Goal: Task Accomplishment & Management: Manage account settings

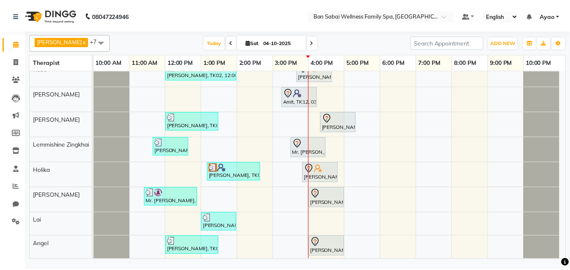
scroll to position [11, 0]
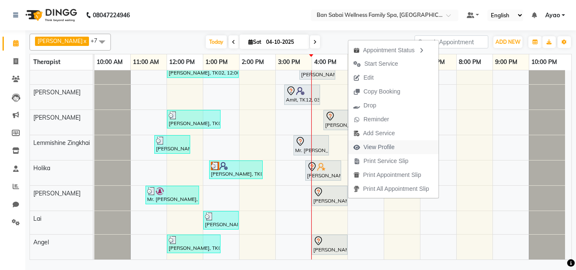
click at [397, 145] on span "View Profile" at bounding box center [373, 147] width 51 height 14
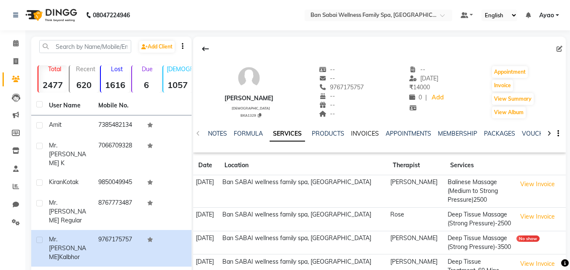
click at [368, 133] on link "INVOICES" at bounding box center [365, 134] width 28 height 8
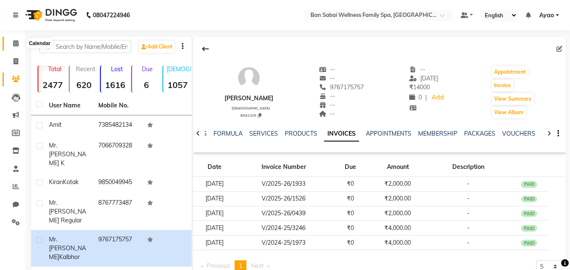
click at [17, 43] on icon at bounding box center [15, 43] width 5 height 6
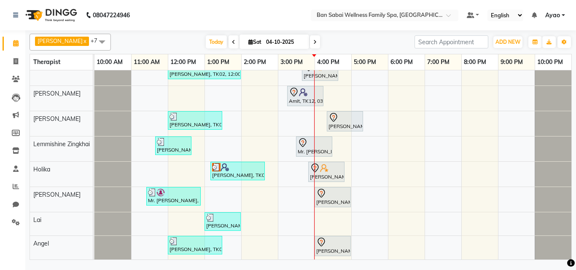
scroll to position [11, 0]
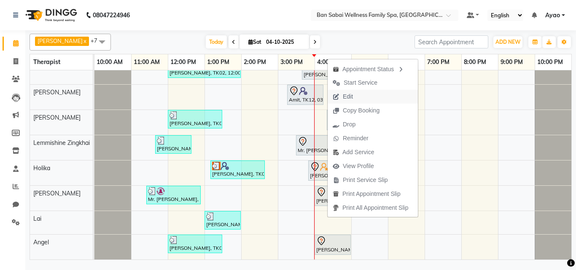
click at [353, 97] on span "Edit" at bounding box center [348, 96] width 10 height 9
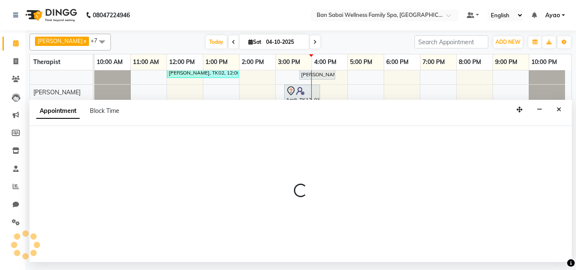
select select "78551"
select select "930"
select select "4132"
select select "tentative"
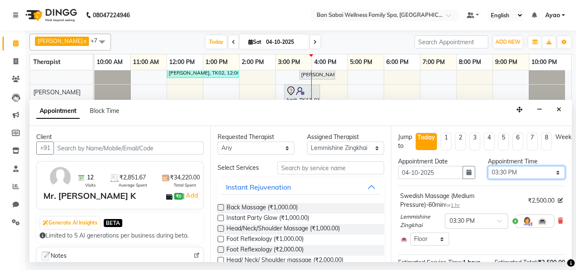
click at [535, 174] on select "Select 11:00 AM 11:05 AM 11:10 AM 11:15 AM 11:20 AM 11:25 AM 11:30 AM 11:35 AM …" at bounding box center [526, 172] width 77 height 13
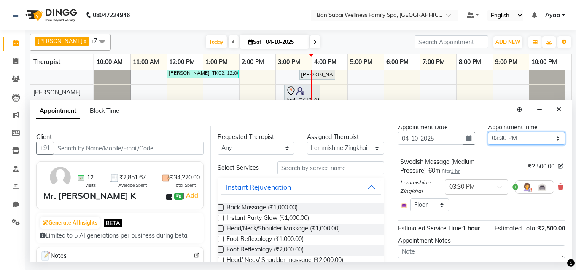
scroll to position [0, 0]
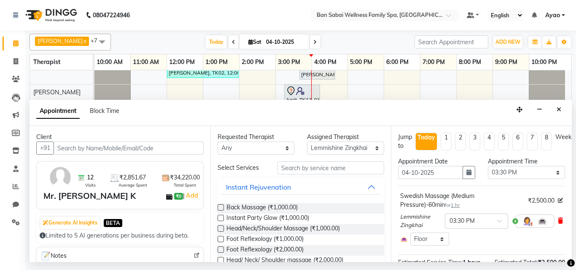
click at [558, 220] on icon at bounding box center [560, 221] width 5 height 6
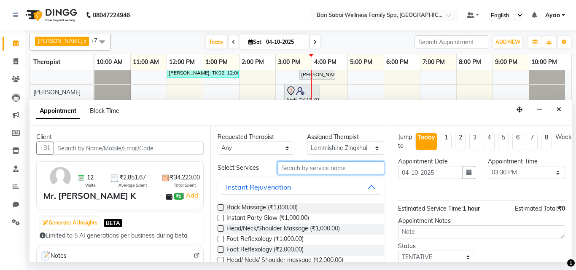
click at [338, 167] on input "text" at bounding box center [330, 167] width 107 height 13
click at [559, 109] on icon "Close" at bounding box center [558, 110] width 5 height 6
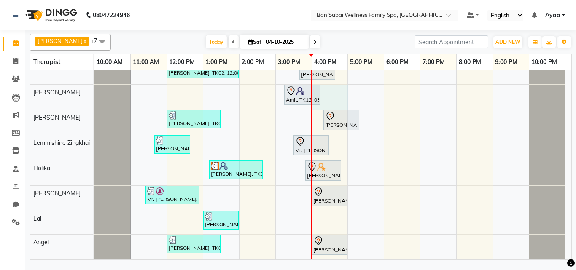
click at [321, 89] on div "[PERSON_NAME], TK02, 12:00 PM-02:00 PM, Deep Tissue Massage (Strong Pressure)-4…" at bounding box center [332, 159] width 477 height 200
select select "78163"
select select "tentative"
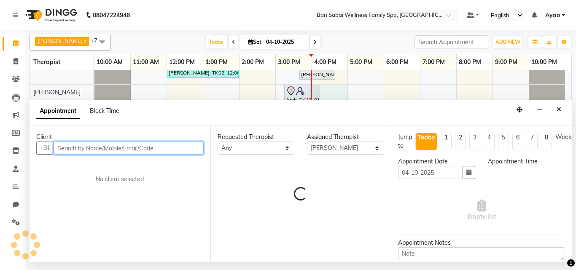
select select "960"
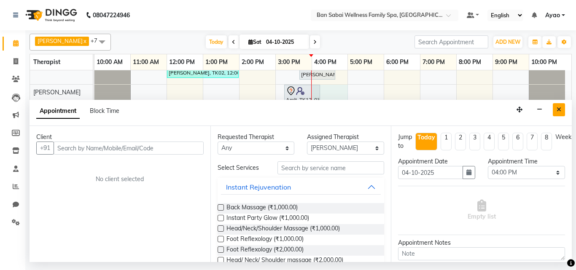
click at [557, 106] on button "Close" at bounding box center [559, 109] width 12 height 13
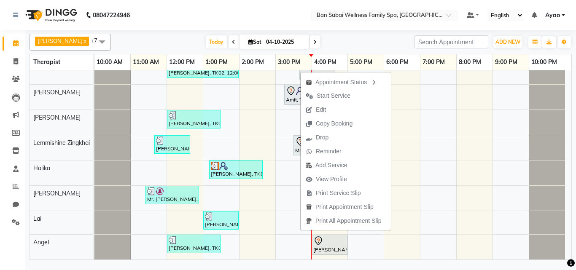
click at [236, 11] on nav "08047224946 Select Location × Ban Sabai Wellness Family Spa, Kalyani Nagar Defa…" at bounding box center [288, 15] width 576 height 30
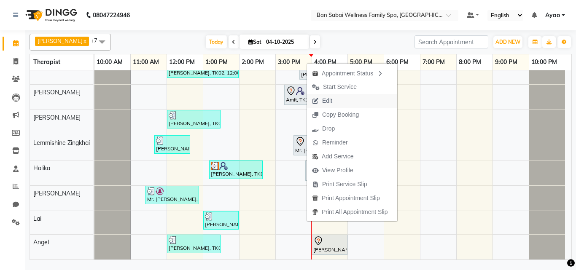
click at [327, 97] on span "Edit" at bounding box center [327, 101] width 10 height 9
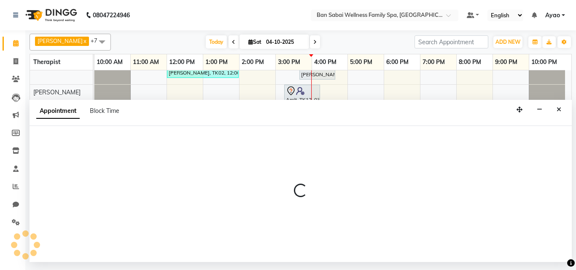
select select "tentative"
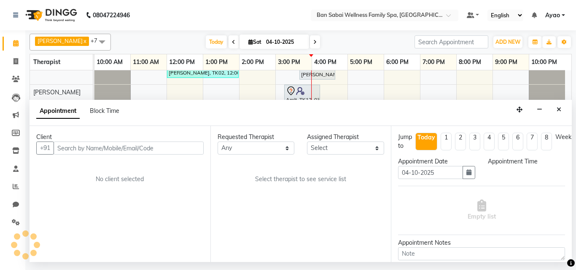
select select "78551"
select select "930"
select select "4132"
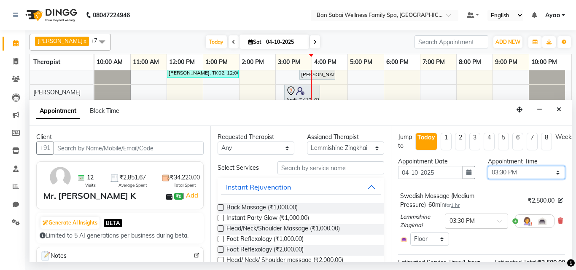
click at [553, 173] on select "Select 11:00 AM 11:05 AM 11:10 AM 11:15 AM 11:20 AM 11:25 AM 11:30 AM 11:35 AM …" at bounding box center [526, 172] width 77 height 13
click at [558, 219] on icon at bounding box center [560, 221] width 5 height 6
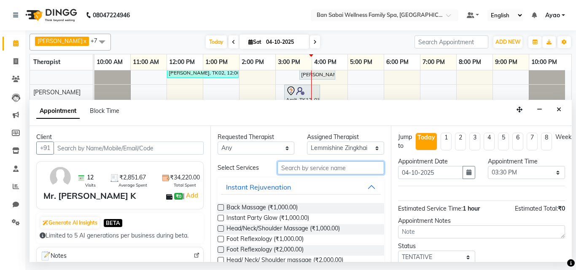
click at [324, 167] on input "text" at bounding box center [330, 167] width 107 height 13
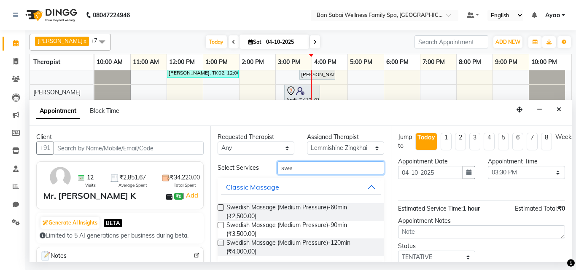
type input "swe"
click at [219, 223] on label at bounding box center [221, 225] width 6 height 6
click at [219, 223] on input "checkbox" at bounding box center [220, 225] width 5 height 5
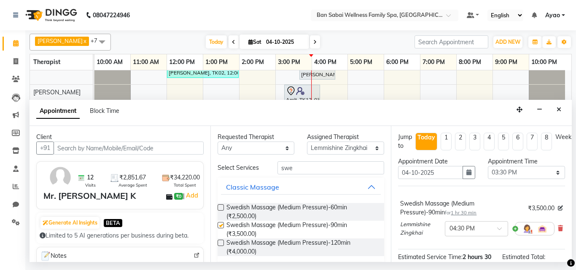
checkbox input "false"
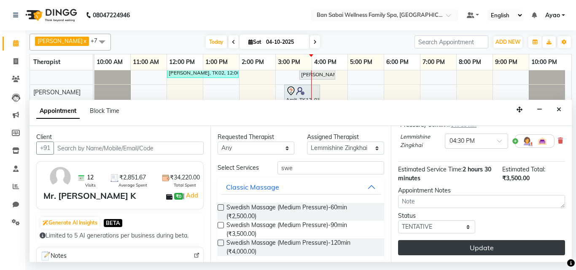
click at [528, 241] on button "Update" at bounding box center [481, 247] width 167 height 15
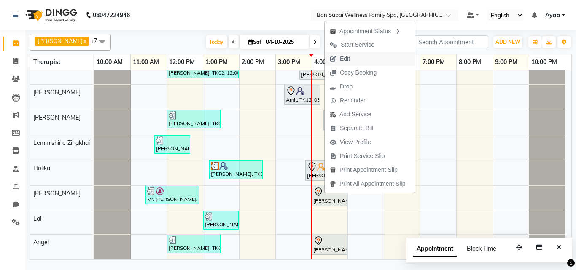
click at [350, 61] on span "Edit" at bounding box center [345, 58] width 10 height 9
select select "tentative"
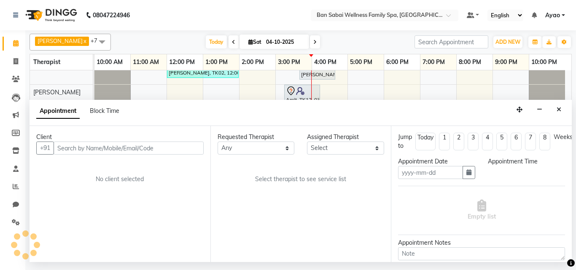
type input "04-10-2025"
select select "90339"
select select "960"
select select "4209"
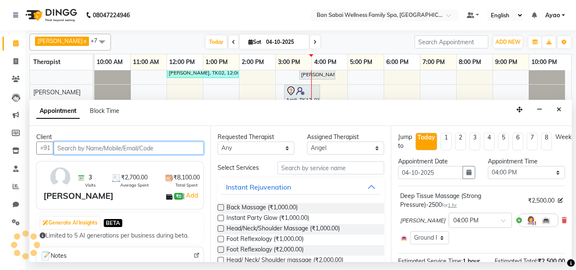
select select "4209"
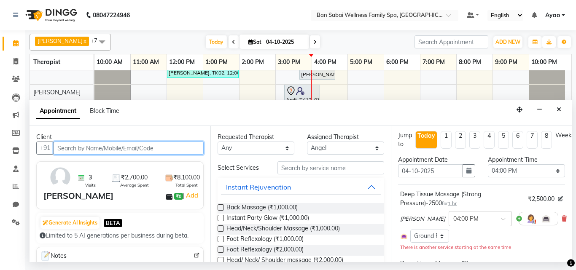
scroll to position [0, 0]
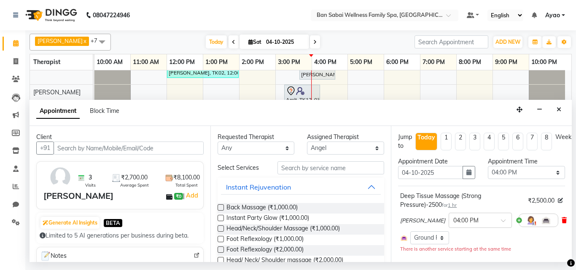
click at [561, 218] on icon at bounding box center [563, 221] width 5 height 6
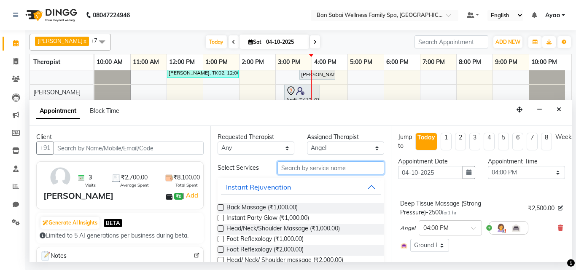
click at [327, 170] on input "text" at bounding box center [330, 167] width 107 height 13
click at [371, 150] on select "Select [PERSON_NAME] [PERSON_NAME] [PERSON_NAME] Lemmishine Zingkhai Rinsit [PE…" at bounding box center [345, 148] width 77 height 13
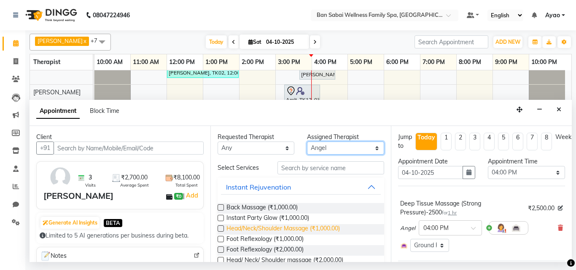
select select "78178"
click at [307, 142] on select "Select [PERSON_NAME] [PERSON_NAME] [PERSON_NAME] Lemmishine Zingkhai Rinsit [PE…" at bounding box center [345, 148] width 77 height 13
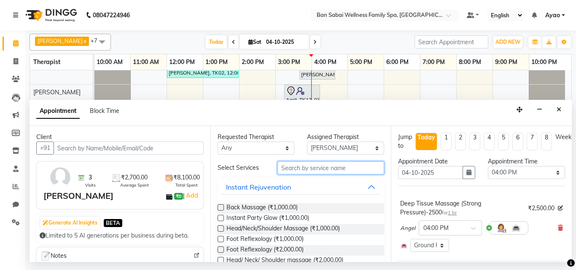
click at [336, 168] on input "text" at bounding box center [330, 167] width 107 height 13
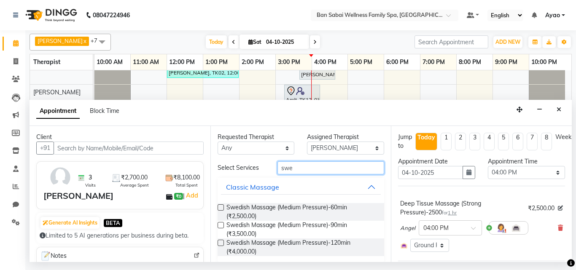
type input "swe"
click at [220, 225] on label at bounding box center [221, 225] width 6 height 6
click at [220, 225] on input "checkbox" at bounding box center [220, 225] width 5 height 5
checkbox input "false"
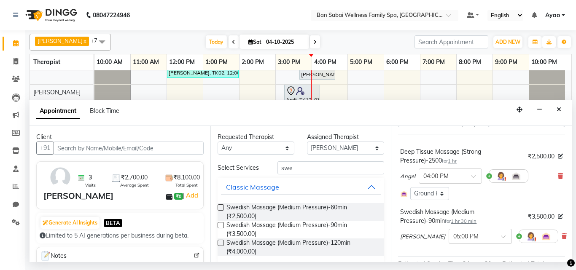
scroll to position [51, 0]
click at [558, 175] on icon at bounding box center [560, 177] width 5 height 6
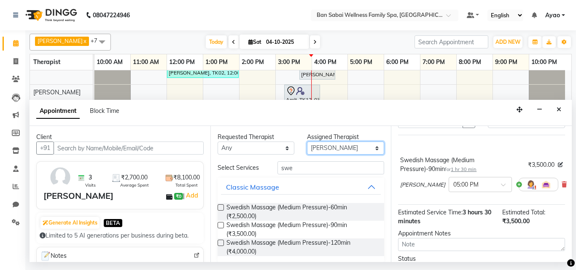
click at [370, 148] on select "Select [PERSON_NAME] [PERSON_NAME] [PERSON_NAME] Lemmishine Zingkhai Rinsit [PE…" at bounding box center [345, 148] width 77 height 13
select select "87127"
click at [307, 142] on select "Select [PERSON_NAME] [PERSON_NAME] [PERSON_NAME] Lemmishine Zingkhai Rinsit [PE…" at bounding box center [345, 148] width 77 height 13
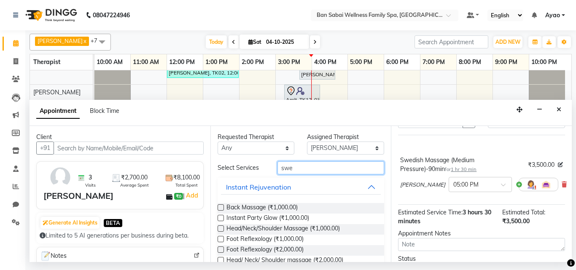
click at [325, 170] on input "swe" at bounding box center [330, 167] width 107 height 13
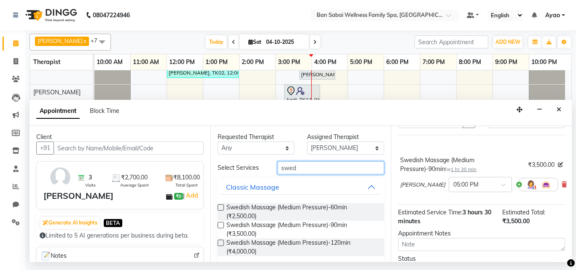
type input "swed"
click at [219, 225] on label at bounding box center [221, 225] width 6 height 6
click at [219, 225] on input "checkbox" at bounding box center [220, 225] width 5 height 5
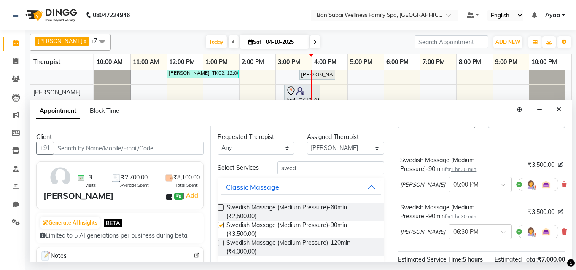
checkbox input "false"
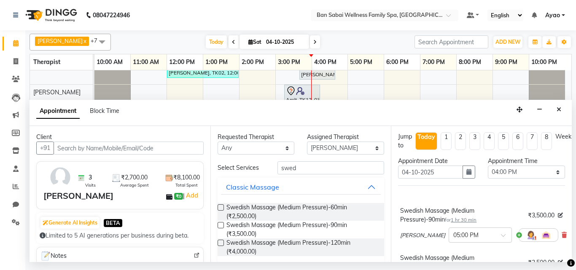
scroll to position [0, 0]
click at [535, 172] on select "Select 11:00 AM 11:05 AM 11:10 AM 11:15 AM 11:20 AM 11:25 AM 11:30 AM 11:35 AM …" at bounding box center [526, 172] width 77 height 13
select select "990"
click at [488, 166] on select "Select 11:00 AM 11:05 AM 11:10 AM 11:15 AM 11:20 AM 11:25 AM 11:30 AM 11:35 AM …" at bounding box center [526, 172] width 77 height 13
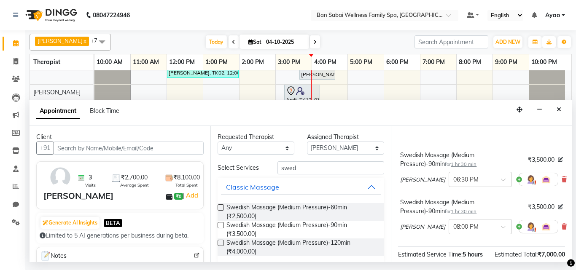
scroll to position [64, 0]
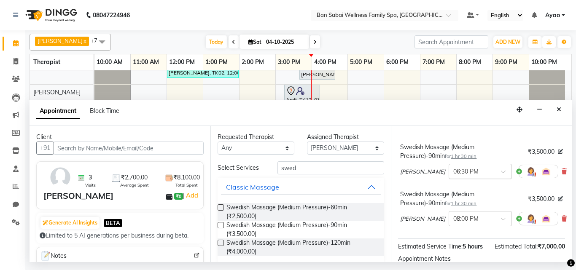
click at [470, 173] on div at bounding box center [480, 171] width 62 height 9
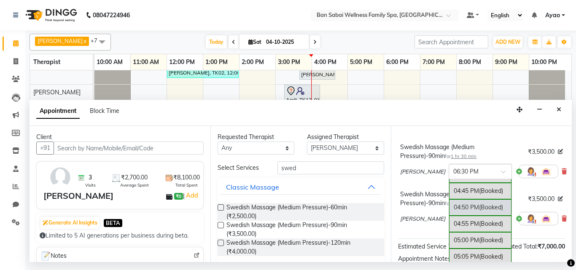
scroll to position [1007, 0]
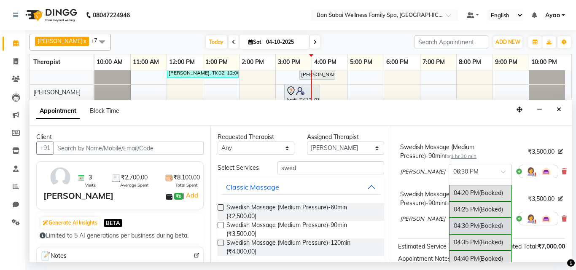
click at [449, 226] on div "04:30 PM (Booked)" at bounding box center [480, 226] width 62 height 16
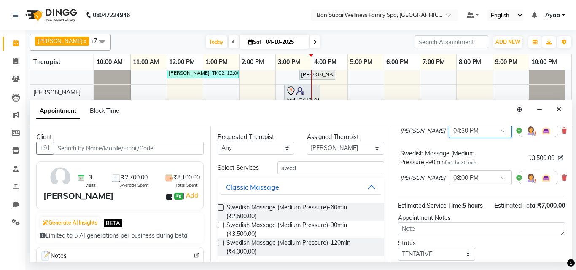
scroll to position [106, 0]
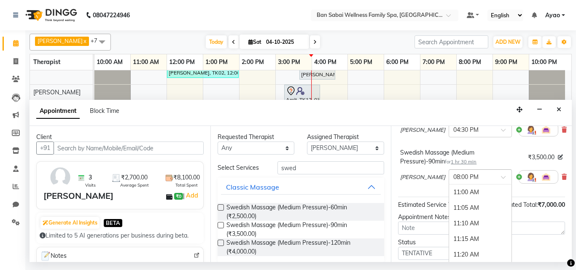
click at [501, 177] on span at bounding box center [506, 179] width 11 height 9
click at [458, 212] on div "04:30 PM" at bounding box center [480, 212] width 62 height 16
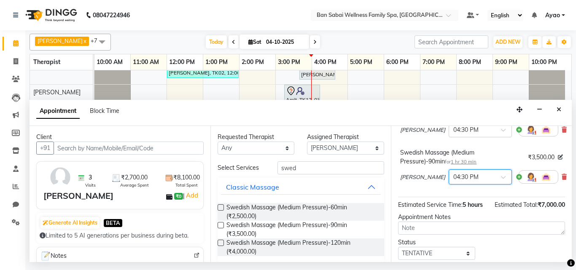
scroll to position [148, 0]
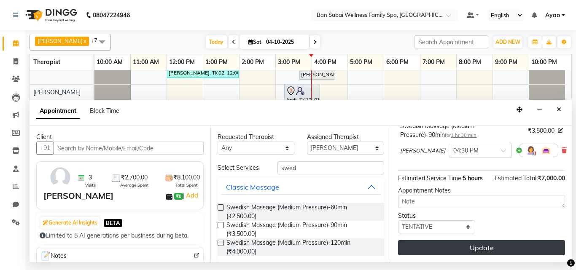
click at [489, 240] on button "Update" at bounding box center [481, 247] width 167 height 15
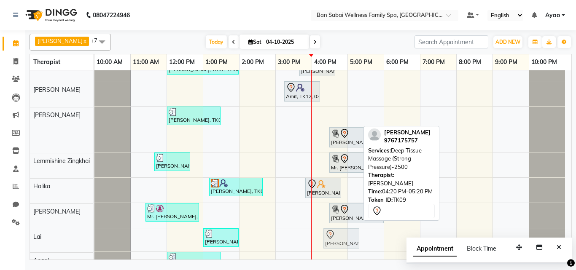
scroll to position [14, 0]
drag, startPoint x: 334, startPoint y: 117, endPoint x: 340, endPoint y: 238, distance: 121.1
click at [340, 241] on tbody "[PERSON_NAME], TK02, 12:00 PM-02:00 PM, Deep Tissue Massage (Strong Pressure)-4…" at bounding box center [329, 165] width 470 height 219
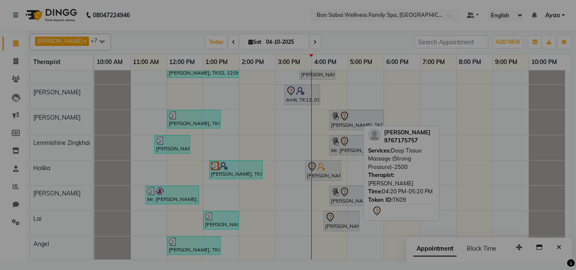
scroll to position [11, 0]
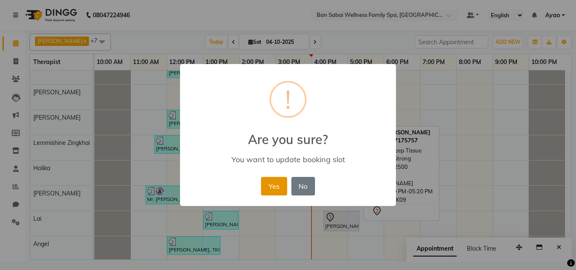
click at [269, 186] on button "Yes" at bounding box center [274, 186] width 26 height 19
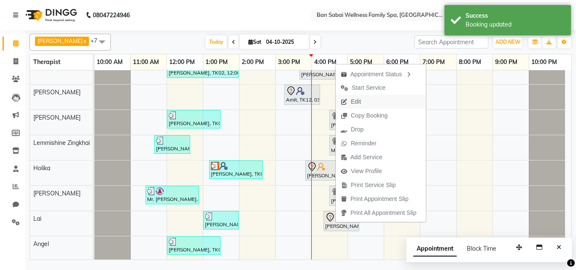
click at [356, 101] on span "Edit" at bounding box center [356, 101] width 10 height 9
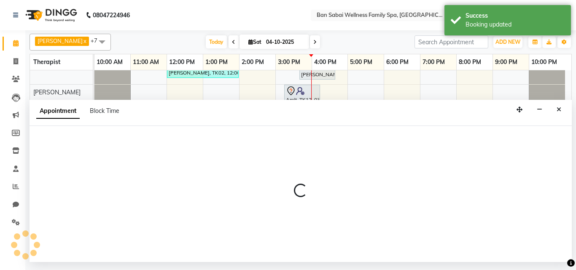
select select "tentative"
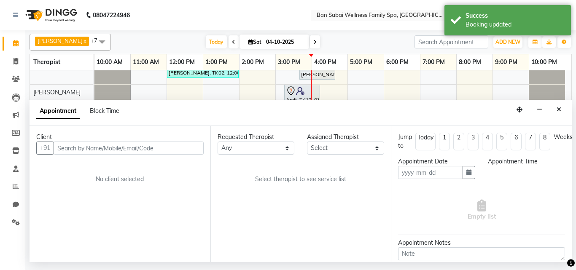
type input "04-10-2025"
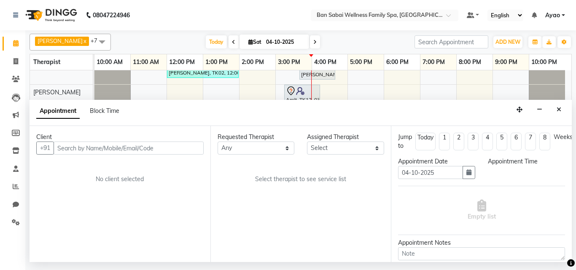
select select "980"
select select "90338"
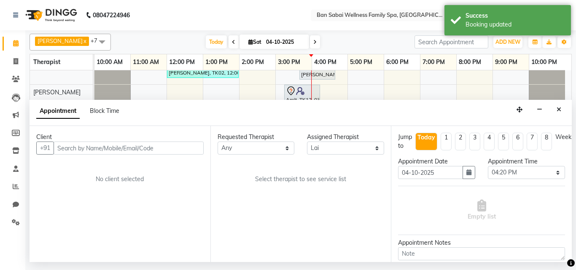
select select "4209"
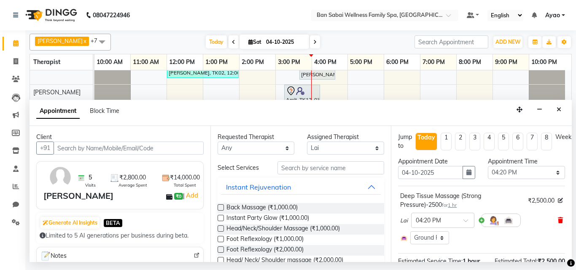
click at [558, 220] on icon at bounding box center [560, 221] width 5 height 6
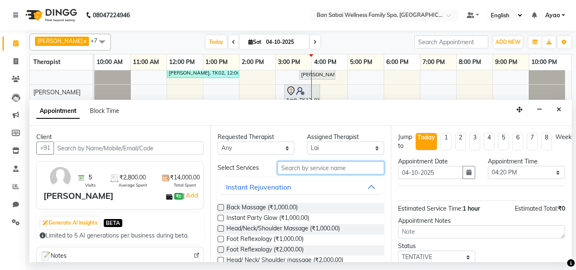
click at [353, 171] on input "text" at bounding box center [330, 167] width 107 height 13
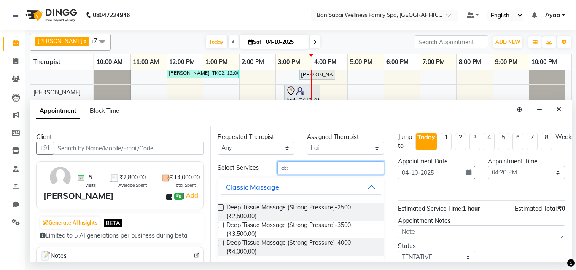
type input "d"
type input "[MEDICAL_DATA]"
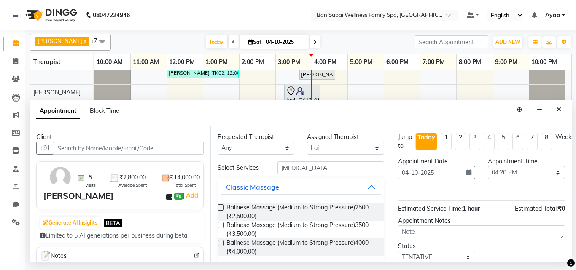
click at [218, 224] on label at bounding box center [221, 225] width 6 height 6
click at [218, 224] on input "checkbox" at bounding box center [220, 225] width 5 height 5
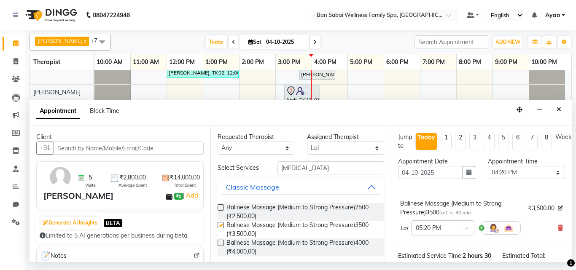
checkbox input "false"
click at [549, 171] on select "Select 11:00 AM 11:05 AM 11:10 AM 11:15 AM 11:20 AM 11:25 AM 11:30 AM 11:35 AM …" at bounding box center [526, 172] width 77 height 13
select select "1005"
click at [488, 166] on select "Select 11:00 AM 11:05 AM 11:10 AM 11:15 AM 11:20 AM 11:25 AM 11:30 AM 11:35 AM …" at bounding box center [526, 172] width 77 height 13
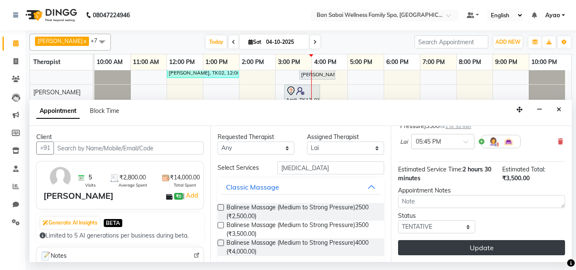
click at [481, 240] on button "Update" at bounding box center [481, 247] width 167 height 15
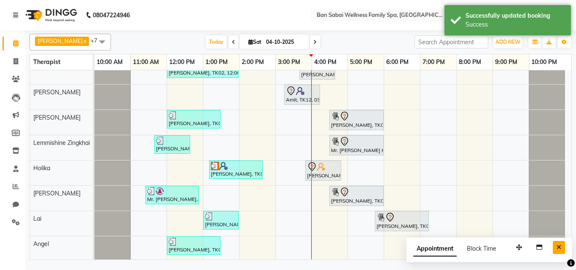
click at [559, 248] on icon "Close" at bounding box center [558, 247] width 5 height 6
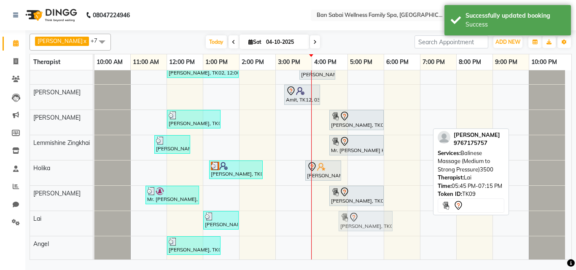
drag, startPoint x: 391, startPoint y: 221, endPoint x: 348, endPoint y: 223, distance: 43.0
click at [94, 223] on div "[PERSON_NAME], TK05, 01:00 PM-02:00 PM, Balinese Massage (Medium to Strong Pres…" at bounding box center [94, 223] width 0 height 25
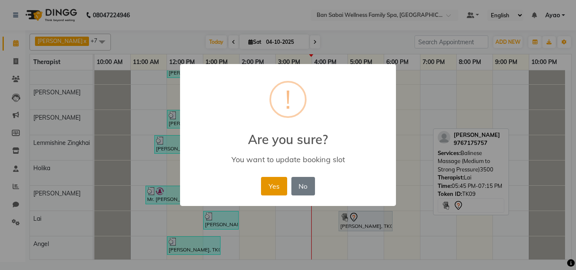
click at [269, 188] on button "Yes" at bounding box center [274, 186] width 26 height 19
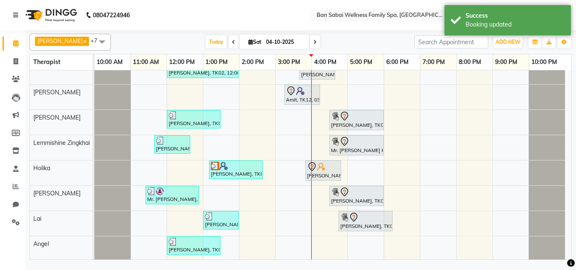
click at [401, 137] on div "[PERSON_NAME], TK02, 12:00 PM-02:00 PM, Deep Tissue Massage (Strong Pressure)-4…" at bounding box center [332, 159] width 477 height 200
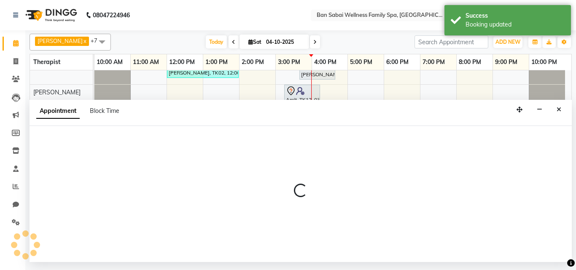
select select "78551"
select select "tentative"
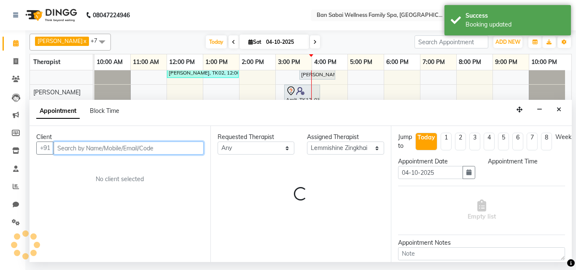
select select "1080"
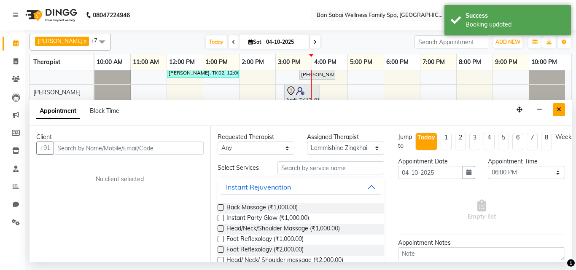
click at [557, 108] on icon "Close" at bounding box center [558, 110] width 5 height 6
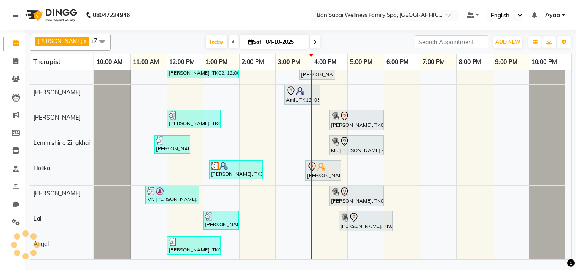
click at [398, 114] on div "[PERSON_NAME], TK02, 12:00 PM-02:00 PM, Deep Tissue Massage (Strong Pressure)-4…" at bounding box center [332, 159] width 477 height 200
select select "78178"
select select "tentative"
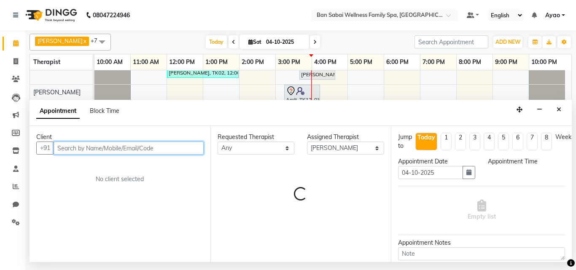
select select "1080"
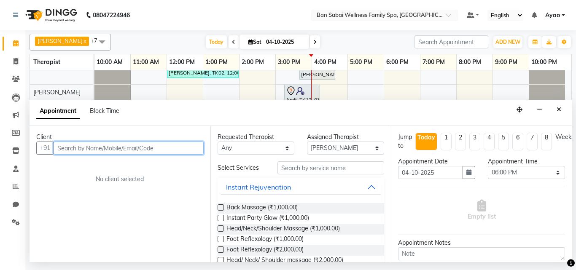
click at [170, 146] on input "text" at bounding box center [129, 148] width 150 height 13
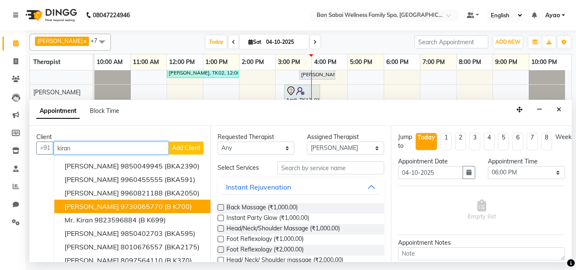
scroll to position [42, 0]
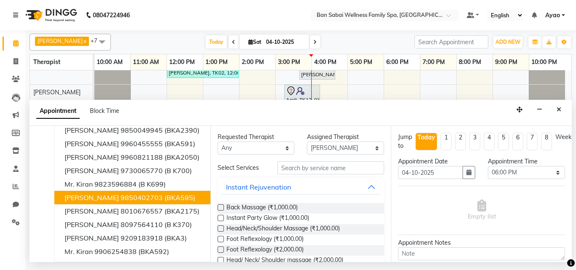
click at [127, 197] on button "[PERSON_NAME] 9850402703 (BKA595)" at bounding box center [132, 197] width 157 height 13
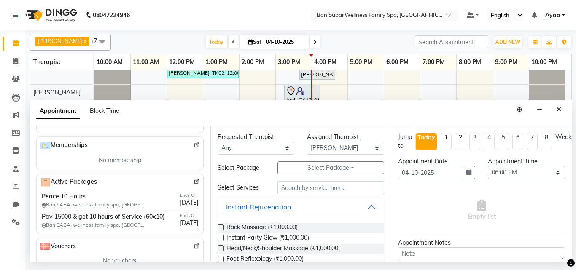
scroll to position [0, 0]
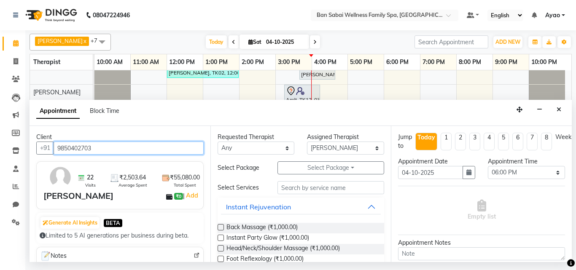
type input "9850402703"
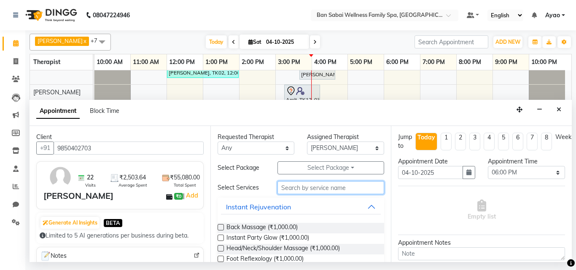
click at [335, 188] on input "text" at bounding box center [330, 187] width 107 height 13
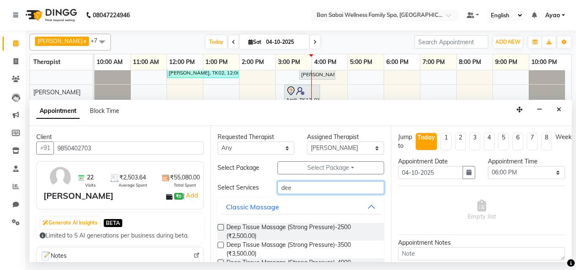
type input "dee"
click at [219, 242] on label at bounding box center [221, 245] width 6 height 6
click at [219, 243] on input "checkbox" at bounding box center [220, 245] width 5 height 5
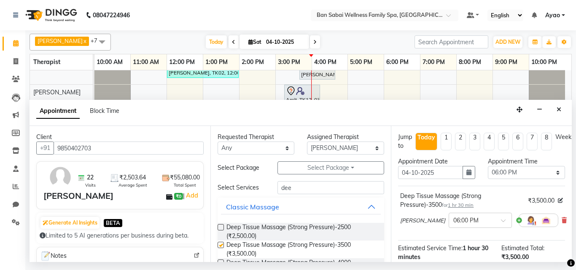
checkbox input "false"
drag, startPoint x: 542, startPoint y: 172, endPoint x: 540, endPoint y: 167, distance: 6.0
click at [542, 172] on select "Select 11:00 AM 11:05 AM 11:10 AM 11:15 AM 11:20 AM 11:25 AM 11:30 AM 11:35 AM …" at bounding box center [526, 172] width 77 height 13
select select "1110"
click at [488, 166] on select "Select 11:00 AM 11:05 AM 11:10 AM 11:15 AM 11:20 AM 11:25 AM 11:30 AM 11:35 AM …" at bounding box center [526, 172] width 77 height 13
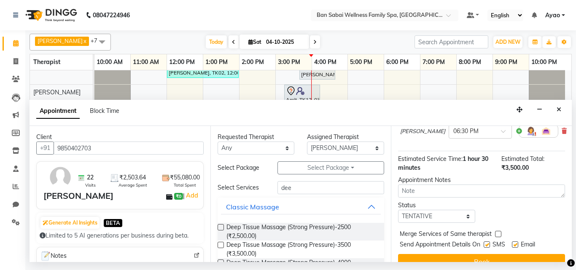
scroll to position [110, 0]
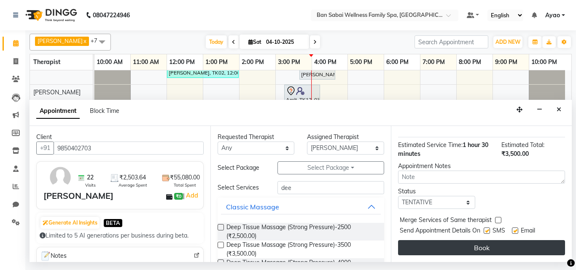
click at [513, 241] on button "Book" at bounding box center [481, 247] width 167 height 15
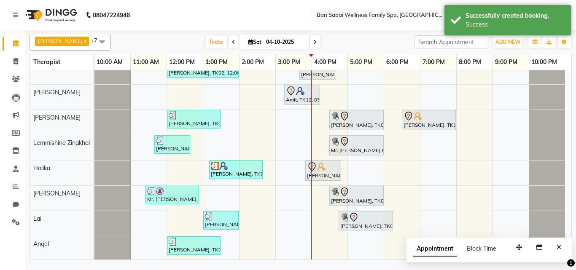
click at [383, 92] on div "[PERSON_NAME], TK02, 12:00 PM-02:00 PM, Deep Tissue Massage (Strong Pressure)-4…" at bounding box center [332, 159] width 477 height 200
select select "78163"
select select "1020"
select select "tentative"
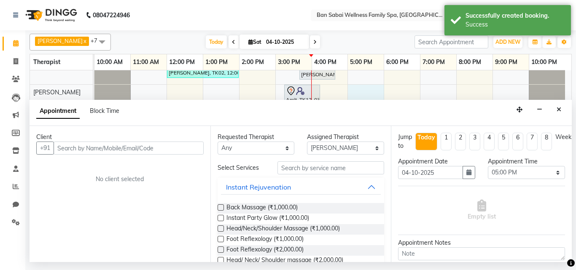
click at [120, 152] on input "text" at bounding box center [129, 148] width 150 height 13
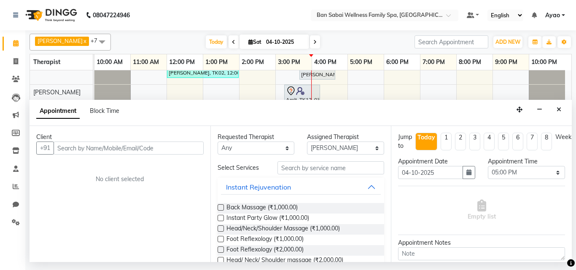
click at [151, 149] on input "text" at bounding box center [129, 148] width 150 height 13
click at [162, 148] on input "text" at bounding box center [129, 148] width 150 height 13
type input "9916121160"
click at [186, 148] on span "Add Client" at bounding box center [186, 148] width 28 height 8
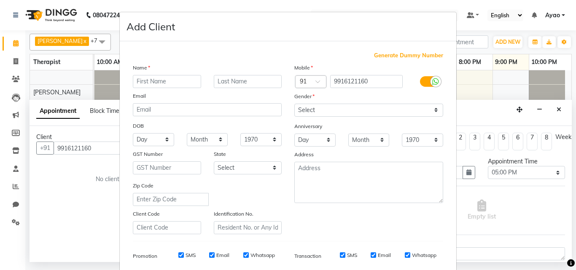
click at [150, 86] on input "text" at bounding box center [167, 81] width 68 height 13
type input "[PERSON_NAME]"
click at [226, 81] on input "text" at bounding box center [248, 81] width 68 height 13
type input "Cad Crafting"
click at [311, 105] on select "Select [DEMOGRAPHIC_DATA] [DEMOGRAPHIC_DATA] Other Prefer Not To Say" at bounding box center [368, 110] width 149 height 13
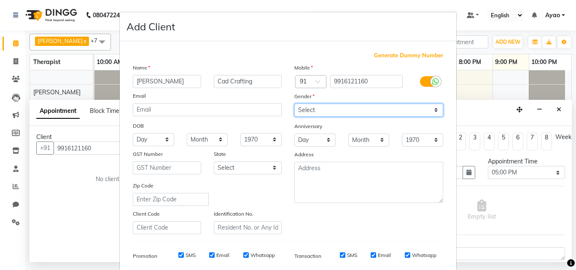
select select "[DEMOGRAPHIC_DATA]"
click at [294, 104] on select "Select [DEMOGRAPHIC_DATA] [DEMOGRAPHIC_DATA] Other Prefer Not To Say" at bounding box center [368, 110] width 149 height 13
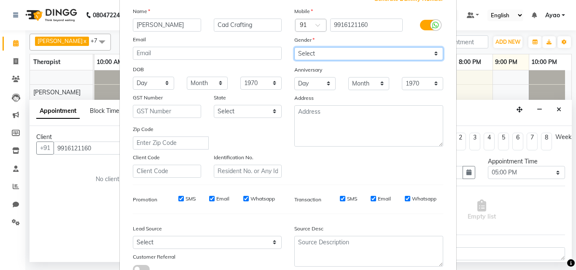
scroll to position [119, 0]
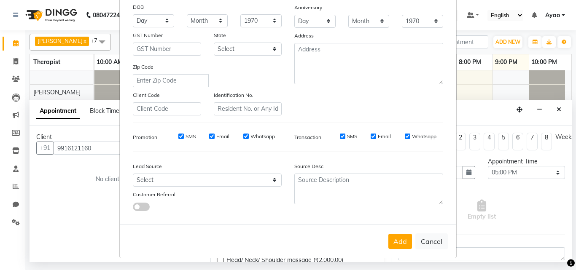
click at [178, 139] on input "SMS" at bounding box center [180, 136] width 5 height 5
checkbox input "false"
click at [206, 137] on div "SMS Email Whatsapp" at bounding box center [221, 137] width 122 height 8
click at [243, 136] on input "Whatsapp" at bounding box center [245, 136] width 5 height 5
checkbox input "false"
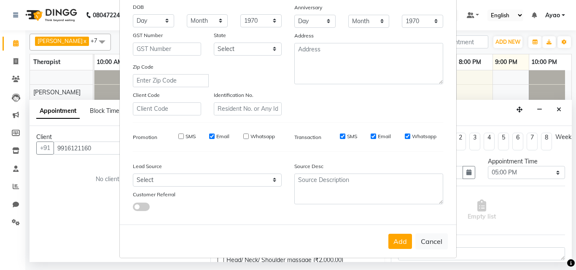
click at [209, 135] on input "Email" at bounding box center [211, 136] width 5 height 5
checkbox input "false"
click at [244, 177] on select "Select Walk-in Referral Internet Friend Word of Mouth Advertisement Facebook Ju…" at bounding box center [207, 180] width 149 height 13
select select "54341"
click at [133, 174] on select "Select Walk-in Referral Internet Friend Word of Mouth Advertisement Facebook Ju…" at bounding box center [207, 180] width 149 height 13
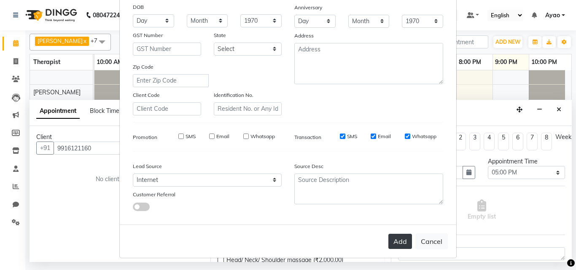
click at [395, 243] on button "Add" at bounding box center [400, 241] width 24 height 15
select select
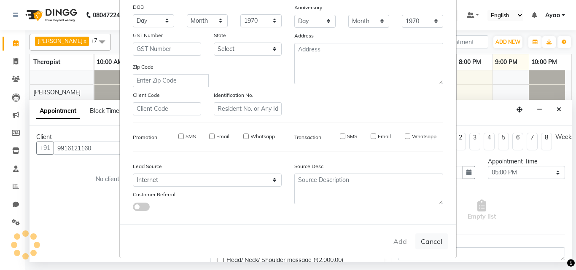
select select
checkbox input "false"
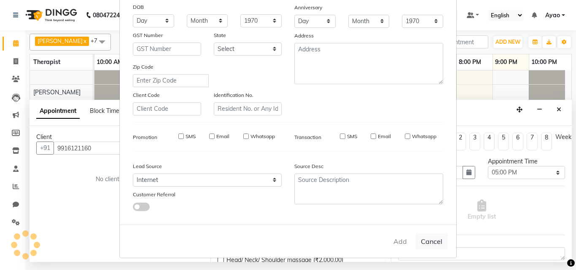
checkbox input "false"
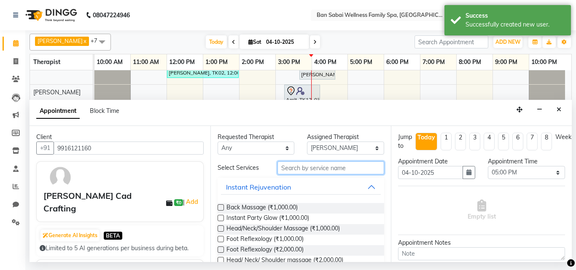
click at [322, 169] on input "text" at bounding box center [330, 167] width 107 height 13
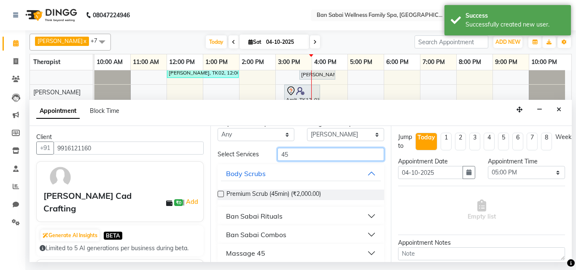
scroll to position [21, 0]
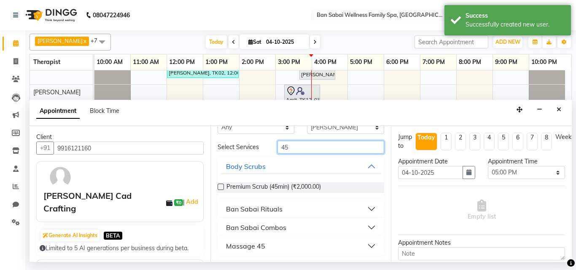
type input "45"
click at [250, 246] on div "Massage 45" at bounding box center [245, 246] width 39 height 10
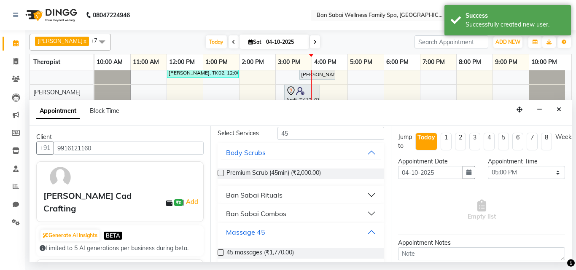
scroll to position [45, 0]
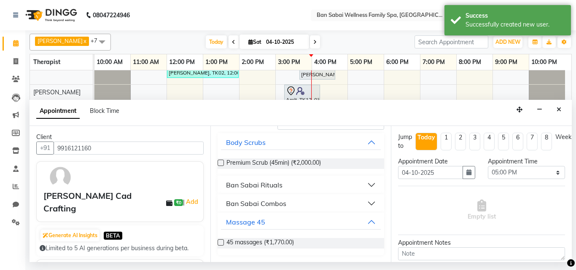
click at [219, 241] on label at bounding box center [221, 242] width 6 height 6
click at [219, 241] on input "checkbox" at bounding box center [220, 243] width 5 height 5
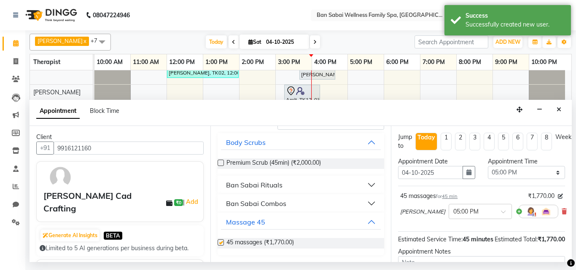
checkbox input "false"
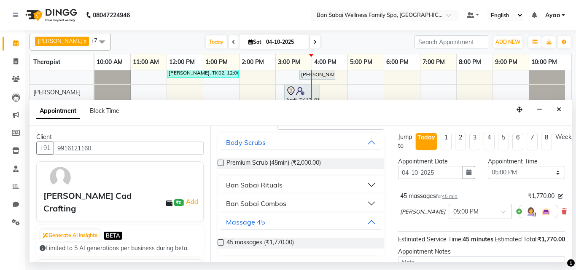
scroll to position [101, 0]
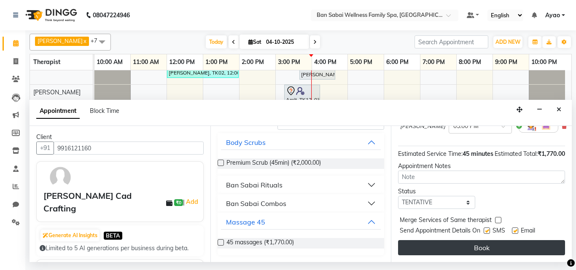
click at [482, 245] on button "Book" at bounding box center [481, 247] width 167 height 15
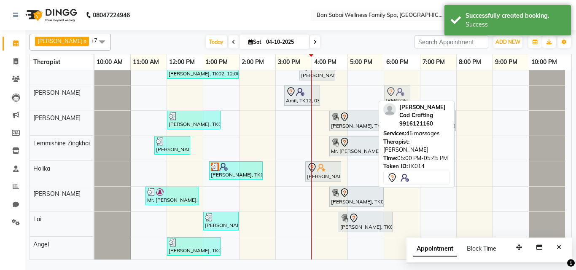
scroll to position [10, 0]
drag, startPoint x: 353, startPoint y: 93, endPoint x: 395, endPoint y: 88, distance: 42.9
click at [94, 88] on div "Amit, TK12, 03:15 PM-04:15 PM, Balinese Massage (Medium to Strong Pressure)[STR…" at bounding box center [94, 98] width 0 height 25
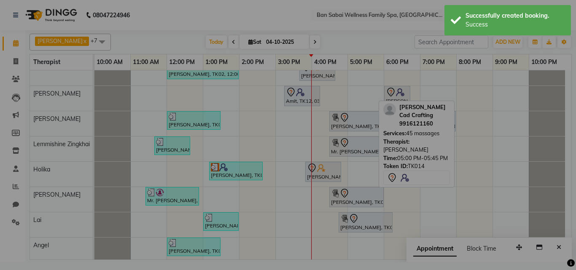
scroll to position [9, 0]
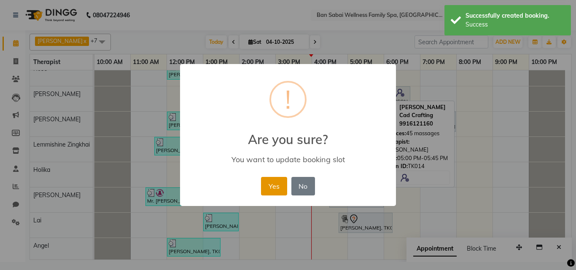
click at [268, 186] on button "Yes" at bounding box center [274, 186] width 26 height 19
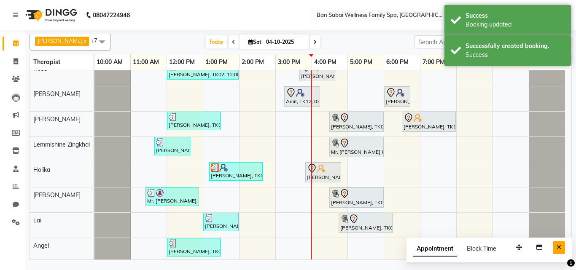
click at [559, 245] on icon "Close" at bounding box center [558, 247] width 5 height 6
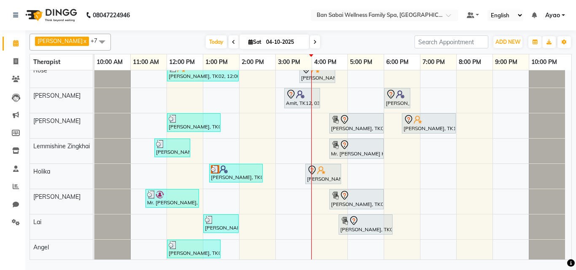
scroll to position [11, 0]
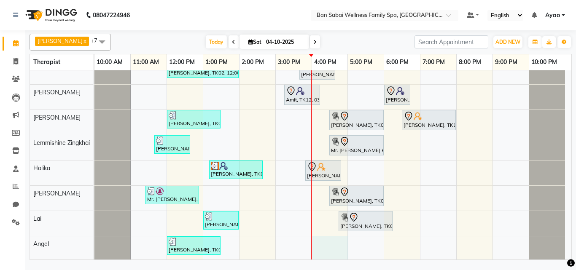
click at [341, 240] on div "[PERSON_NAME], TK02, 12:00 PM-02:00 PM, Deep Tissue Massage (Strong Pressure)-4…" at bounding box center [332, 159] width 477 height 200
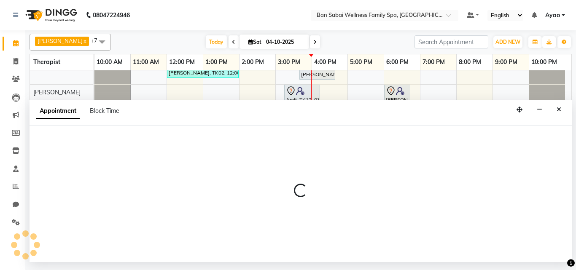
select select "90339"
select select "tentative"
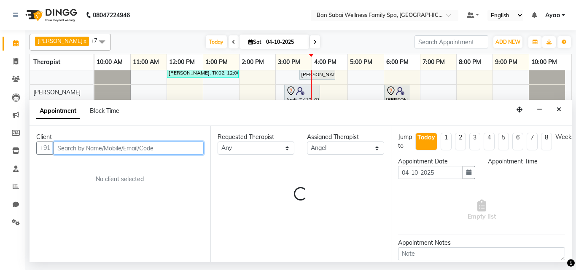
select select "960"
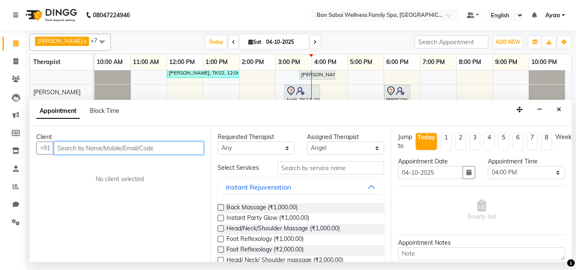
click at [132, 145] on input "text" at bounding box center [129, 148] width 150 height 13
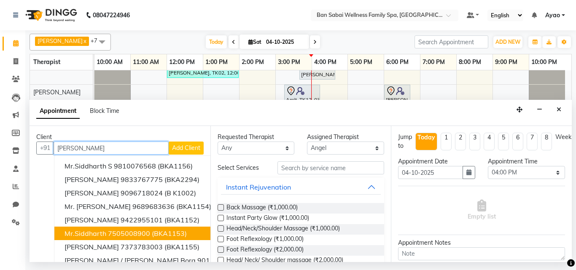
scroll to position [42, 0]
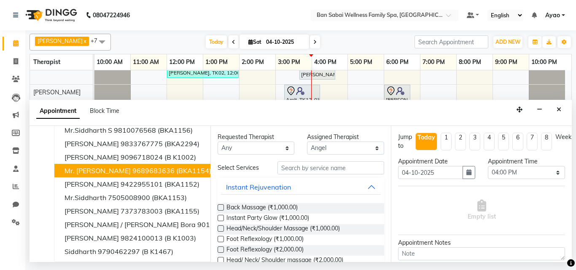
click at [132, 167] on ngb-highlight "9689683636" at bounding box center [153, 171] width 42 height 8
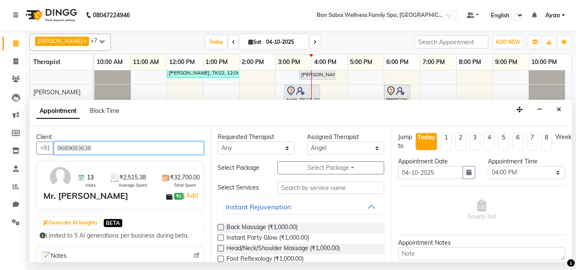
type input "9689683636"
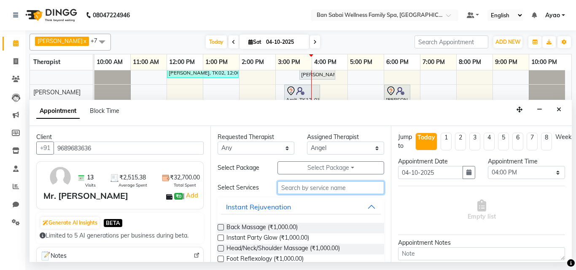
click at [354, 188] on input "text" at bounding box center [330, 187] width 107 height 13
click at [323, 183] on input "text" at bounding box center [330, 187] width 107 height 13
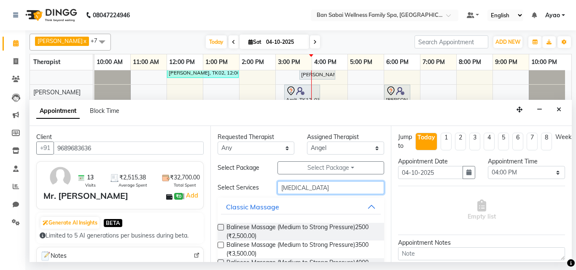
type input "[MEDICAL_DATA]"
click at [220, 226] on label at bounding box center [221, 227] width 6 height 6
click at [220, 226] on input "checkbox" at bounding box center [220, 228] width 5 height 5
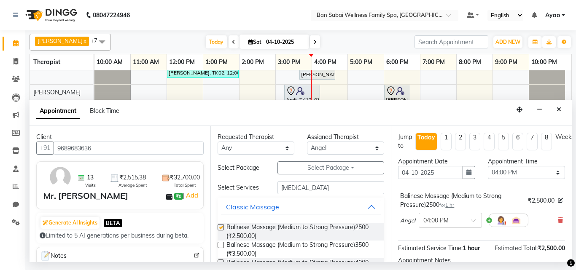
checkbox input "false"
click at [532, 175] on select "Select 11:00 AM 11:05 AM 11:10 AM 11:15 AM 11:20 AM 11:25 AM 11:30 AM 11:35 AM …" at bounding box center [526, 172] width 77 height 13
select select "1015"
click at [488, 166] on select "Select 11:00 AM 11:05 AM 11:10 AM 11:15 AM 11:20 AM 11:25 AM 11:30 AM 11:35 AM …" at bounding box center [526, 172] width 77 height 13
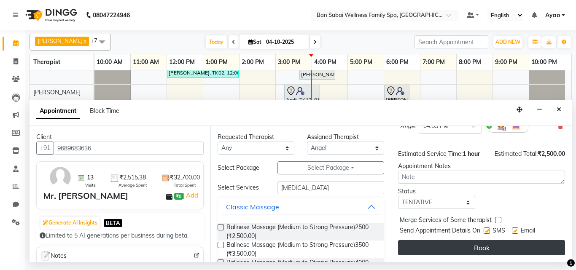
click at [522, 240] on button "Book" at bounding box center [481, 247] width 167 height 15
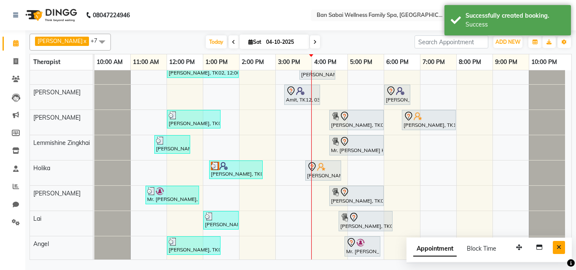
click at [560, 245] on icon "Close" at bounding box center [558, 247] width 5 height 6
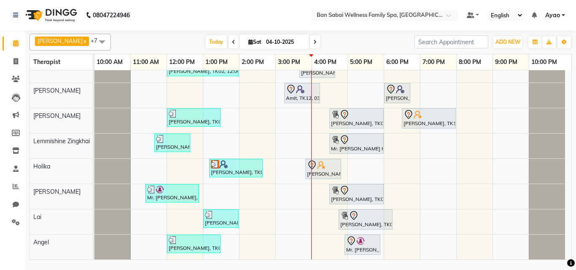
scroll to position [0, 0]
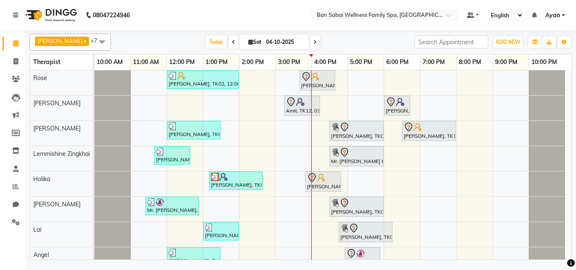
click at [348, 179] on div "[PERSON_NAME], TK02, 12:00 PM-02:00 PM, Deep Tissue Massage (Strong Pressure)-4…" at bounding box center [332, 171] width 477 height 202
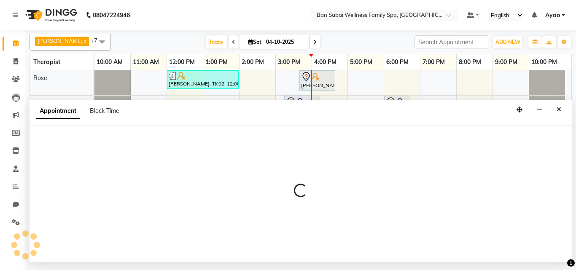
select select "79370"
select select "1020"
select select "tentative"
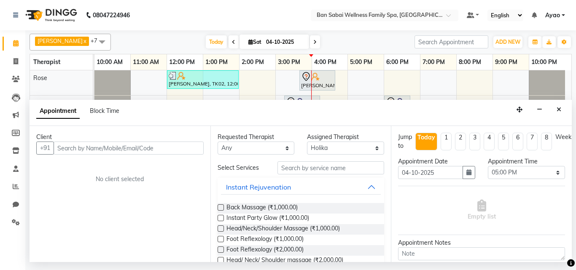
click at [196, 148] on input "text" at bounding box center [129, 148] width 150 height 13
click at [560, 110] on icon "Close" at bounding box center [558, 110] width 5 height 6
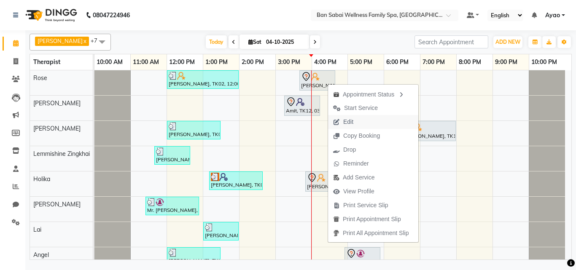
click at [358, 121] on span "Edit" at bounding box center [343, 122] width 30 height 14
select select "78158"
select select "940"
select select "tentative"
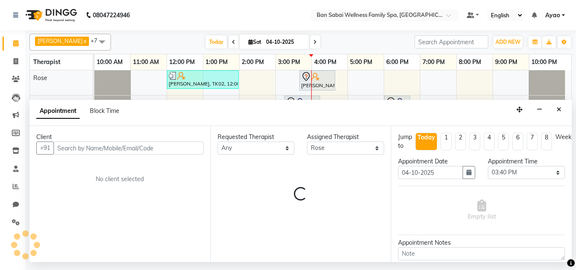
select select "4209"
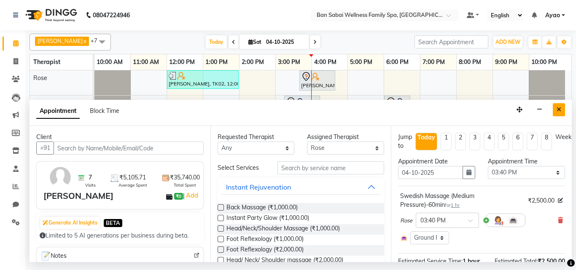
click at [557, 110] on icon "Close" at bounding box center [558, 110] width 5 height 6
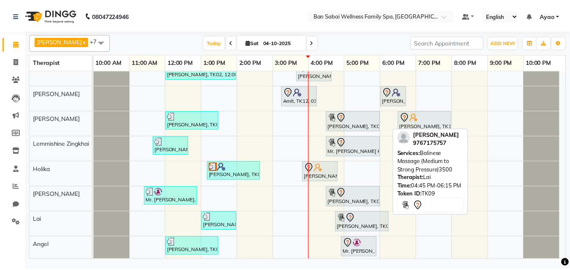
scroll to position [13, 0]
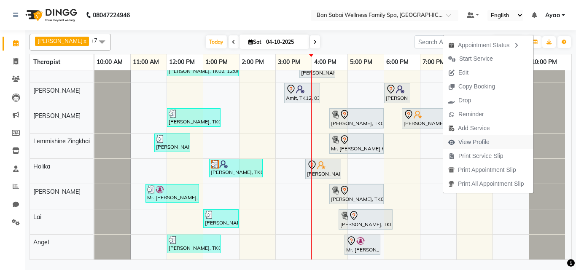
click at [480, 141] on span "View Profile" at bounding box center [473, 142] width 31 height 9
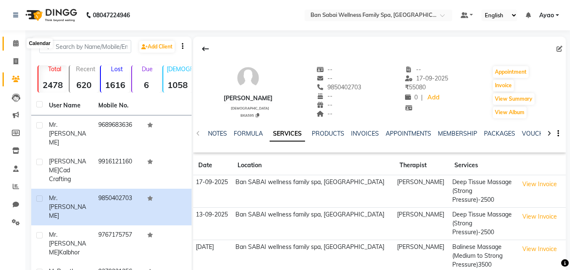
click at [17, 42] on icon at bounding box center [15, 43] width 5 height 6
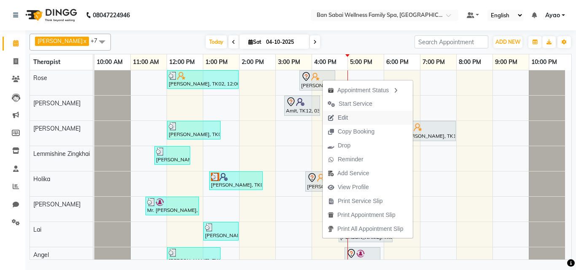
click at [347, 117] on span "Edit" at bounding box center [343, 117] width 10 height 9
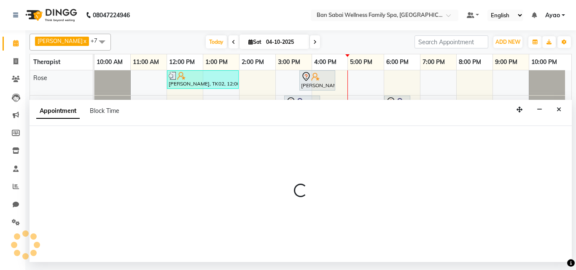
select select "tentative"
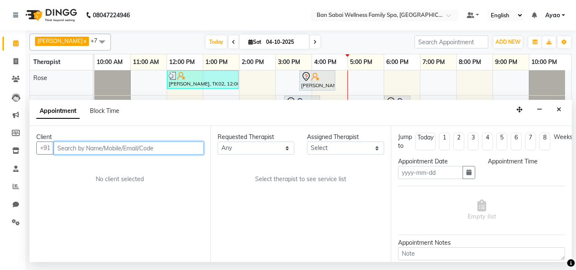
type input "04-10-2025"
select select "940"
select select "78158"
select select "4209"
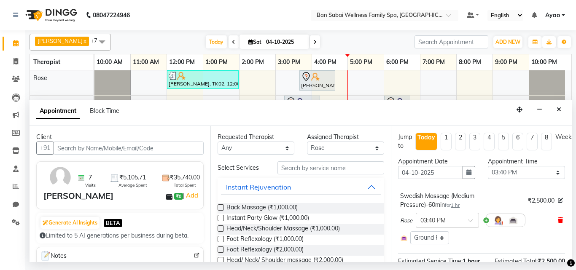
click at [558, 220] on icon at bounding box center [560, 221] width 5 height 6
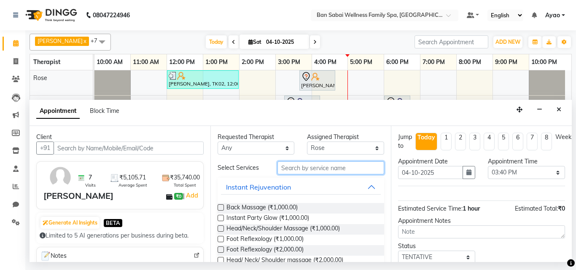
click at [302, 166] on input "text" at bounding box center [330, 167] width 107 height 13
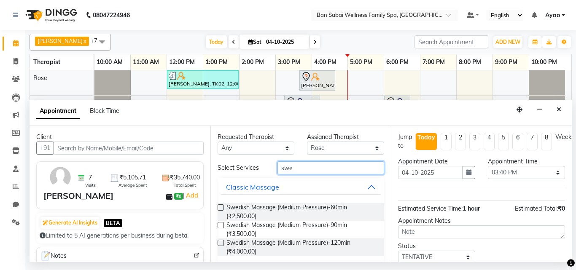
type input "swe"
click at [220, 243] on label at bounding box center [221, 243] width 6 height 6
click at [220, 243] on input "checkbox" at bounding box center [220, 243] width 5 height 5
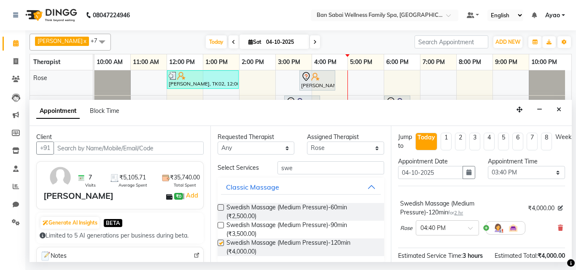
checkbox input "false"
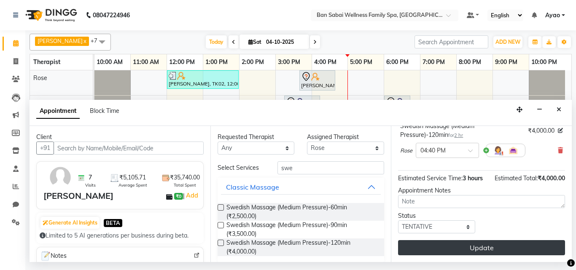
click at [512, 240] on button "Update" at bounding box center [481, 247] width 167 height 15
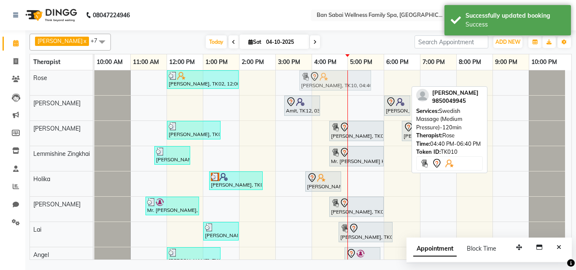
drag, startPoint x: 363, startPoint y: 82, endPoint x: 320, endPoint y: 87, distance: 43.3
click at [94, 87] on div "[PERSON_NAME], TK02, 12:00 PM-02:00 PM, Deep Tissue Massage (Strong Pressure)-4…" at bounding box center [94, 82] width 0 height 25
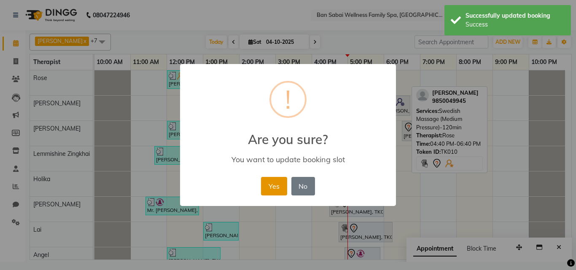
click at [275, 180] on button "Yes" at bounding box center [274, 186] width 26 height 19
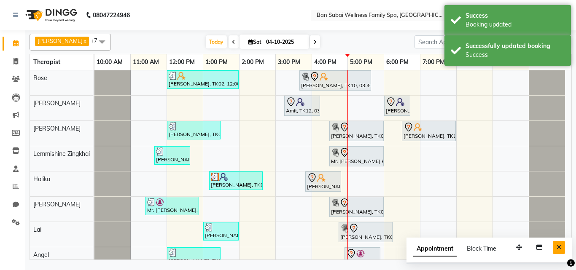
click at [561, 249] on button "Close" at bounding box center [559, 247] width 12 height 13
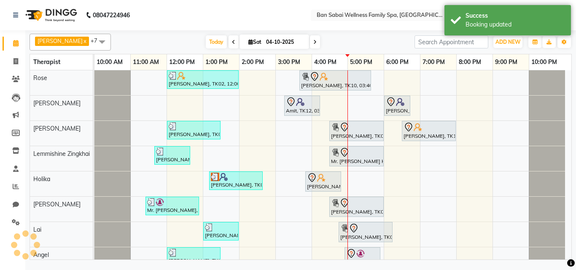
click at [348, 176] on div "[PERSON_NAME], TK02, 12:00 PM-02:00 PM, Deep Tissue Massage (Strong Pressure)-4…" at bounding box center [332, 171] width 477 height 202
select select "79370"
select select "1020"
select select "tentative"
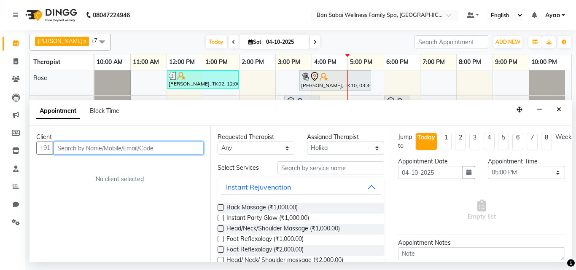
click at [153, 147] on input "text" at bounding box center [129, 148] width 150 height 13
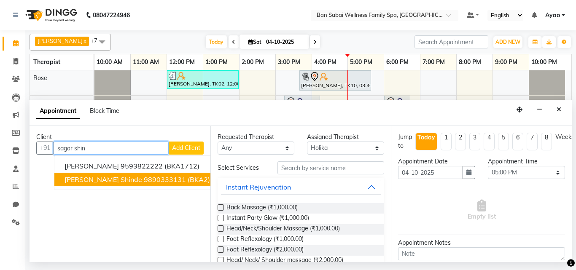
click at [162, 180] on button "[PERSON_NAME] Shinde 9890333131 (BKA2)" at bounding box center [137, 179] width 167 height 13
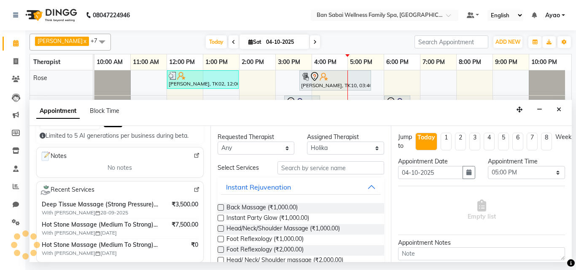
scroll to position [169, 0]
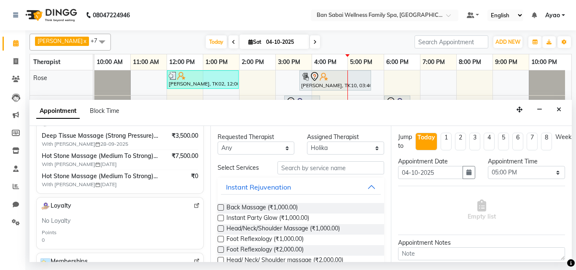
type input "9890333131"
click at [317, 169] on input "text" at bounding box center [330, 167] width 107 height 13
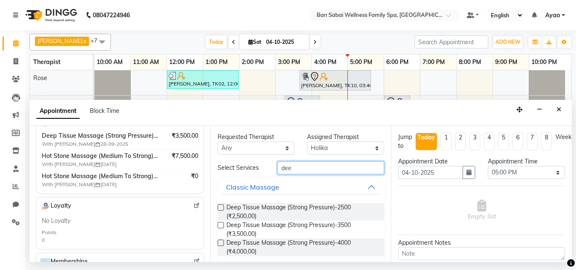
type input "dee"
click at [218, 242] on label at bounding box center [221, 243] width 6 height 6
click at [218, 242] on input "checkbox" at bounding box center [220, 243] width 5 height 5
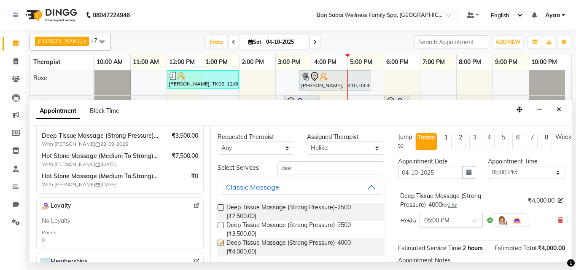
checkbox input "false"
drag, startPoint x: 548, startPoint y: 172, endPoint x: 548, endPoint y: 167, distance: 5.9
click at [548, 172] on select "Select 11:00 AM 11:05 AM 11:10 AM 11:15 AM 11:20 AM 11:25 AM 11:30 AM 11:35 AM …" at bounding box center [526, 172] width 77 height 13
select select "1040"
click at [488, 166] on select "Select 11:00 AM 11:05 AM 11:10 AM 11:15 AM 11:20 AM 11:25 AM 11:30 AM 11:35 AM …" at bounding box center [526, 172] width 77 height 13
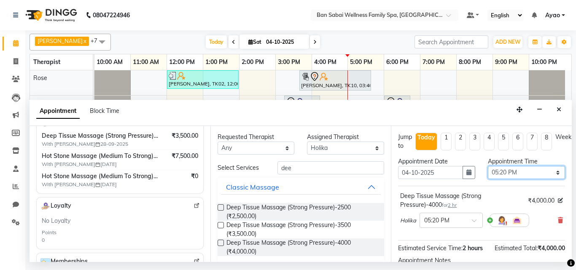
scroll to position [110, 0]
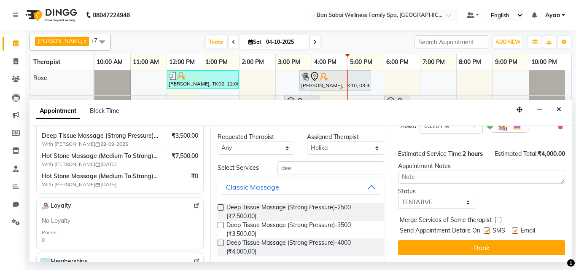
click at [517, 241] on button "Book" at bounding box center [481, 247] width 167 height 15
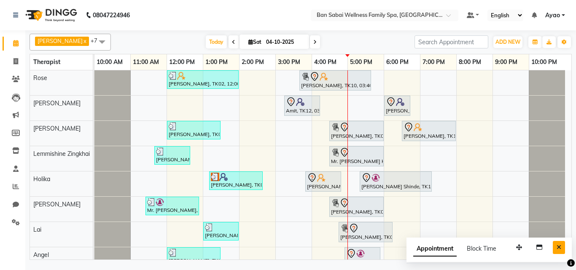
click at [559, 246] on icon "Close" at bounding box center [558, 247] width 5 height 6
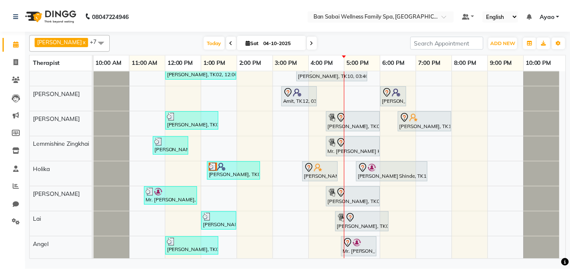
scroll to position [13, 0]
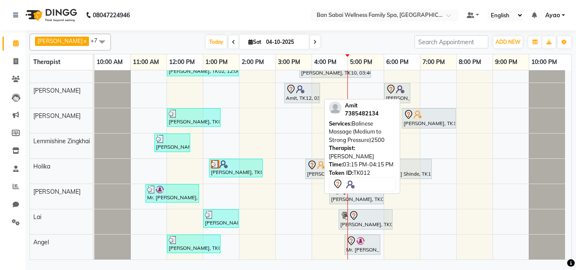
click at [294, 93] on icon at bounding box center [291, 89] width 10 height 10
click at [302, 92] on img at bounding box center [300, 89] width 8 height 8
select select "7"
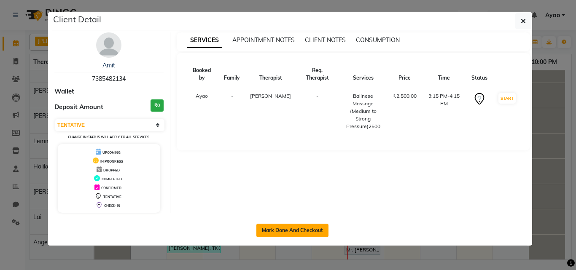
click at [307, 230] on button "Mark Done And Checkout" at bounding box center [292, 230] width 72 height 13
select select "8225"
select select "service"
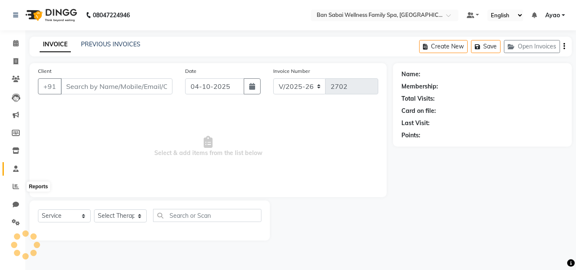
type input "7385482134"
select select "78163"
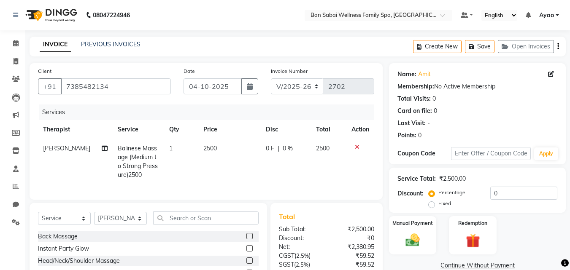
click at [218, 148] on td "2500" at bounding box center [229, 162] width 62 height 46
select select "78163"
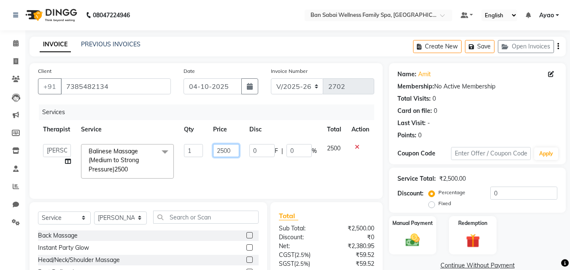
click at [232, 150] on input "2500" at bounding box center [226, 150] width 26 height 13
type input "2360"
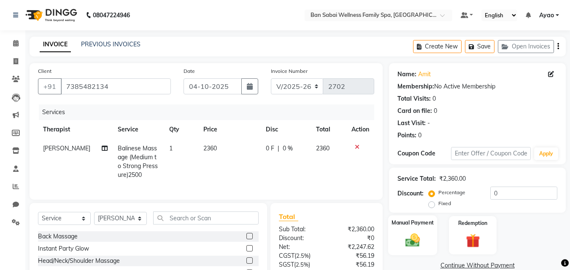
click at [427, 234] on div "Manual Payment" at bounding box center [412, 235] width 49 height 40
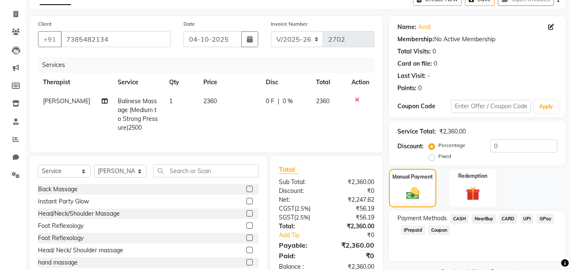
scroll to position [76, 0]
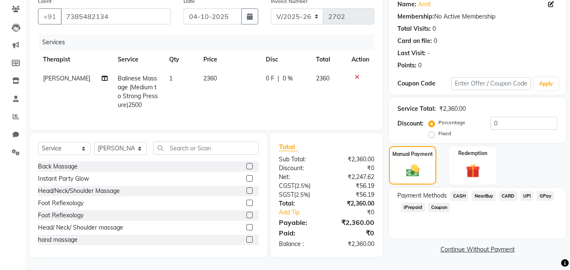
click at [457, 191] on span "CASH" at bounding box center [459, 196] width 18 height 10
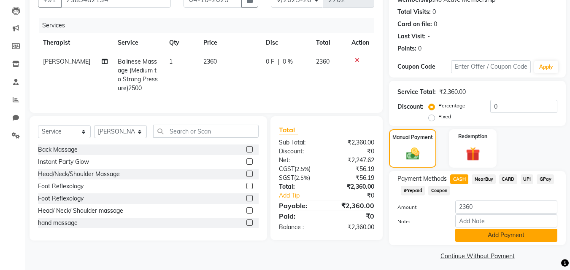
scroll to position [92, 0]
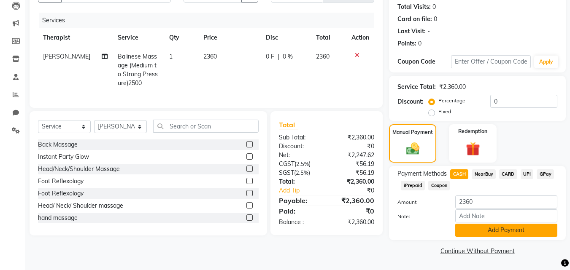
click at [480, 231] on button "Add Payment" at bounding box center [506, 230] width 102 height 13
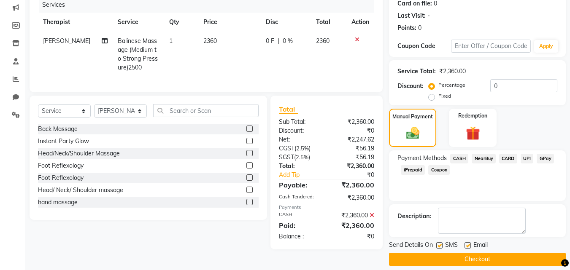
scroll to position [116, 0]
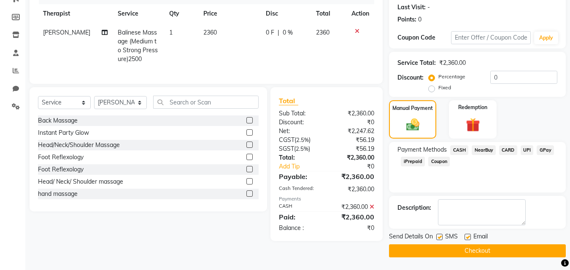
click at [450, 250] on button "Checkout" at bounding box center [477, 250] width 177 height 13
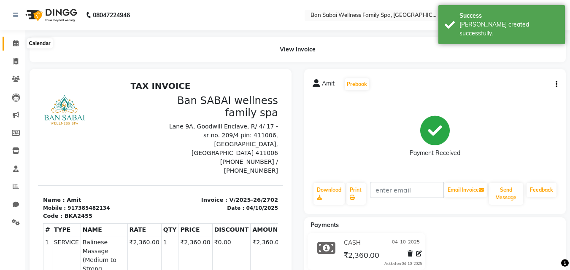
click at [16, 44] on icon at bounding box center [15, 43] width 5 height 6
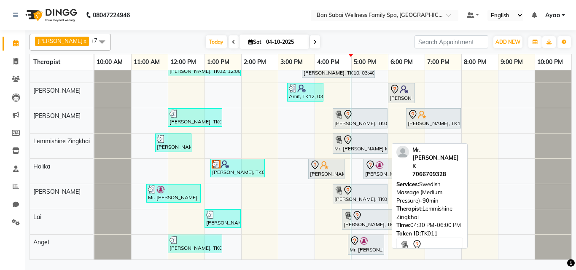
scroll to position [13, 0]
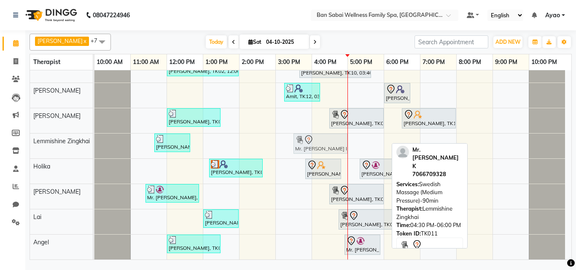
drag, startPoint x: 344, startPoint y: 140, endPoint x: 302, endPoint y: 156, distance: 44.6
click at [302, 156] on div "[PERSON_NAME], TK02, 12:00 PM-02:00 PM, Deep Tissue Massage (Strong Pressure)-4…" at bounding box center [332, 159] width 477 height 202
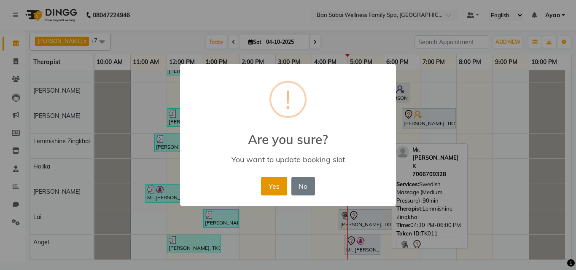
click at [275, 181] on button "Yes" at bounding box center [274, 186] width 26 height 19
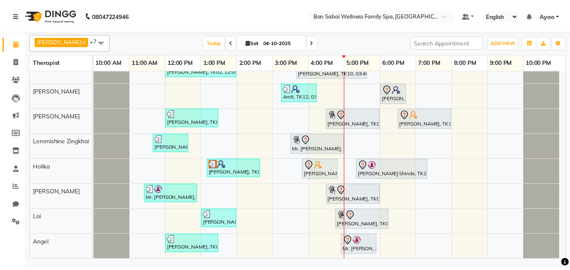
scroll to position [0, 0]
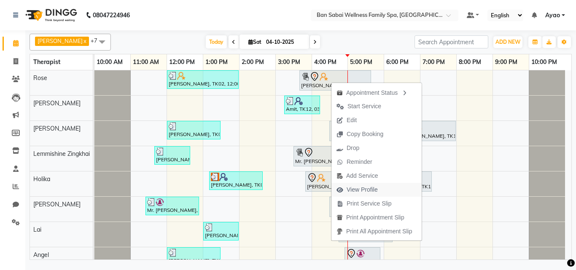
click at [361, 189] on span "View Profile" at bounding box center [362, 189] width 31 height 9
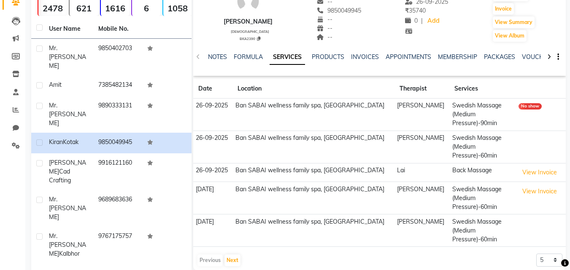
scroll to position [84, 0]
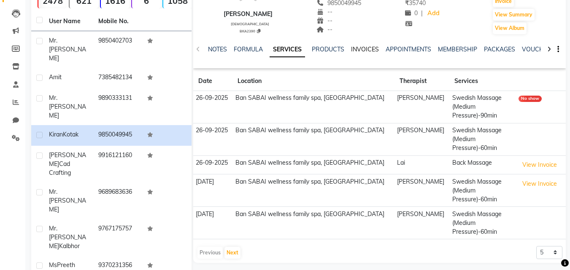
click at [366, 49] on link "INVOICES" at bounding box center [365, 50] width 28 height 8
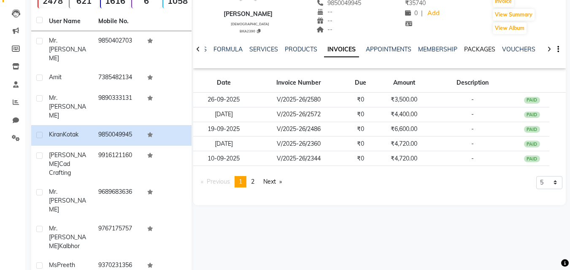
click at [475, 46] on link "PACKAGES" at bounding box center [479, 50] width 31 height 8
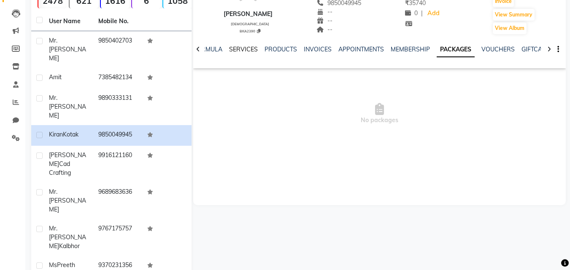
click at [242, 51] on link "SERVICES" at bounding box center [243, 50] width 29 height 8
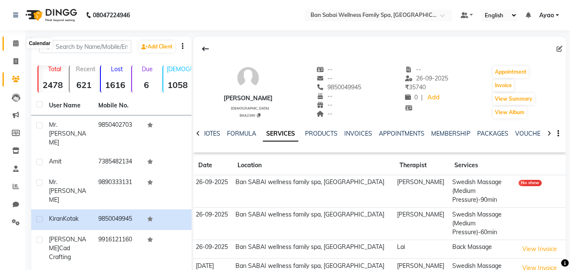
click at [16, 46] on icon at bounding box center [15, 43] width 5 height 6
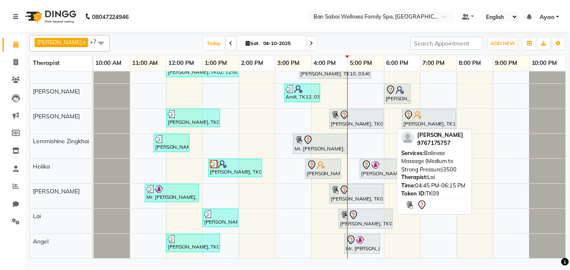
scroll to position [19, 0]
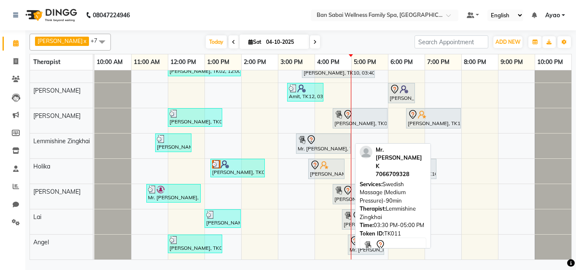
click at [338, 135] on div at bounding box center [323, 140] width 51 height 10
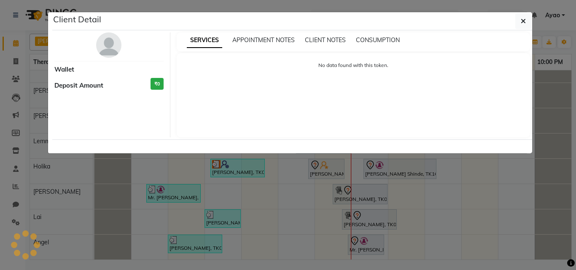
select select "7"
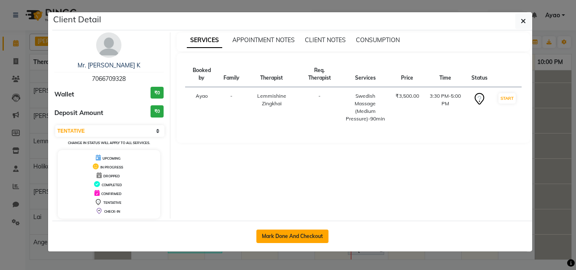
click at [311, 233] on button "Mark Done And Checkout" at bounding box center [292, 236] width 72 height 13
select select "service"
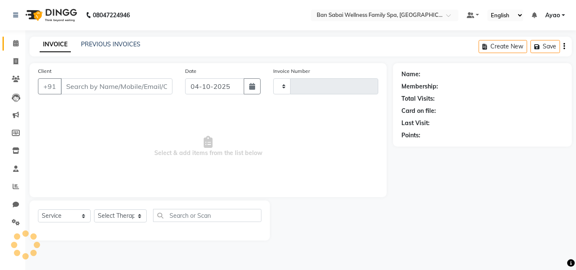
type input "2703"
select select "8225"
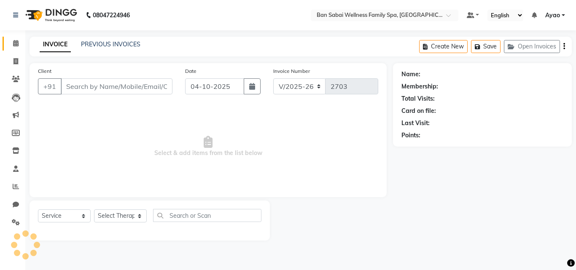
type input "7066709328"
select select "78551"
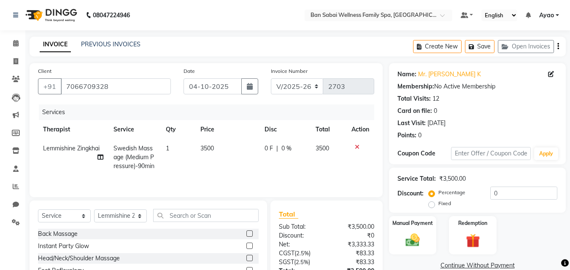
click at [559, 48] on div "Create New Save Open Invoices" at bounding box center [489, 47] width 153 height 20
click at [557, 46] on icon "button" at bounding box center [558, 46] width 2 height 0
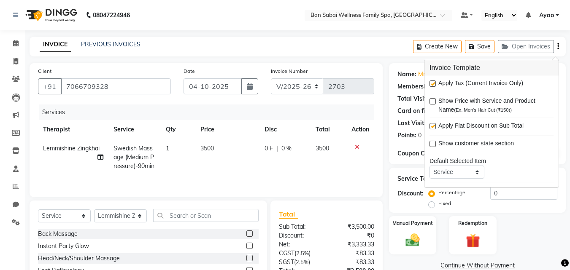
click at [210, 152] on td "3500" at bounding box center [227, 157] width 64 height 37
select select "78551"
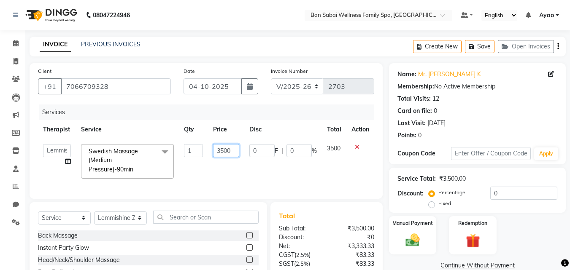
click at [230, 149] on input "3500" at bounding box center [226, 150] width 26 height 13
click at [223, 150] on input "3500" at bounding box center [226, 150] width 26 height 13
click at [228, 151] on input "3600" at bounding box center [226, 150] width 26 height 13
type input "3610"
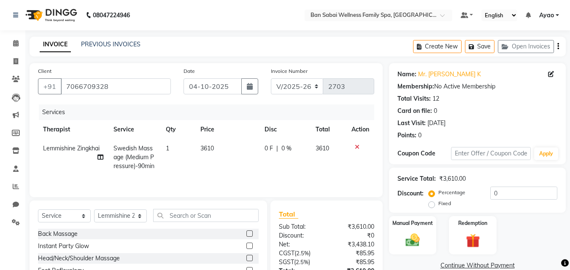
click at [312, 170] on tr "Lemmishine Zingkhai Swedish Massage (Medium Pressure)-90min 1 3610 0 F | 0 % 36…" at bounding box center [206, 157] width 336 height 37
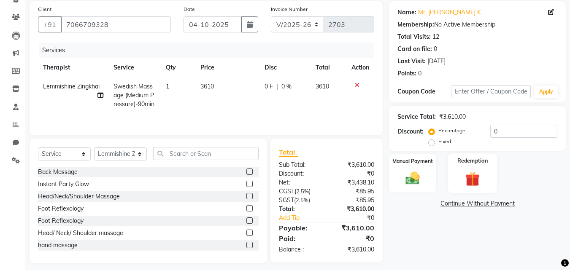
scroll to position [67, 0]
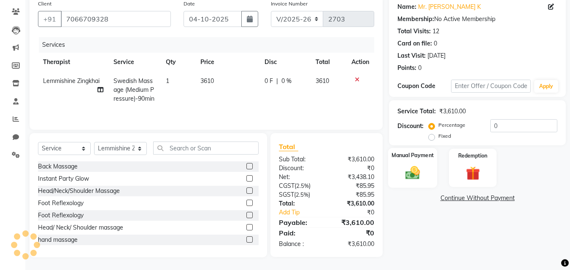
click at [421, 166] on img at bounding box center [412, 172] width 24 height 17
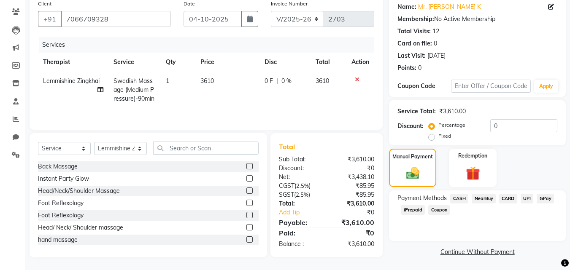
click at [459, 198] on span "CASH" at bounding box center [459, 199] width 18 height 10
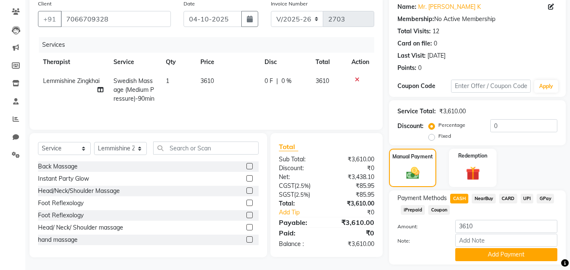
click at [508, 197] on span "CARD" at bounding box center [508, 199] width 18 height 10
click at [502, 201] on span "CARD" at bounding box center [508, 199] width 18 height 10
click at [499, 258] on button "Add Payment" at bounding box center [506, 254] width 102 height 13
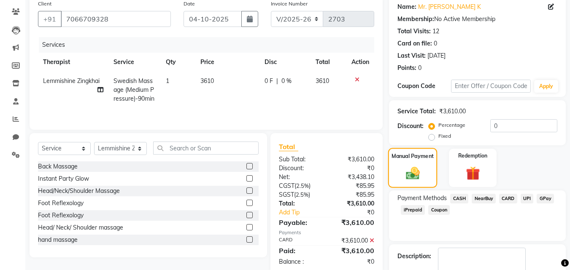
click at [411, 172] on img at bounding box center [412, 173] width 22 height 16
click at [506, 200] on span "CARD" at bounding box center [508, 199] width 18 height 10
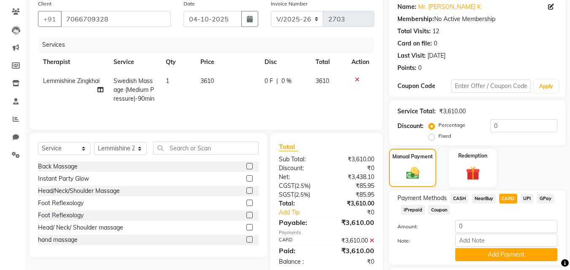
click at [506, 199] on span "CARD" at bounding box center [508, 199] width 18 height 10
click at [371, 240] on icon at bounding box center [371, 241] width 5 height 6
click at [435, 159] on div "Manual Payment" at bounding box center [412, 168] width 49 height 40
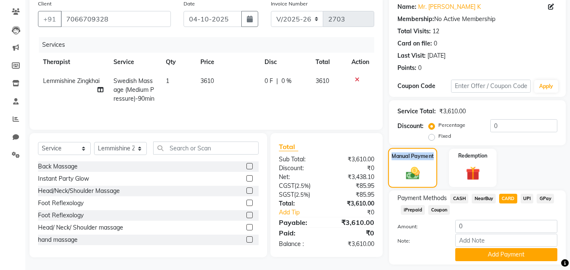
click at [435, 159] on div "Manual Payment" at bounding box center [412, 168] width 49 height 40
click at [427, 161] on div "Manual Payment" at bounding box center [412, 168] width 49 height 40
click at [505, 195] on span "CARD" at bounding box center [508, 199] width 18 height 10
type input "3610"
click at [501, 254] on button "Add Payment" at bounding box center [506, 254] width 102 height 13
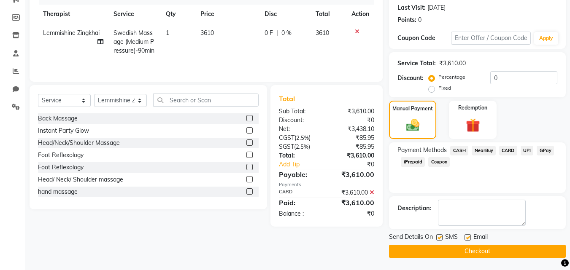
scroll to position [116, 0]
click at [472, 249] on button "Checkout" at bounding box center [477, 250] width 177 height 13
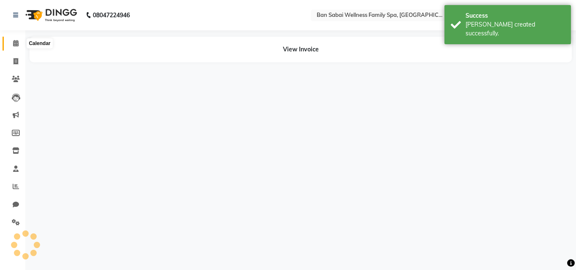
click at [16, 46] on span at bounding box center [15, 44] width 15 height 10
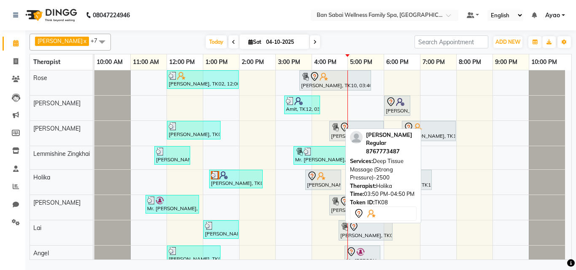
click at [319, 178] on img at bounding box center [321, 176] width 8 height 8
select select "7"
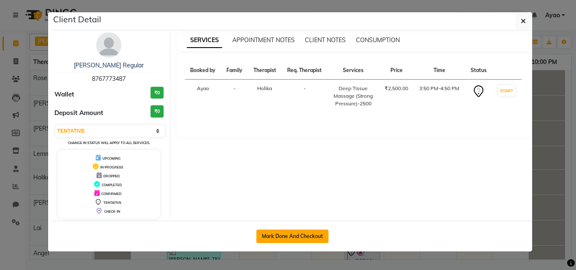
click at [296, 236] on button "Mark Done And Checkout" at bounding box center [292, 236] width 72 height 13
select select "service"
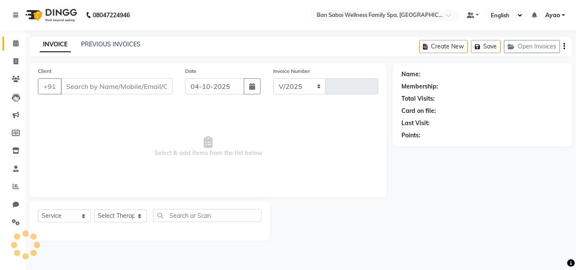
select select "8225"
type input "2704"
type input "8767773487"
select select "79370"
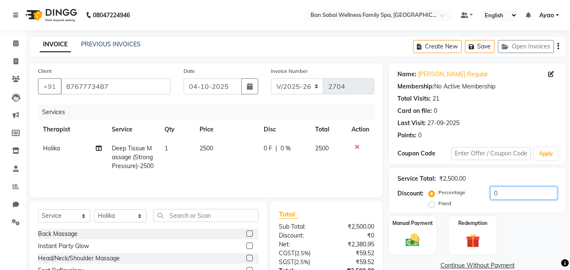
click at [504, 193] on input "0" at bounding box center [523, 193] width 67 height 13
type input "1"
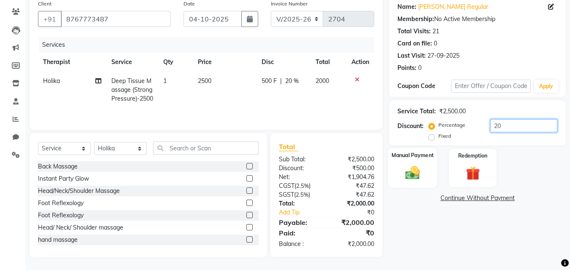
type input "20"
click at [423, 164] on img at bounding box center [412, 172] width 24 height 17
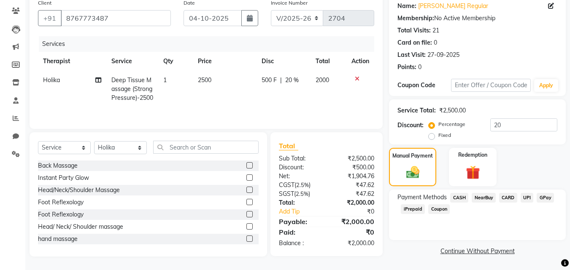
click at [454, 193] on span "CASH" at bounding box center [459, 198] width 18 height 10
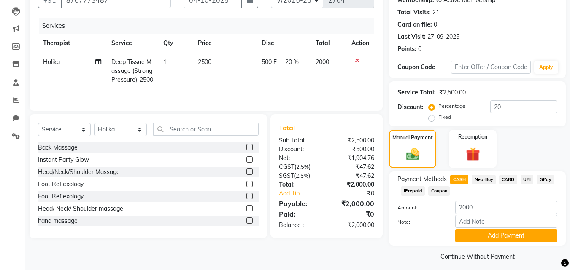
scroll to position [92, 0]
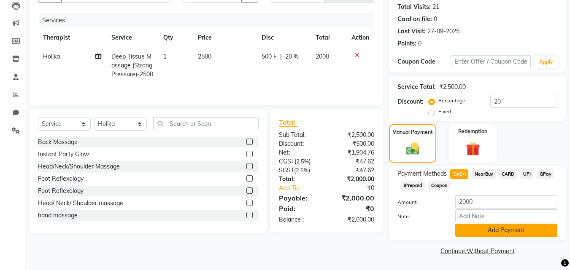
click at [501, 233] on button "Add Payment" at bounding box center [506, 230] width 102 height 13
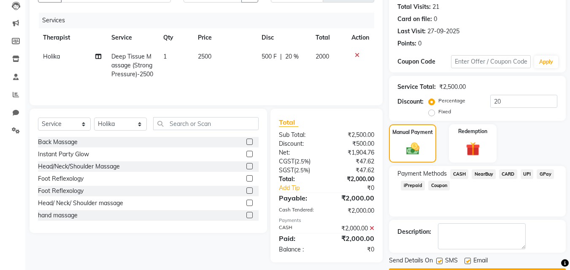
scroll to position [116, 0]
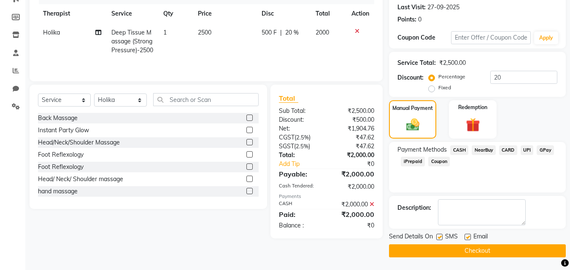
click at [449, 251] on button "Checkout" at bounding box center [477, 250] width 177 height 13
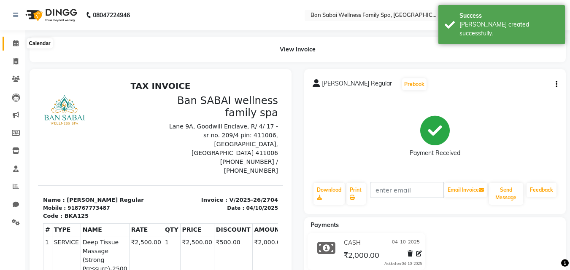
click at [14, 42] on icon at bounding box center [15, 43] width 5 height 6
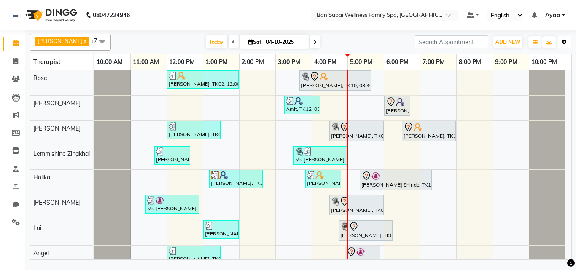
click at [566, 46] on button "Toggle Dropdown" at bounding box center [563, 42] width 13 height 12
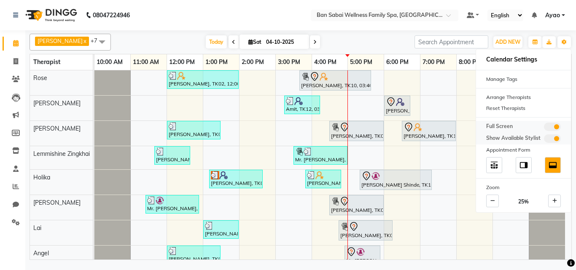
click at [552, 128] on span at bounding box center [552, 127] width 17 height 8
click at [544, 128] on input "checkbox" at bounding box center [544, 128] width 0 height 0
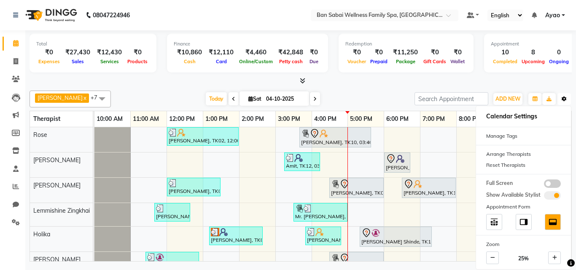
click at [563, 102] on button "Toggle Dropdown" at bounding box center [563, 99] width 13 height 12
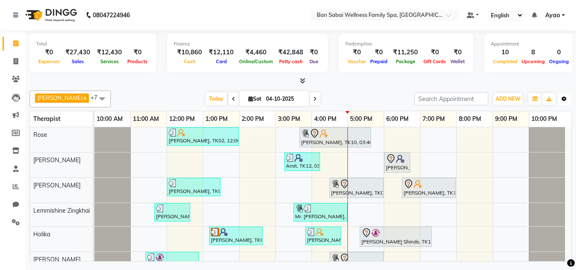
click at [563, 99] on icon "button" at bounding box center [563, 99] width 5 height 5
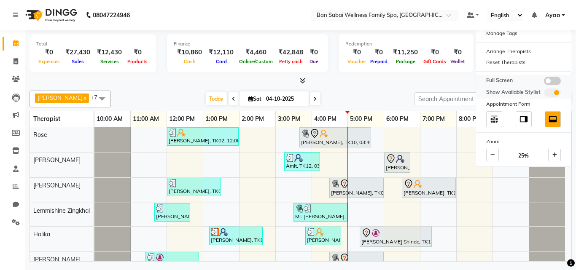
click at [558, 81] on span at bounding box center [552, 81] width 17 height 8
click at [544, 82] on input "checkbox" at bounding box center [544, 82] width 0 height 0
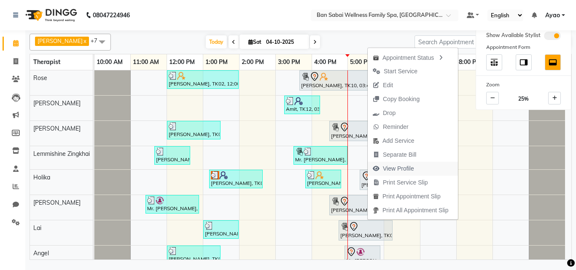
click at [403, 169] on span "View Profile" at bounding box center [398, 168] width 31 height 9
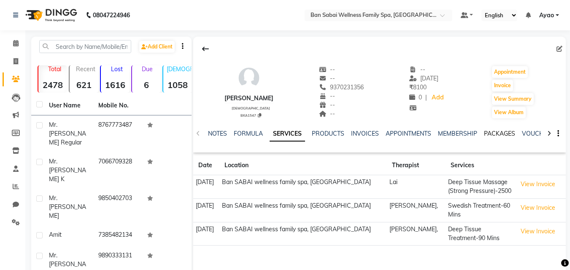
click at [492, 134] on link "PACKAGES" at bounding box center [499, 134] width 31 height 8
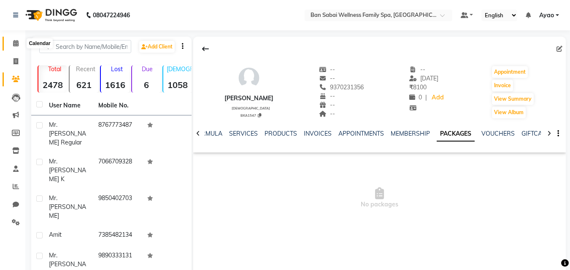
click at [14, 44] on icon at bounding box center [15, 43] width 5 height 6
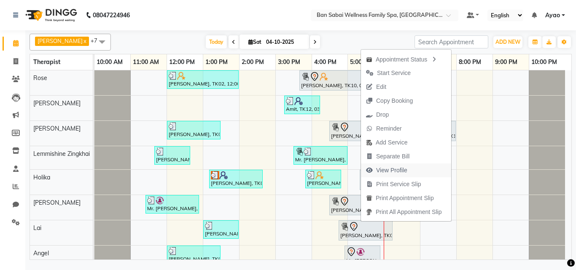
click at [397, 170] on span "View Profile" at bounding box center [391, 170] width 31 height 9
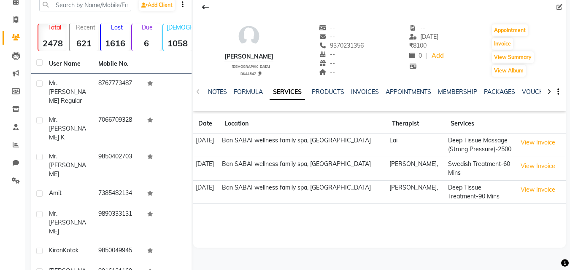
scroll to position [42, 0]
click at [363, 90] on link "INVOICES" at bounding box center [365, 92] width 28 height 8
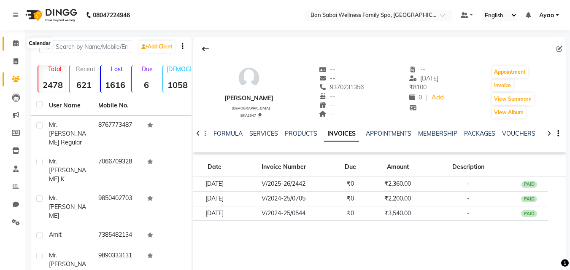
click at [15, 43] on icon at bounding box center [15, 43] width 5 height 6
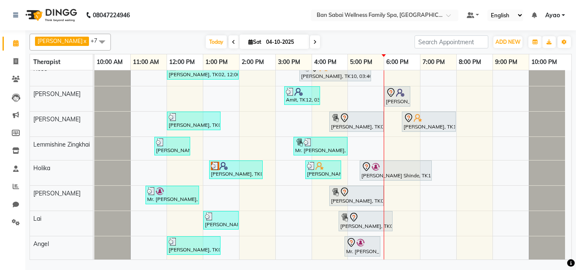
scroll to position [11, 0]
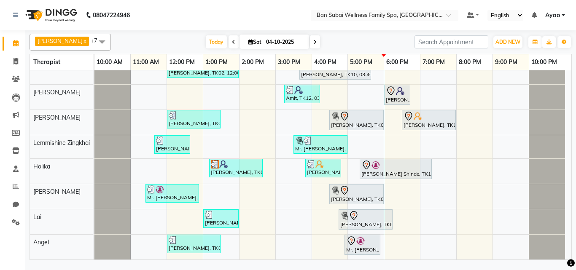
click at [444, 197] on div "[PERSON_NAME], TK02, 12:00 PM-02:00 PM, Deep Tissue Massage (Strong Pressure)-4…" at bounding box center [332, 159] width 477 height 200
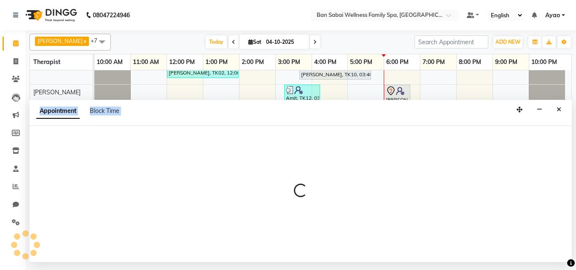
click at [444, 197] on p at bounding box center [301, 191] width 542 height 14
select select "87127"
select select "1140"
select select "tentative"
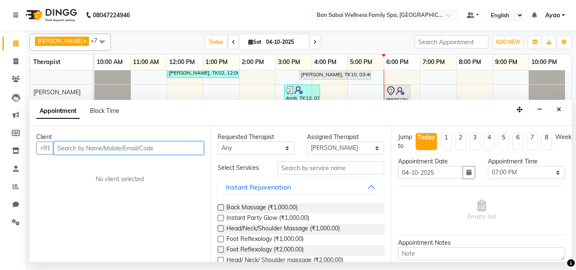
click at [175, 148] on input "text" at bounding box center [129, 148] width 150 height 13
type input "9880910153"
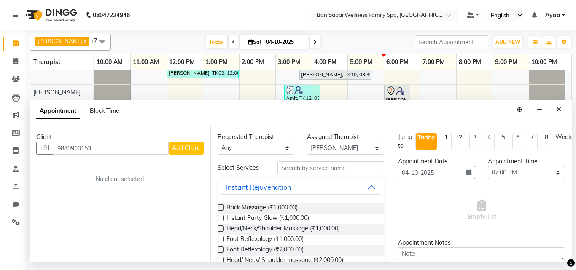
click at [191, 146] on span "Add Client" at bounding box center [186, 148] width 28 height 8
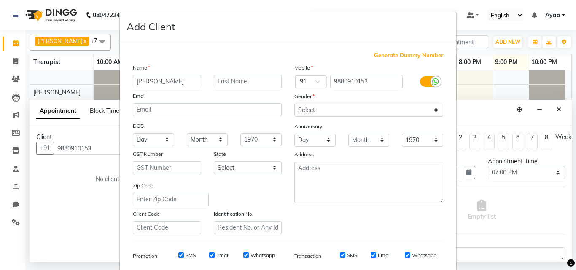
click at [170, 84] on input "[PERSON_NAME]" at bounding box center [167, 81] width 68 height 13
type input "[PERSON_NAME]"
click at [235, 81] on input "text" at bounding box center [248, 81] width 68 height 13
type input "[PERSON_NAME]"
click at [258, 253] on label "Whatsapp" at bounding box center [262, 256] width 24 height 8
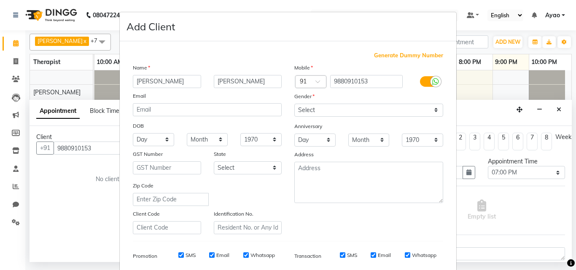
click at [249, 253] on input "Whatsapp" at bounding box center [245, 255] width 5 height 5
checkbox input "false"
click at [212, 258] on div "Email" at bounding box center [219, 256] width 20 height 8
click at [185, 257] on label "SMS" at bounding box center [190, 256] width 10 height 8
click at [183, 257] on input "SMS" at bounding box center [180, 255] width 5 height 5
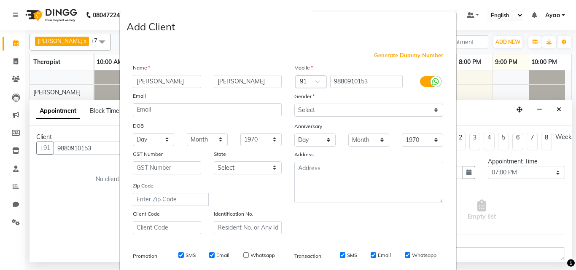
checkbox input "false"
click at [216, 255] on label "Email" at bounding box center [222, 256] width 13 height 8
click at [213, 255] on input "Email" at bounding box center [211, 255] width 5 height 5
checkbox input "false"
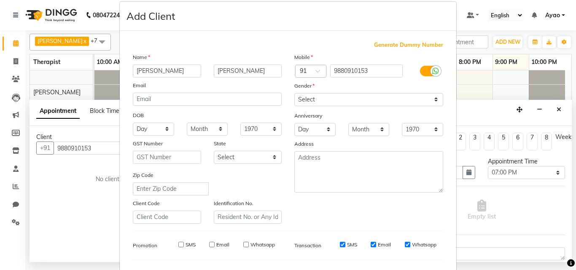
scroll to position [42, 0]
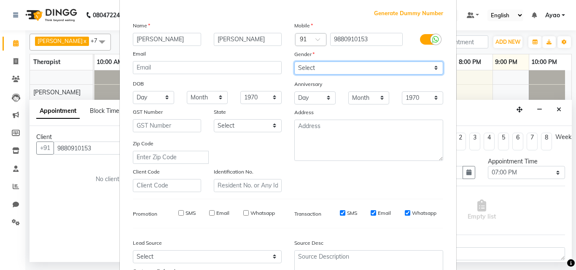
click at [432, 72] on select "Select [DEMOGRAPHIC_DATA] [DEMOGRAPHIC_DATA] Other Prefer Not To Say" at bounding box center [368, 68] width 149 height 13
select select "[DEMOGRAPHIC_DATA]"
click at [294, 62] on select "Select [DEMOGRAPHIC_DATA] [DEMOGRAPHIC_DATA] Other Prefer Not To Say" at bounding box center [368, 68] width 149 height 13
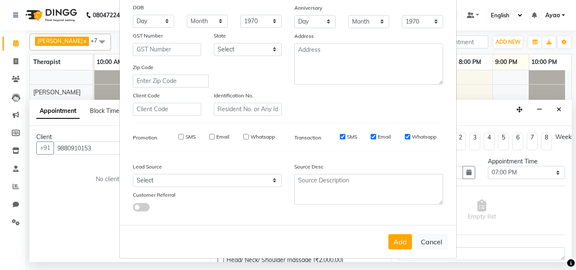
scroll to position [119, 0]
click at [400, 241] on button "Add" at bounding box center [400, 241] width 24 height 15
select select
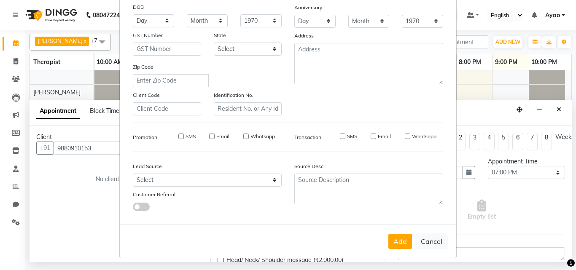
select select
checkbox input "false"
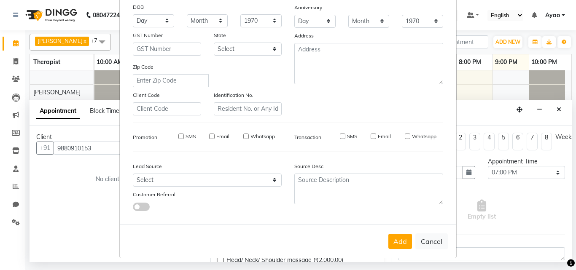
checkbox input "false"
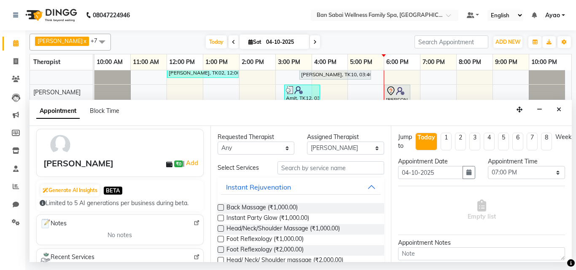
scroll to position [0, 0]
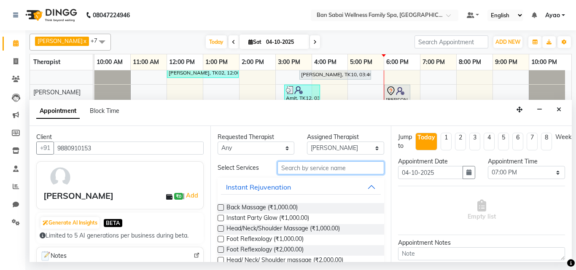
click at [342, 169] on input "text" at bounding box center [330, 167] width 107 height 13
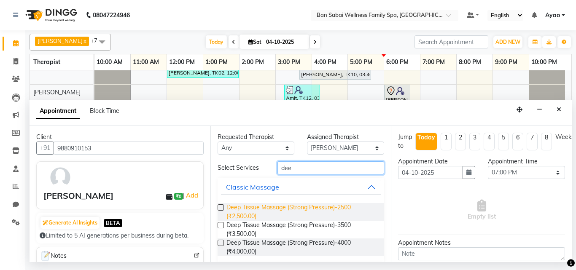
type input "dee"
click at [264, 206] on span "Deep Tissue Massage (Strong Pressure)-2500 (₹2,500.00)" at bounding box center [301, 212] width 151 height 18
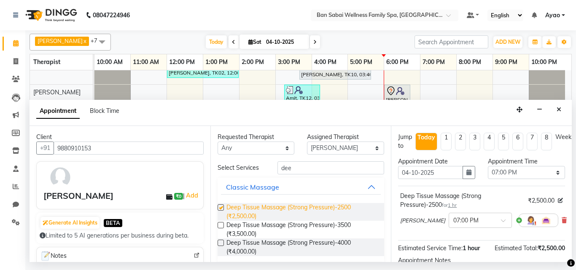
checkbox input "false"
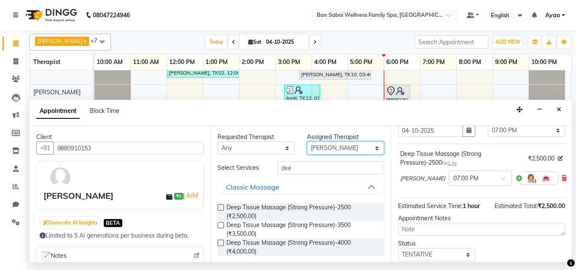
click at [371, 149] on select "Select [PERSON_NAME] [PERSON_NAME] [PERSON_NAME] Lemmishine Zingkhai Rinsit [PE…" at bounding box center [345, 148] width 77 height 13
select select "78551"
click at [307, 142] on select "Select [PERSON_NAME] [PERSON_NAME] [PERSON_NAME] Lemmishine Zingkhai Rinsit [PE…" at bounding box center [345, 148] width 77 height 13
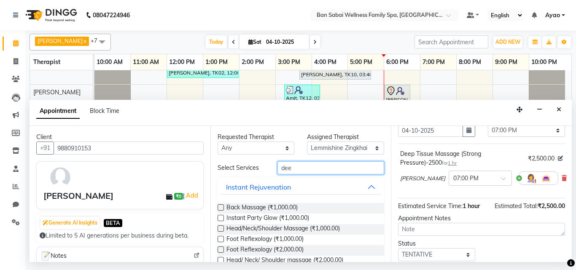
click at [328, 170] on input "dee" at bounding box center [330, 167] width 107 height 13
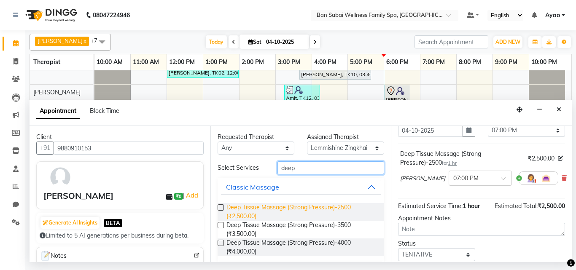
type input "deep"
click at [291, 205] on span "Deep Tissue Massage (Strong Pressure)-2500 (₹2,500.00)" at bounding box center [301, 212] width 151 height 18
checkbox input "false"
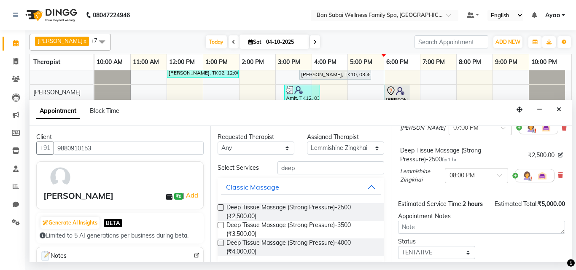
scroll to position [158, 0]
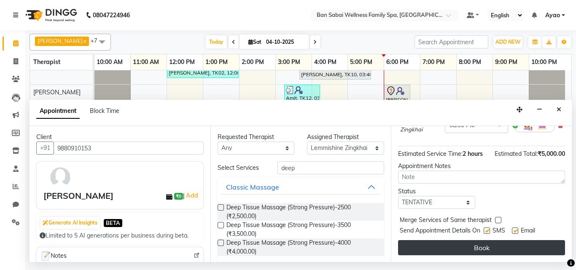
click at [505, 240] on button "Book" at bounding box center [481, 247] width 167 height 15
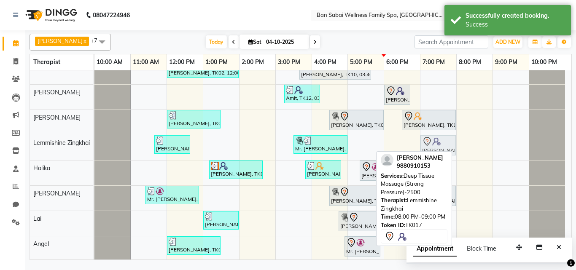
drag, startPoint x: 463, startPoint y: 150, endPoint x: 433, endPoint y: 152, distance: 30.0
click at [433, 152] on div "[PERSON_NAME] x Holika x Angel x [PERSON_NAME] Bviimai x Rinsit Ronra x Lai x L…" at bounding box center [301, 145] width 542 height 230
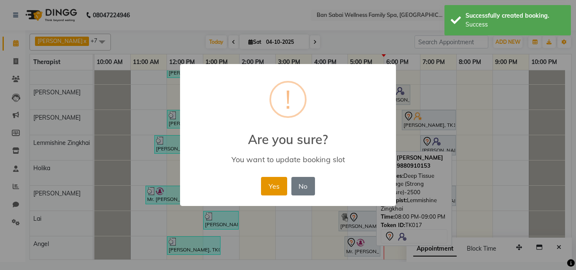
click at [274, 189] on button "Yes" at bounding box center [274, 186] width 26 height 19
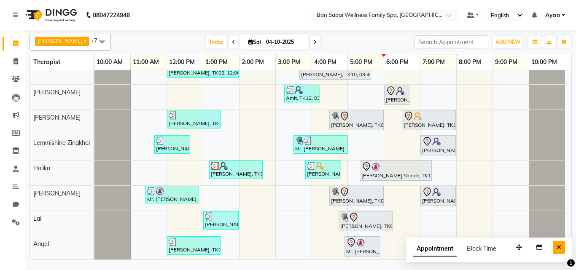
click at [561, 245] on icon "Close" at bounding box center [558, 247] width 5 height 6
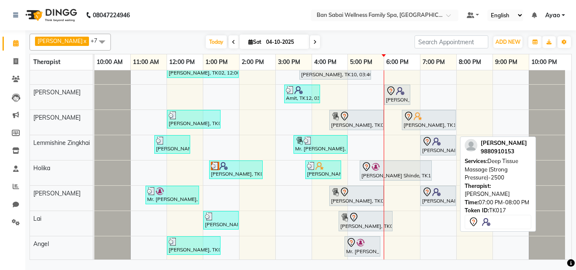
scroll to position [0, 0]
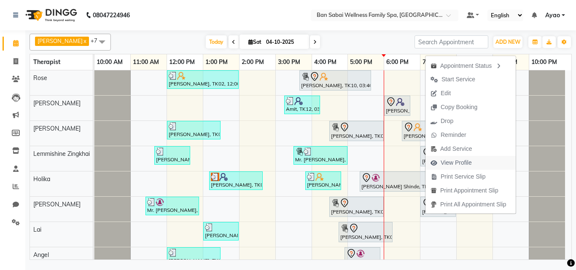
click at [461, 165] on span "View Profile" at bounding box center [456, 162] width 31 height 9
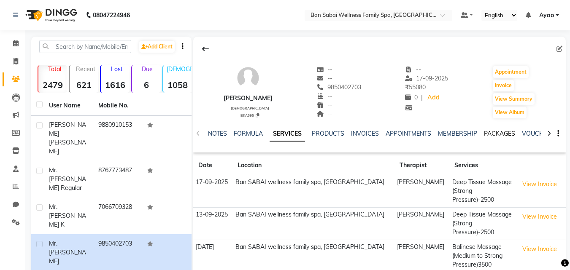
click at [503, 130] on link "PACKAGES" at bounding box center [499, 134] width 31 height 8
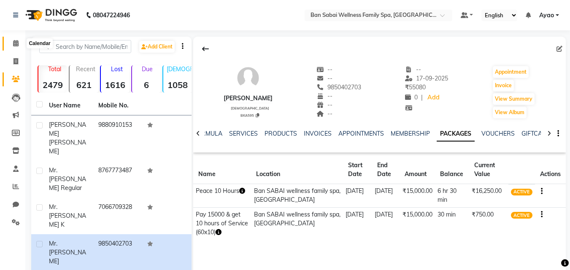
click at [16, 42] on icon at bounding box center [15, 43] width 5 height 6
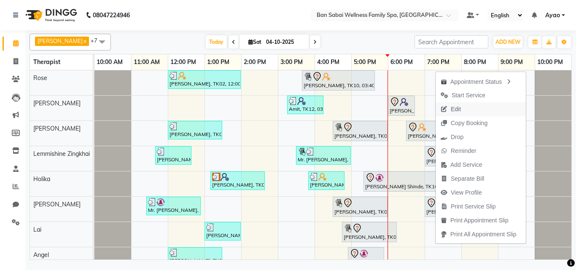
click at [455, 107] on span "Edit" at bounding box center [456, 109] width 10 height 9
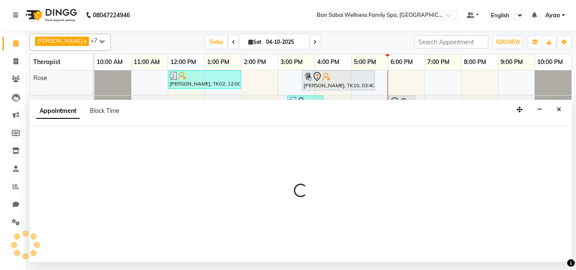
select select "tentative"
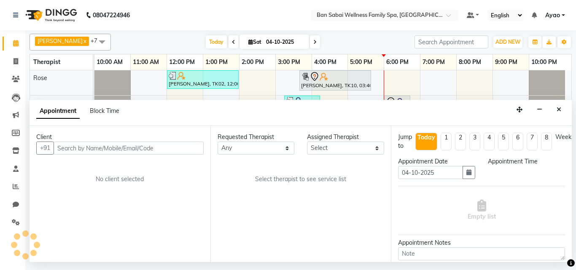
select select "78551"
select select "1140"
select select "4209"
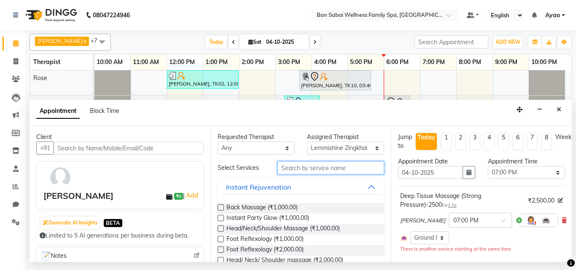
click at [313, 166] on input "text" at bounding box center [330, 167] width 107 height 13
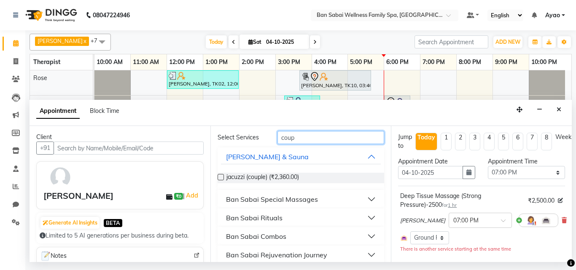
scroll to position [39, 0]
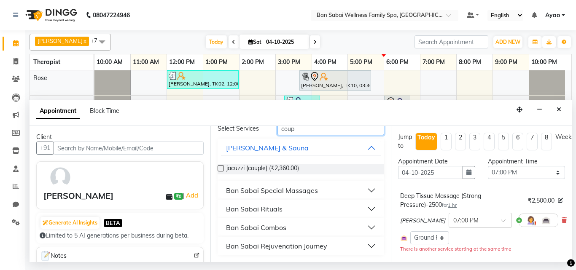
type input "coup"
click at [367, 226] on button "Ban Sabai Combos" at bounding box center [301, 227] width 160 height 15
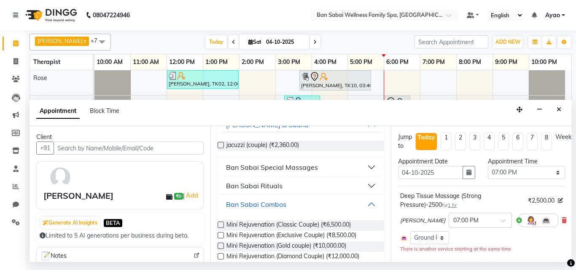
scroll to position [95, 0]
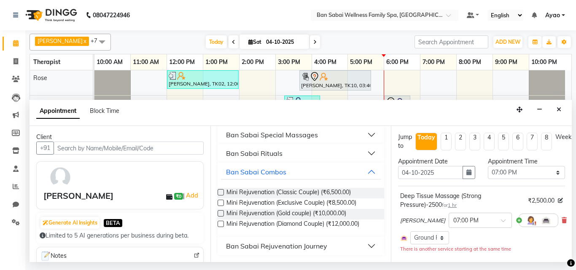
click at [361, 150] on button "Ban Sabai Rituals" at bounding box center [301, 153] width 160 height 15
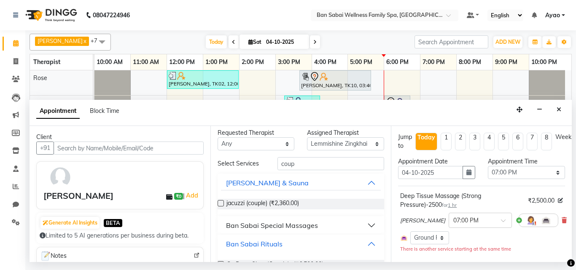
scroll to position [0, 0]
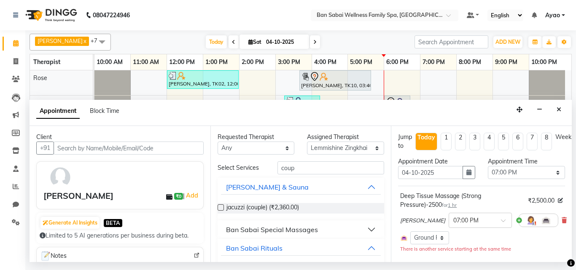
click at [177, 108] on div "Appointment Block Time" at bounding box center [301, 113] width 542 height 26
click at [562, 111] on button "Close" at bounding box center [559, 109] width 12 height 13
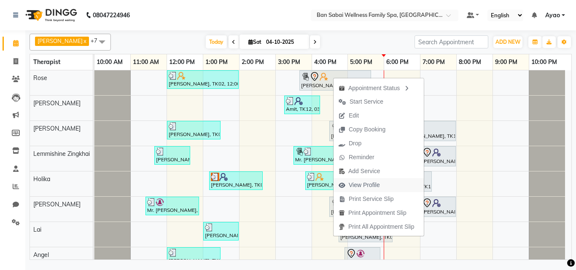
click at [372, 184] on span "View Profile" at bounding box center [364, 185] width 31 height 9
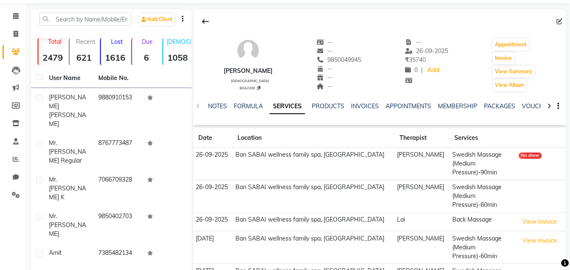
scroll to position [42, 0]
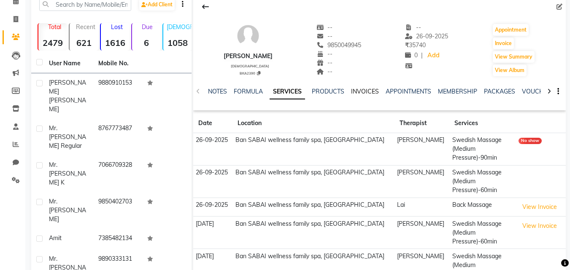
click at [360, 91] on link "INVOICES" at bounding box center [365, 92] width 28 height 8
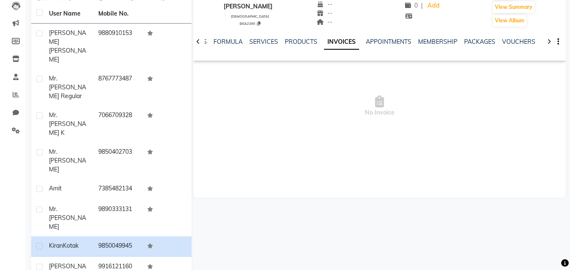
scroll to position [21, 0]
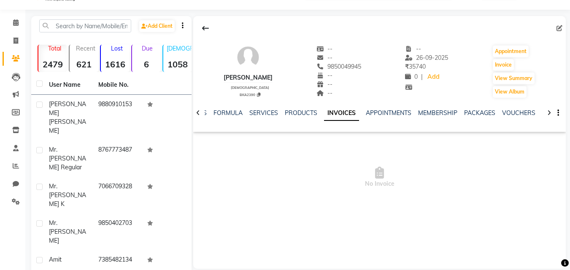
click at [338, 113] on link "INVOICES" at bounding box center [341, 113] width 35 height 15
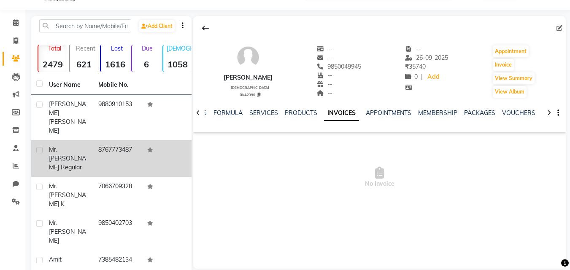
scroll to position [0, 0]
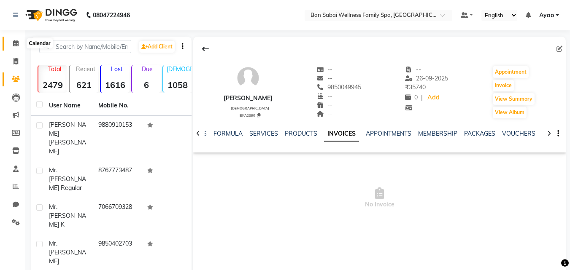
click at [17, 46] on span at bounding box center [15, 44] width 15 height 10
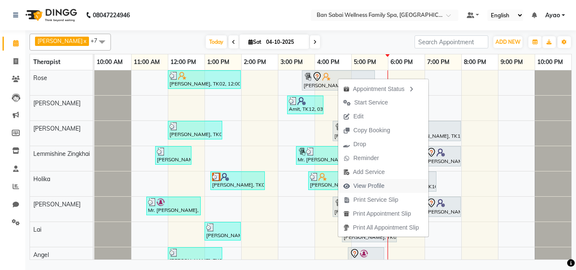
click at [379, 183] on span "View Profile" at bounding box center [368, 186] width 31 height 9
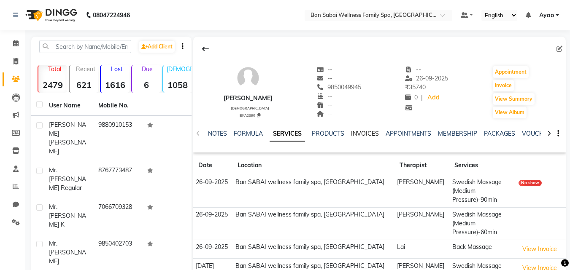
click at [361, 134] on link "INVOICES" at bounding box center [365, 134] width 28 height 8
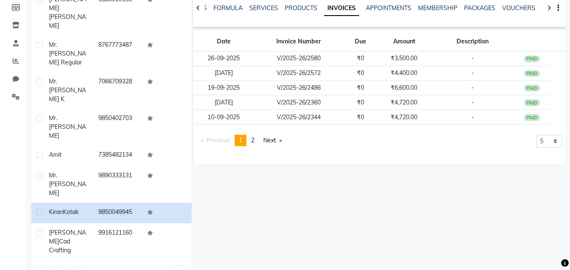
scroll to position [126, 0]
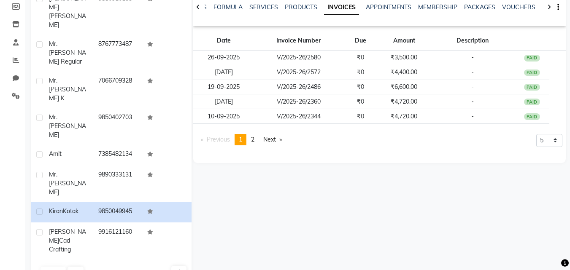
click at [254, 138] on span "2" at bounding box center [252, 140] width 3 height 8
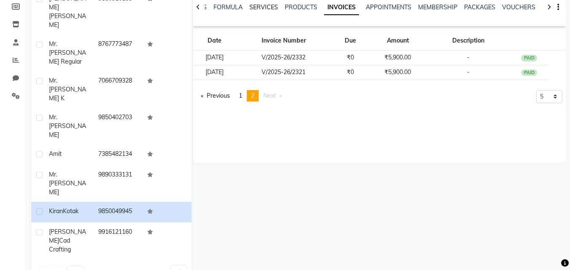
click at [259, 8] on link "SERVICES" at bounding box center [263, 7] width 29 height 8
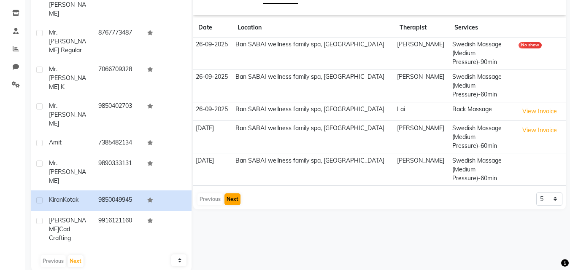
scroll to position [147, 0]
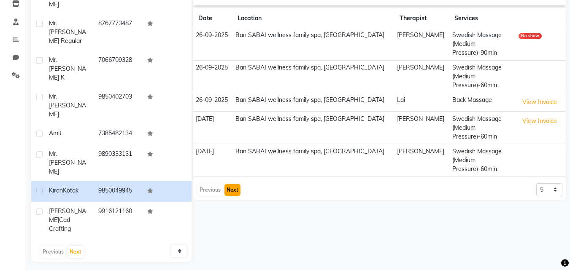
click at [231, 188] on button "Next" at bounding box center [232, 190] width 16 height 12
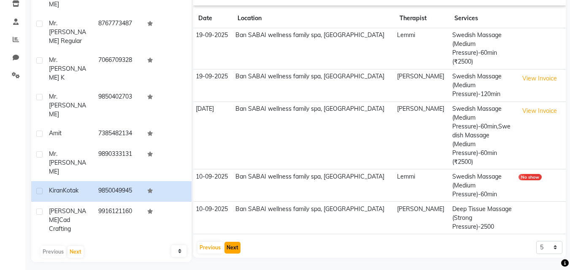
click at [238, 242] on button "Next" at bounding box center [232, 248] width 16 height 12
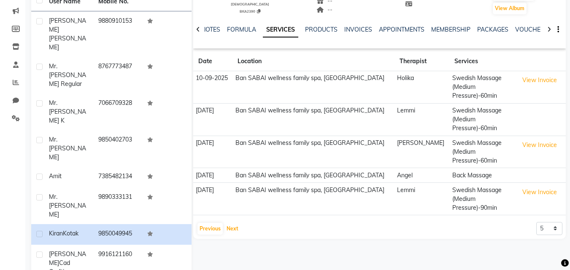
scroll to position [21, 0]
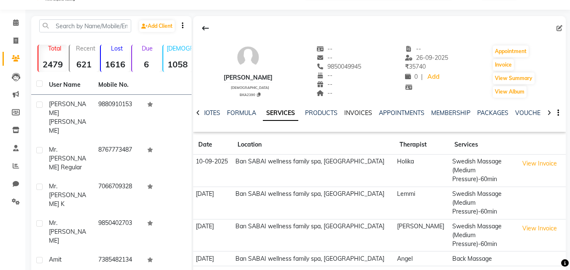
click at [352, 112] on link "INVOICES" at bounding box center [358, 113] width 28 height 8
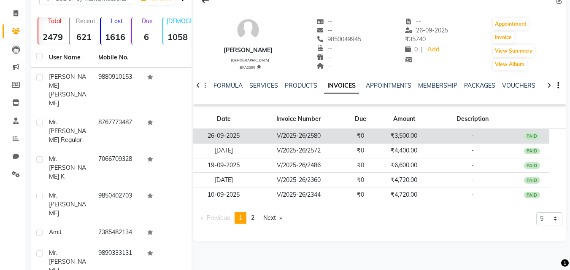
scroll to position [63, 0]
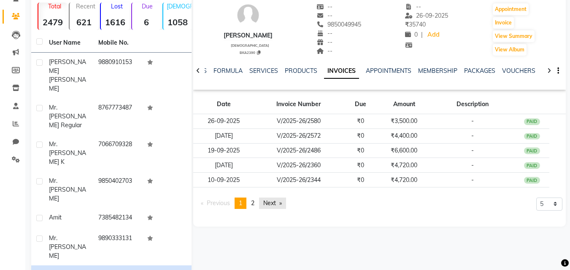
click at [271, 201] on link "Next page" at bounding box center [272, 203] width 27 height 11
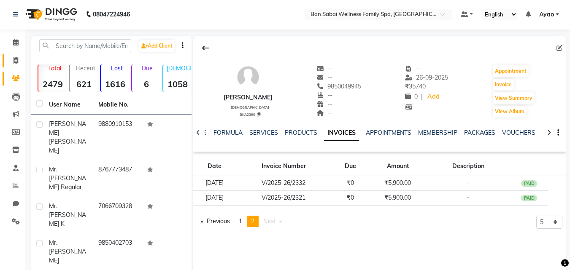
scroll to position [0, 0]
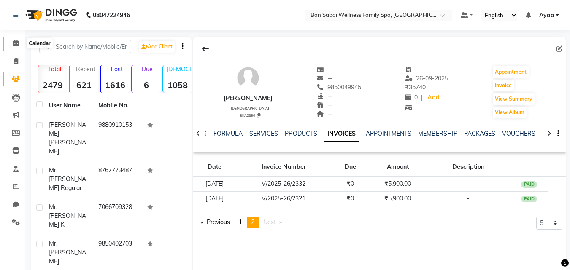
click at [17, 44] on icon at bounding box center [15, 43] width 5 height 6
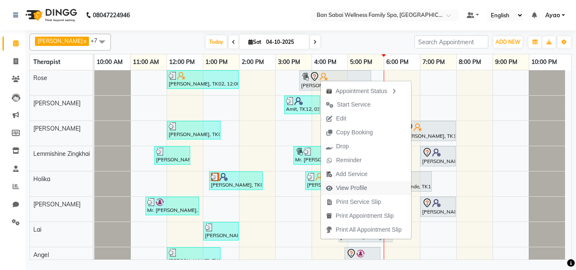
click at [357, 189] on span "View Profile" at bounding box center [351, 188] width 31 height 9
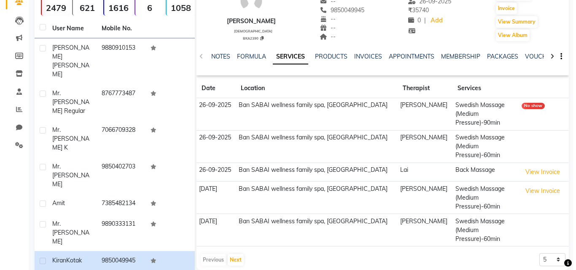
scroll to position [84, 0]
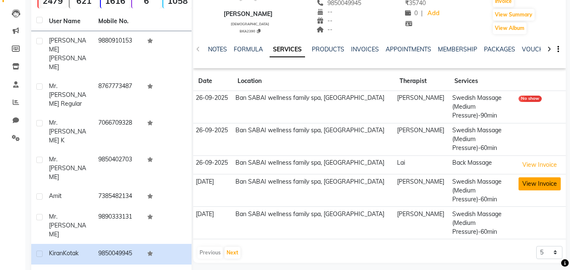
click at [530, 185] on button "View Invoice" at bounding box center [539, 183] width 42 height 13
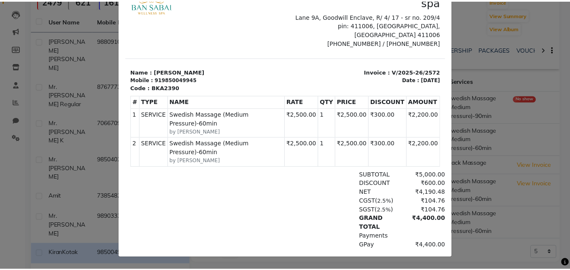
scroll to position [0, 0]
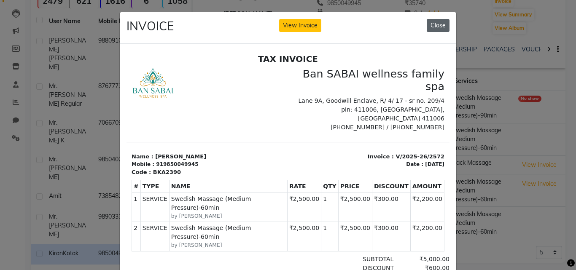
click at [427, 27] on button "Close" at bounding box center [438, 25] width 23 height 13
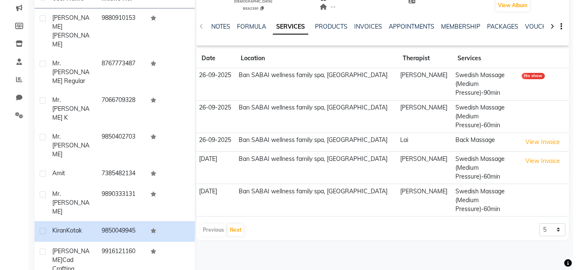
scroll to position [126, 0]
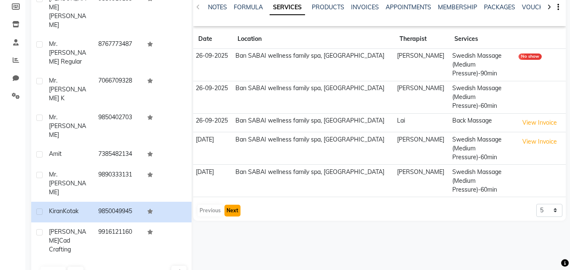
click at [230, 209] on button "Next" at bounding box center [232, 211] width 16 height 12
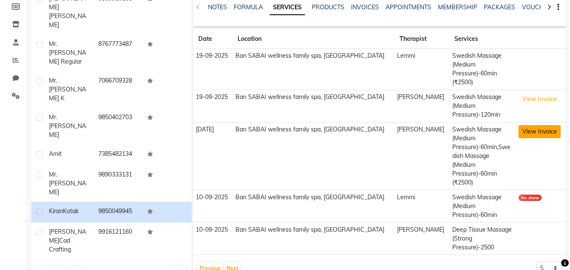
click at [542, 125] on button "View Invoice" at bounding box center [539, 131] width 42 height 13
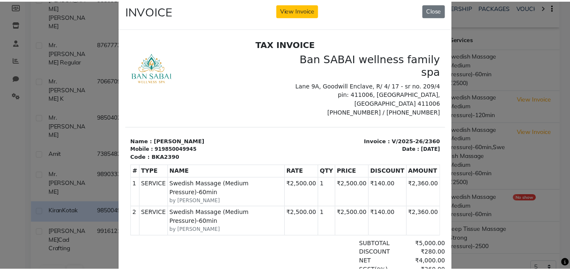
scroll to position [0, 0]
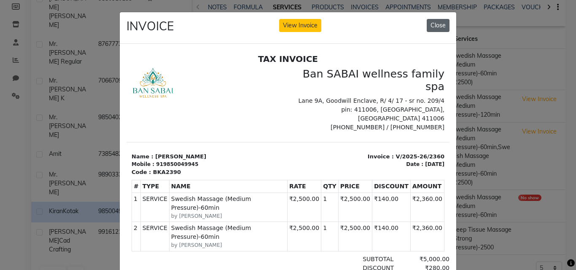
click at [439, 24] on button "Close" at bounding box center [438, 25] width 23 height 13
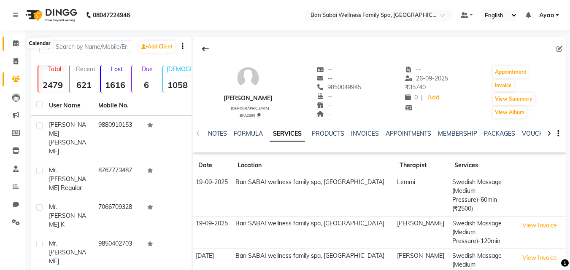
click at [15, 44] on icon at bounding box center [15, 43] width 5 height 6
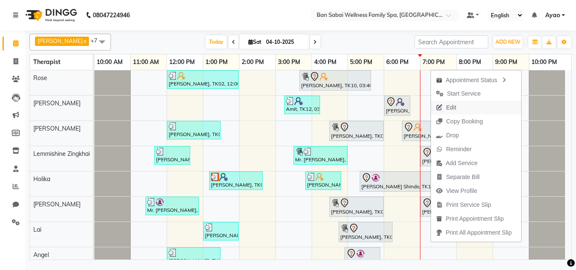
click at [453, 107] on span "Edit" at bounding box center [451, 107] width 10 height 9
select select "tentative"
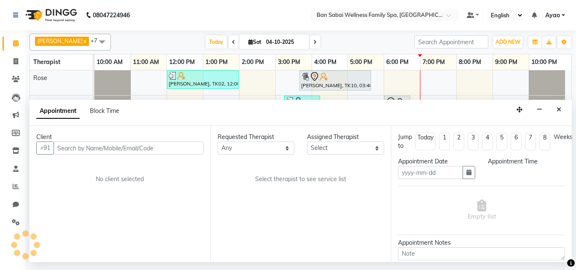
type input "04-10-2025"
select select "78551"
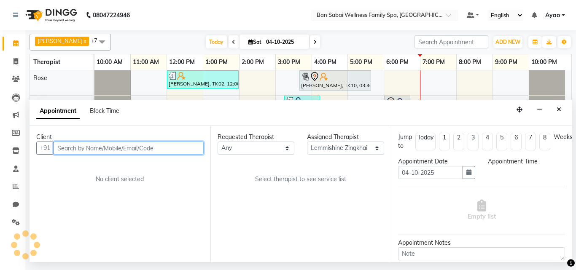
select select "1140"
select select "4209"
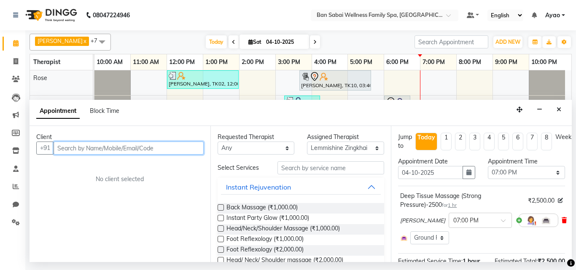
select select "4209"
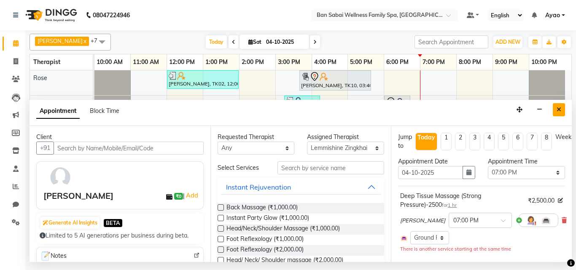
click at [558, 104] on button "Close" at bounding box center [559, 109] width 12 height 13
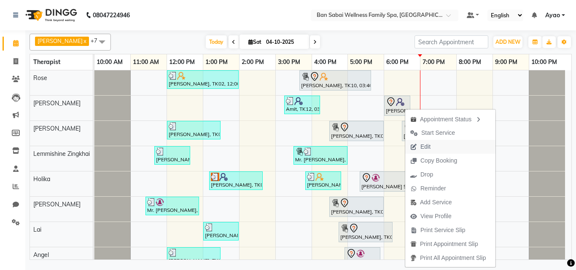
click at [434, 148] on span "Edit" at bounding box center [420, 147] width 30 height 14
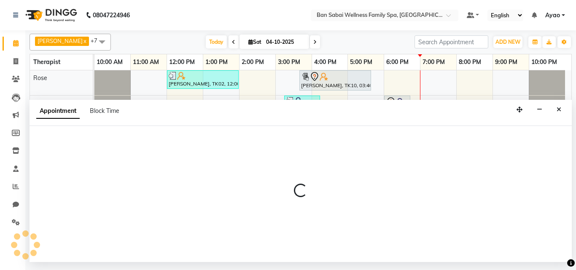
select select "tentative"
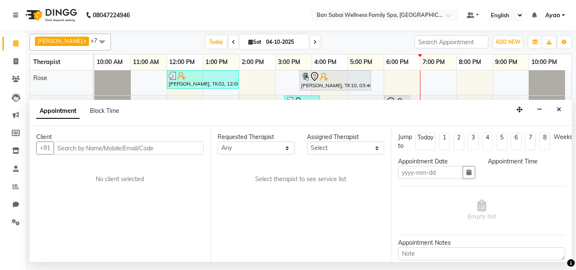
type input "04-10-2025"
select select "78163"
select select "1080"
select select "4209"
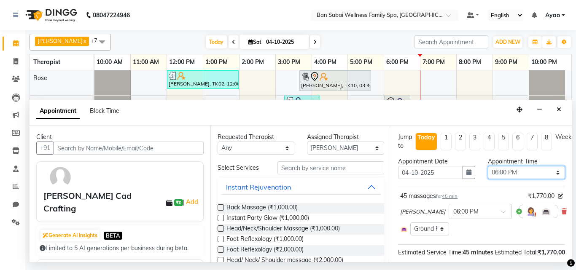
click at [536, 168] on select "Select 11:00 AM 11:05 AM 11:10 AM 11:15 AM 11:20 AM 11:25 AM 11:30 AM 11:35 AM …" at bounding box center [526, 172] width 77 height 13
select select "1115"
click at [488, 166] on select "Select 11:00 AM 11:05 AM 11:10 AM 11:15 AM 11:20 AM 11:25 AM 11:30 AM 11:35 AM …" at bounding box center [526, 172] width 77 height 13
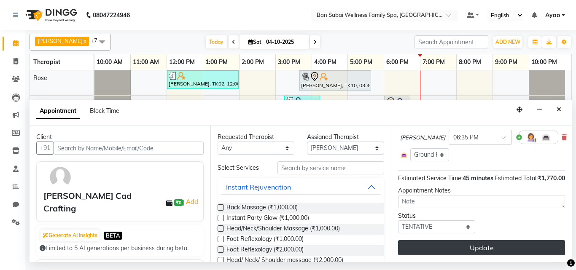
scroll to position [89, 0]
click at [504, 240] on button "Update" at bounding box center [481, 247] width 167 height 15
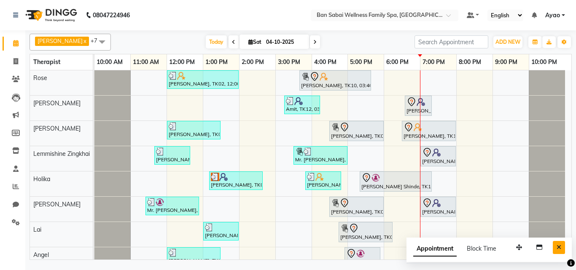
click at [559, 248] on icon "Close" at bounding box center [558, 247] width 5 height 6
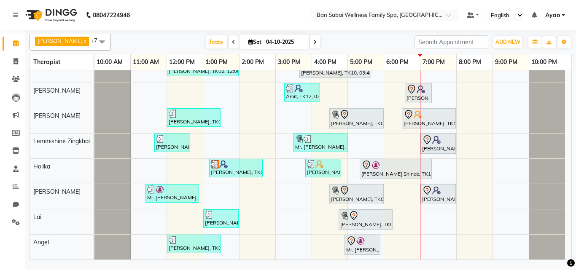
scroll to position [0, 0]
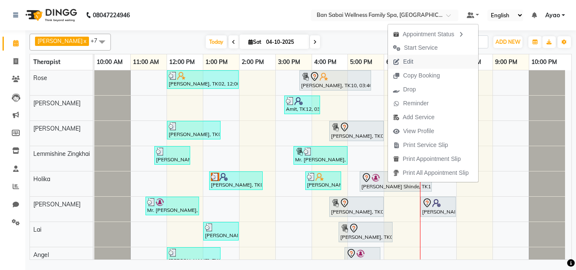
click at [406, 59] on span "Edit" at bounding box center [408, 61] width 10 height 9
select select "tentative"
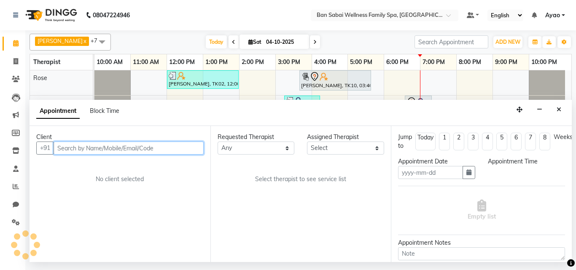
type input "04-10-2025"
select select "79370"
select select "1040"
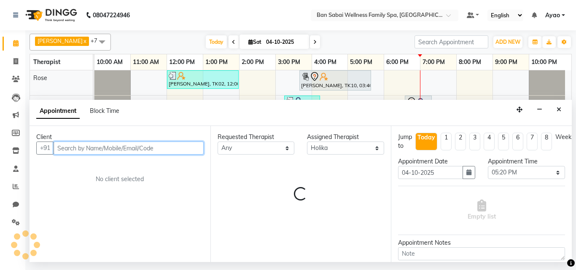
select select "4132"
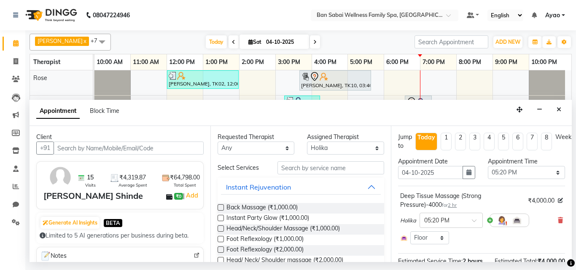
click at [556, 223] on div "Deep Tissue Massage (Strong Pressure)-4000 for 2 hr ₹4,000.00 Holika × 05:20 PM…" at bounding box center [481, 218] width 167 height 57
click at [558, 221] on icon at bounding box center [560, 221] width 5 height 6
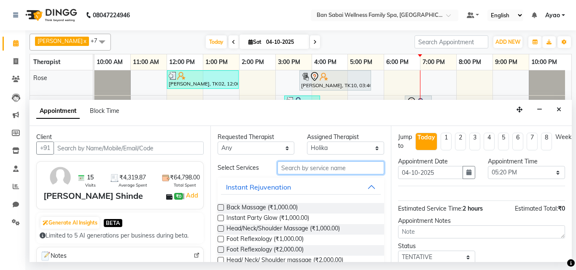
click at [296, 163] on input "text" at bounding box center [330, 167] width 107 height 13
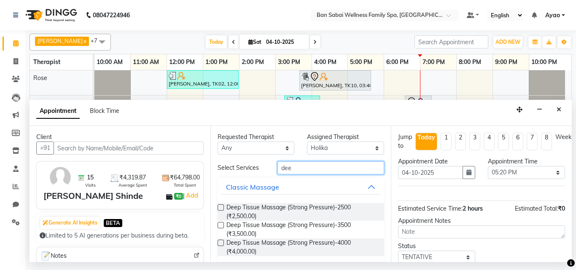
type input "dee"
click at [219, 207] on label at bounding box center [221, 207] width 6 height 6
click at [219, 207] on input "checkbox" at bounding box center [220, 208] width 5 height 5
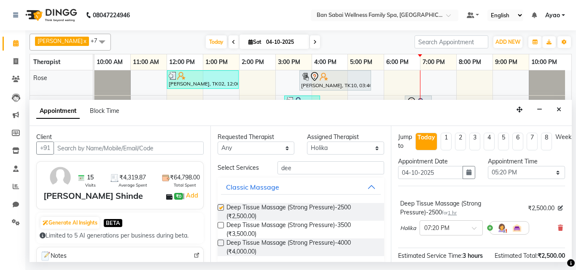
checkbox input "false"
click at [473, 226] on span at bounding box center [477, 230] width 11 height 9
click at [445, 247] on div "05:20 PM" at bounding box center [451, 249] width 62 height 16
click at [364, 149] on select "Select [PERSON_NAME] [PERSON_NAME] [PERSON_NAME] Lemmishine Zingkhai Rinsit [PE…" at bounding box center [345, 148] width 77 height 13
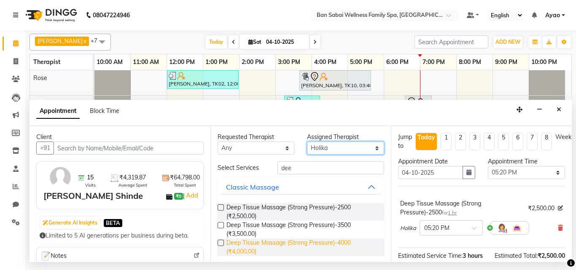
select select "78158"
click at [307, 142] on select "Select [PERSON_NAME] [PERSON_NAME] [PERSON_NAME] Lemmishine Zingkhai Rinsit [PE…" at bounding box center [345, 148] width 77 height 13
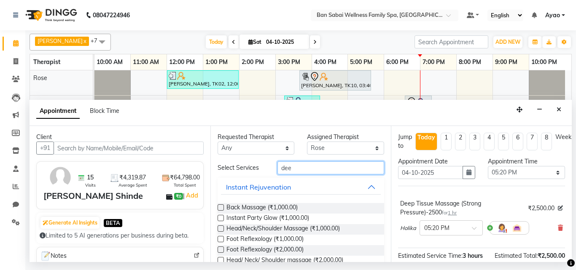
click at [311, 169] on input "dee" at bounding box center [330, 167] width 107 height 13
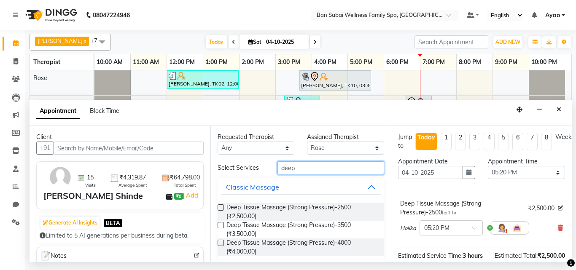
type input "deep"
click at [222, 208] on label at bounding box center [221, 207] width 6 height 6
click at [222, 208] on input "checkbox" at bounding box center [220, 208] width 5 height 5
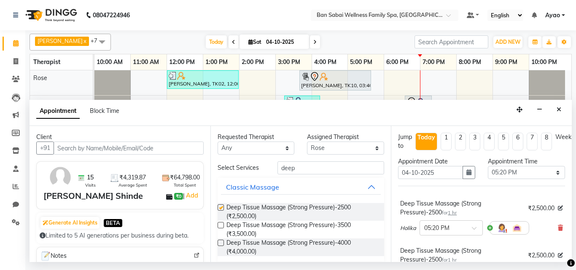
checkbox input "false"
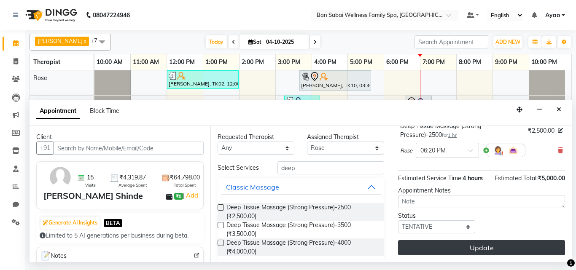
scroll to position [140, 0]
click at [506, 242] on button "Update" at bounding box center [481, 247] width 167 height 15
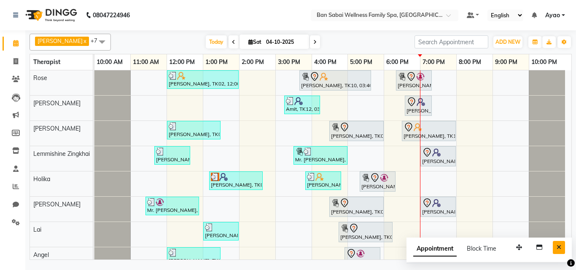
click at [559, 246] on icon "Close" at bounding box center [558, 247] width 5 height 6
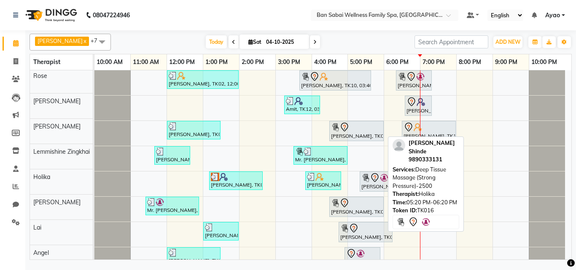
scroll to position [0, 0]
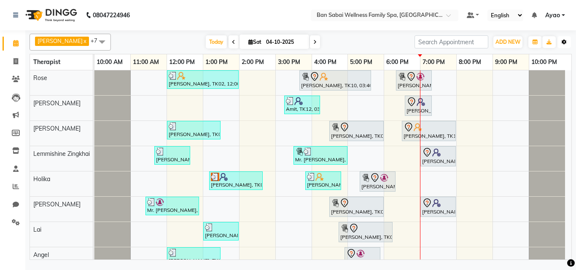
click at [564, 43] on icon "button" at bounding box center [563, 42] width 5 height 5
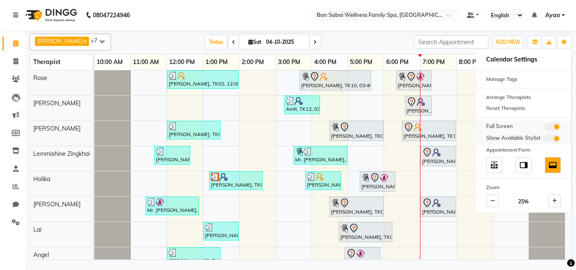
click at [547, 126] on span at bounding box center [552, 127] width 17 height 8
click at [544, 128] on input "checkbox" at bounding box center [544, 128] width 0 height 0
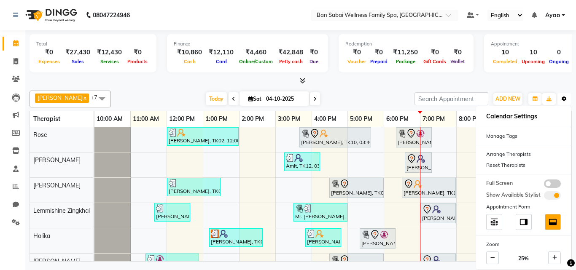
click at [566, 100] on icon "button" at bounding box center [563, 99] width 5 height 5
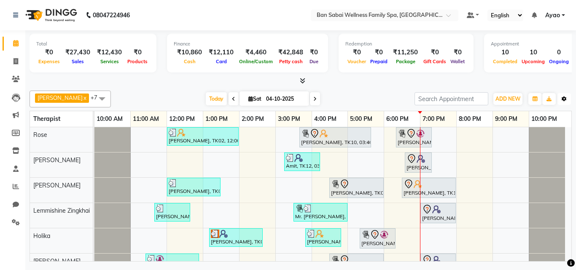
click at [560, 99] on button "Toggle Dropdown" at bounding box center [563, 99] width 13 height 12
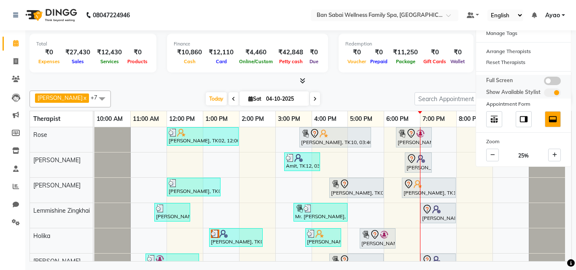
click at [553, 83] on span at bounding box center [552, 81] width 17 height 8
click at [544, 82] on input "checkbox" at bounding box center [544, 82] width 0 height 0
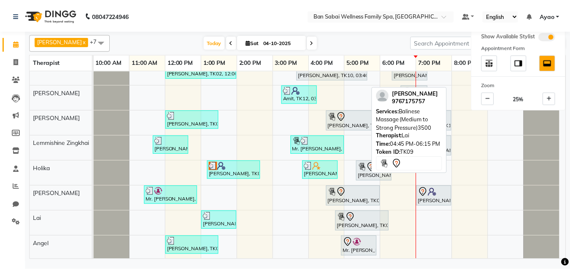
scroll to position [13, 0]
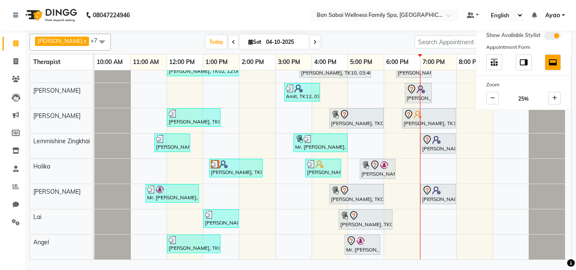
click at [261, 13] on nav "08047224946 Select Location × Ban Sabai Wellness Family Spa, Kalyani Nagar Defa…" at bounding box center [288, 15] width 576 height 30
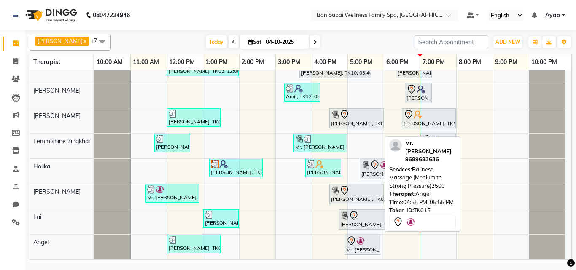
click at [368, 243] on div at bounding box center [362, 241] width 32 height 10
select select "7"
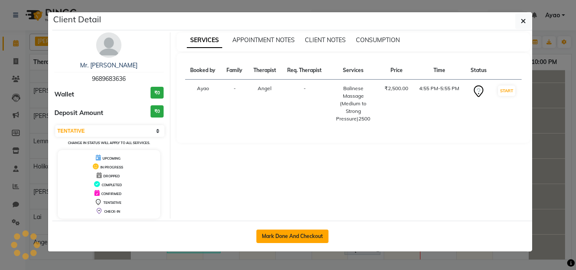
click at [307, 235] on button "Mark Done And Checkout" at bounding box center [292, 236] width 72 height 13
select select "service"
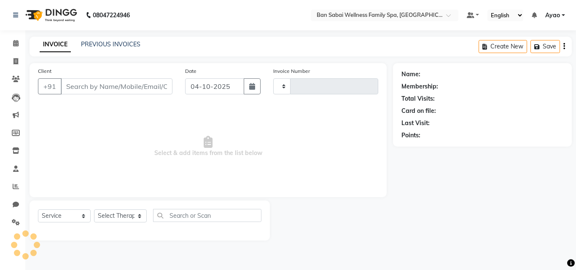
type input "9689683636"
select select "90339"
type input "2705"
select select "8225"
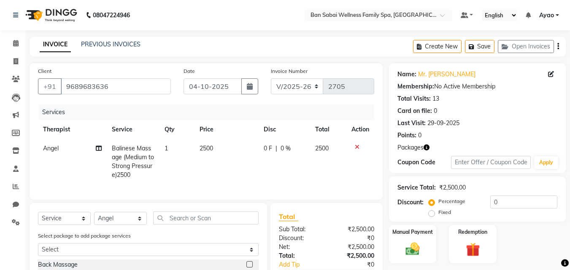
scroll to position [84, 0]
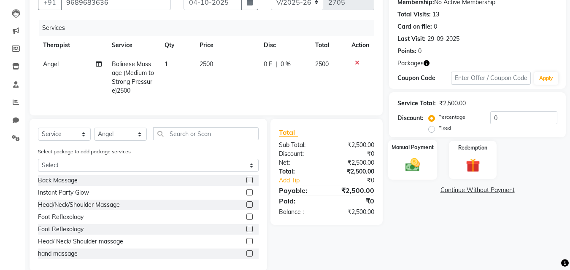
click at [418, 156] on div "Manual Payment" at bounding box center [412, 160] width 49 height 40
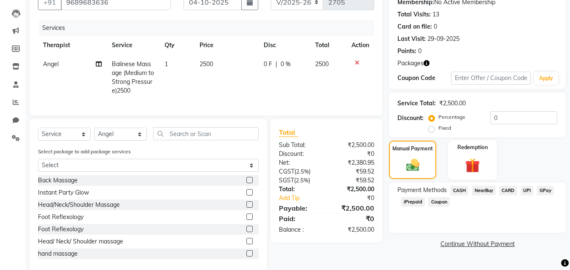
click at [484, 156] on div "Redemption" at bounding box center [472, 160] width 49 height 40
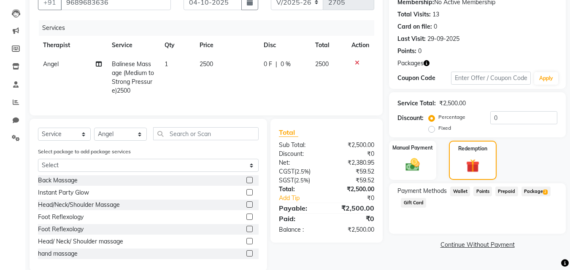
click at [533, 188] on span "Package 2" at bounding box center [535, 192] width 29 height 10
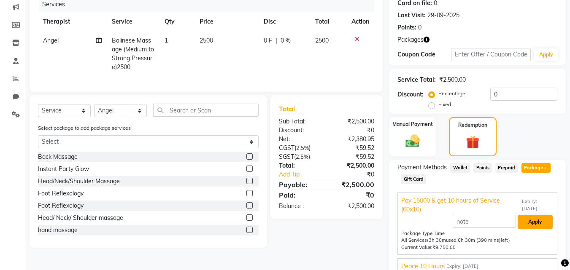
scroll to position [146, 0]
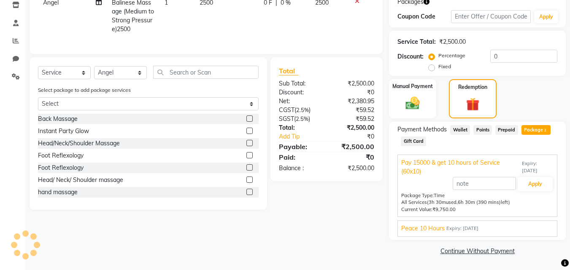
click at [485, 224] on div "Peace 10 Hours Expiry: [DATE]" at bounding box center [477, 228] width 152 height 9
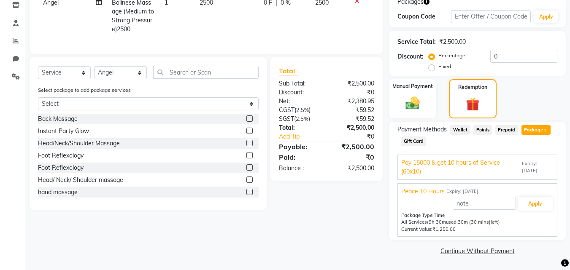
click at [528, 169] on span "Expiry: [DATE]" at bounding box center [537, 167] width 32 height 14
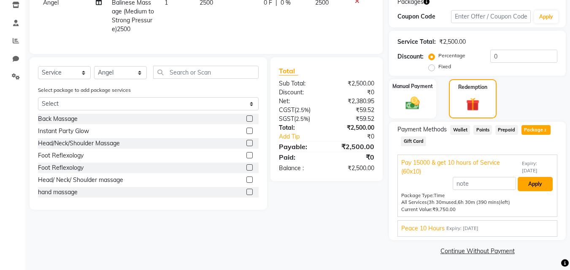
click at [540, 185] on button "Apply" at bounding box center [534, 184] width 35 height 14
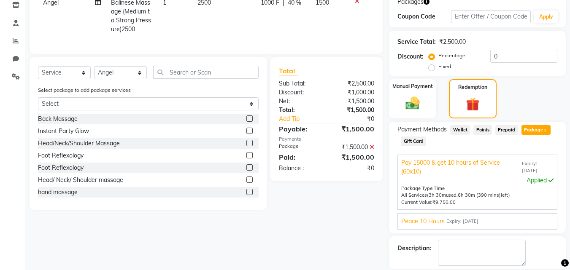
scroll to position [186, 0]
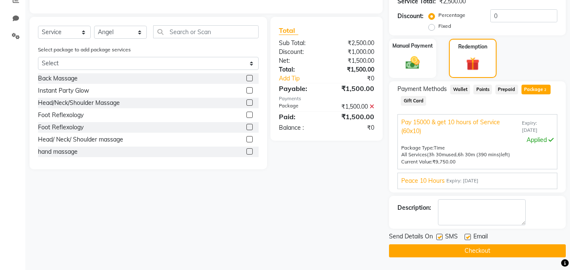
click at [499, 250] on button "Checkout" at bounding box center [477, 250] width 177 height 13
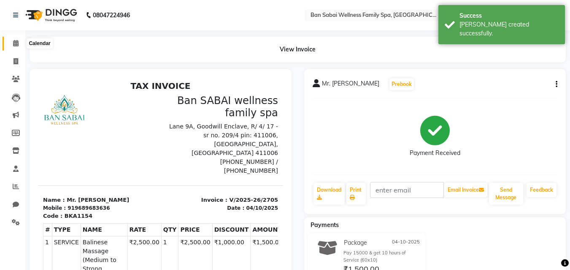
click at [13, 43] on icon at bounding box center [15, 43] width 5 height 6
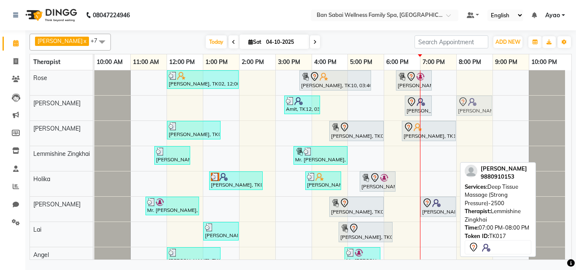
drag, startPoint x: 433, startPoint y: 157, endPoint x: 464, endPoint y: 103, distance: 62.5
click at [464, 103] on tbody "[PERSON_NAME], TK02, 12:00 PM-02:00 PM, Deep Tissue Massage (Strong Pressure)-4…" at bounding box center [329, 170] width 470 height 200
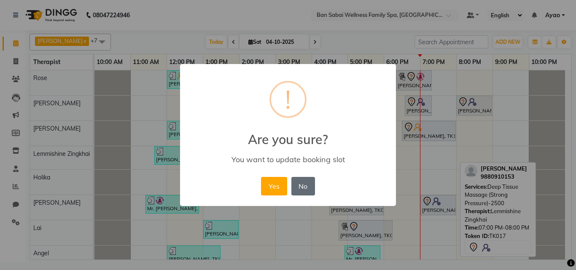
drag, startPoint x: 275, startPoint y: 188, endPoint x: 297, endPoint y: 180, distance: 23.5
click at [277, 188] on button "Yes" at bounding box center [274, 186] width 26 height 19
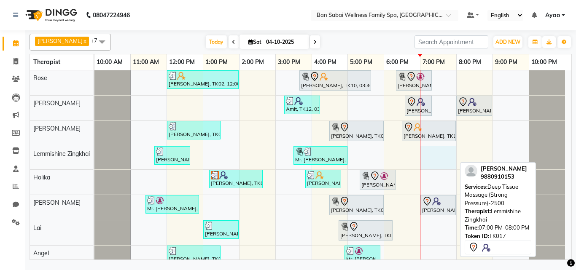
click at [454, 151] on div "[PERSON_NAME], TK02, 12:00 PM-02:00 PM, Deep Tissue Massage (Strong Pressure)-4…" at bounding box center [332, 169] width 477 height 199
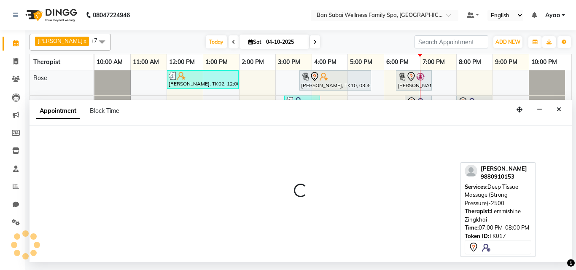
select select "78551"
select select "1140"
select select "tentative"
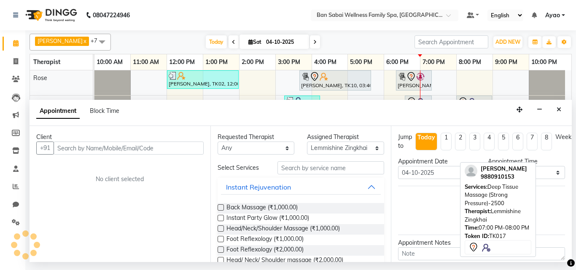
click at [156, 147] on input "text" at bounding box center [129, 148] width 150 height 13
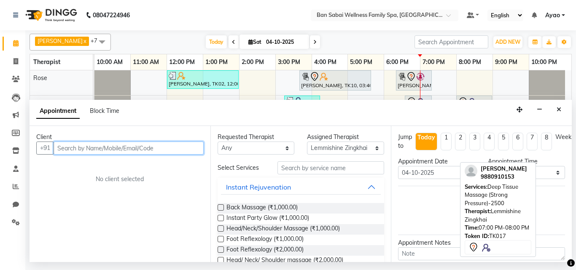
click at [107, 148] on input "text" at bounding box center [129, 148] width 150 height 13
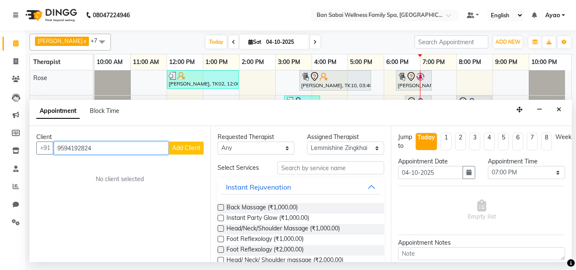
type input "9594192824"
click at [181, 145] on span "Add Client" at bounding box center [186, 148] width 28 height 8
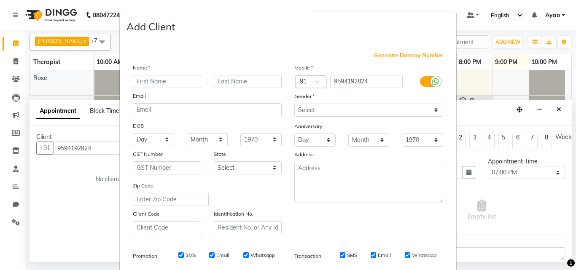
click at [184, 86] on input "text" at bounding box center [167, 81] width 68 height 13
type input "Dhaval"
click at [237, 78] on input "text" at bounding box center [248, 81] width 68 height 13
type input "Manek"
click at [379, 106] on select "Select [DEMOGRAPHIC_DATA] [DEMOGRAPHIC_DATA] Other Prefer Not To Say" at bounding box center [368, 110] width 149 height 13
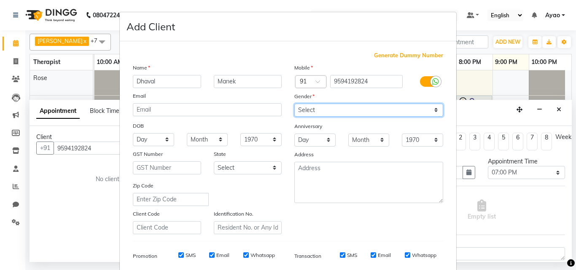
select select "[DEMOGRAPHIC_DATA]"
click at [294, 104] on select "Select [DEMOGRAPHIC_DATA] [DEMOGRAPHIC_DATA] Other Prefer Not To Say" at bounding box center [368, 110] width 149 height 13
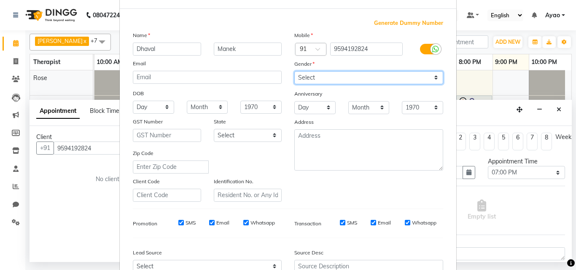
scroll to position [119, 0]
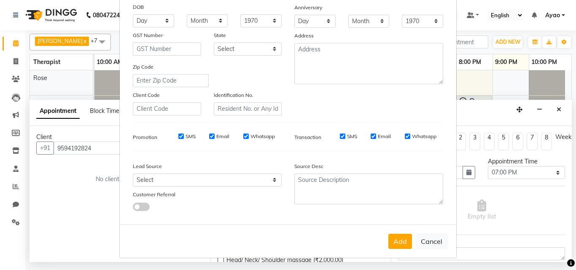
click at [243, 135] on input "Whatsapp" at bounding box center [245, 136] width 5 height 5
checkbox input "false"
click at [211, 133] on div "Email" at bounding box center [219, 137] width 20 height 8
click at [209, 136] on input "Email" at bounding box center [211, 136] width 5 height 5
checkbox input "false"
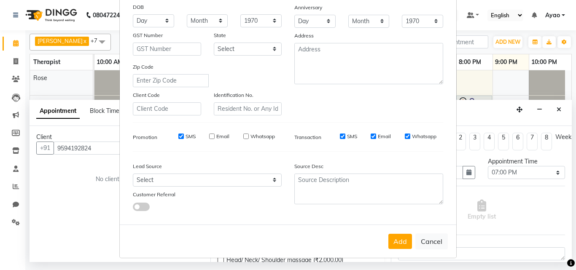
click at [179, 135] on input "SMS" at bounding box center [180, 136] width 5 height 5
checkbox input "false"
click at [197, 180] on select "Select Walk-in Referral Internet Friend Word of Mouth Advertisement Facebook Ju…" at bounding box center [207, 180] width 149 height 13
select select "54339"
click at [133, 174] on select "Select Walk-in Referral Internet Friend Word of Mouth Advertisement Facebook Ju…" at bounding box center [207, 180] width 149 height 13
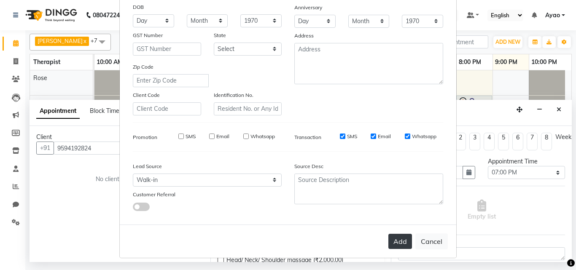
click at [398, 241] on button "Add" at bounding box center [400, 241] width 24 height 15
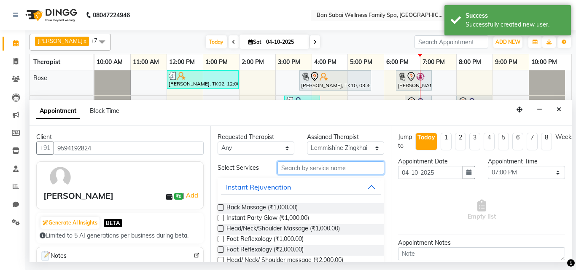
click at [322, 171] on input "text" at bounding box center [330, 167] width 107 height 13
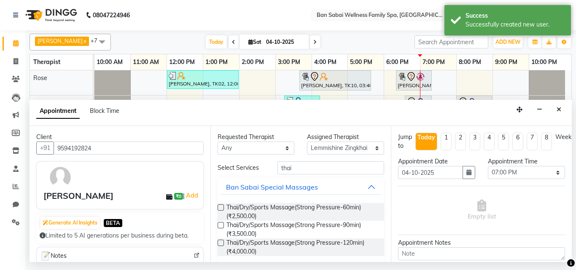
click at [220, 205] on label at bounding box center [221, 207] width 6 height 6
click at [220, 206] on input "checkbox" at bounding box center [220, 208] width 5 height 5
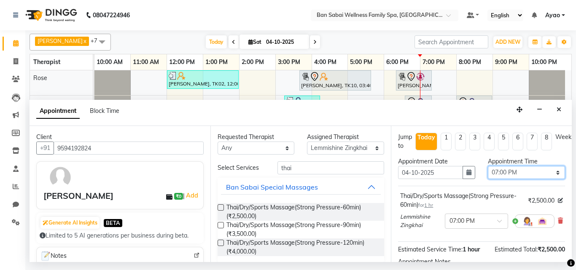
click at [552, 172] on select "Select 11:00 AM 11:05 AM 11:10 AM 11:15 AM 11:20 AM 11:25 AM 11:30 AM 11:35 AM …" at bounding box center [526, 172] width 77 height 13
click at [488, 166] on select "Select 11:00 AM 11:05 AM 11:10 AM 11:15 AM 11:20 AM 11:25 AM 11:30 AM 11:35 AM …" at bounding box center [526, 172] width 77 height 13
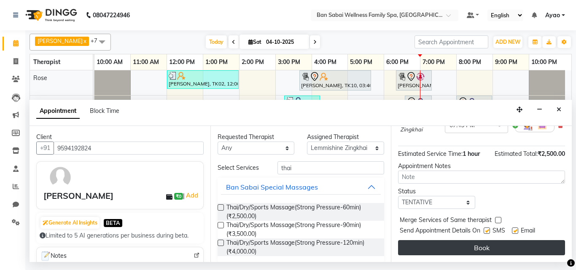
click at [523, 240] on button "Book" at bounding box center [481, 247] width 167 height 15
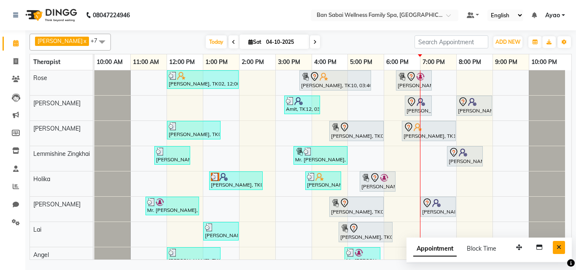
click at [558, 247] on icon "Close" at bounding box center [558, 247] width 5 height 6
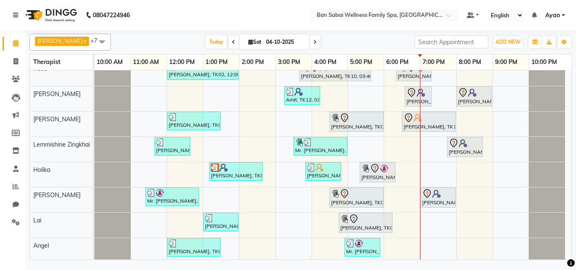
scroll to position [11, 0]
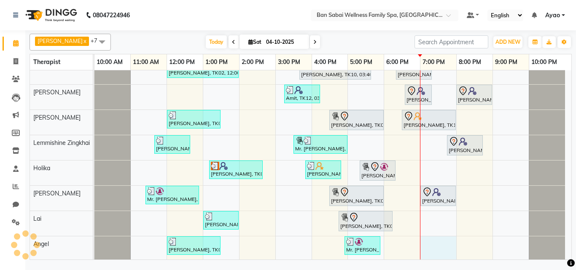
click at [426, 240] on div "[PERSON_NAME], TK02, 12:00 PM-02:00 PM, Deep Tissue Massage (Strong Pressure)-4…" at bounding box center [332, 159] width 477 height 200
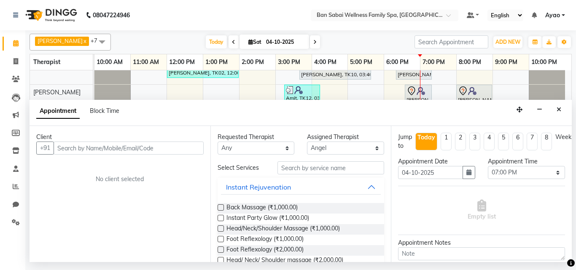
click at [176, 156] on div "Client +91 No client selected" at bounding box center [120, 194] width 181 height 136
click at [176, 145] on input "text" at bounding box center [129, 148] width 150 height 13
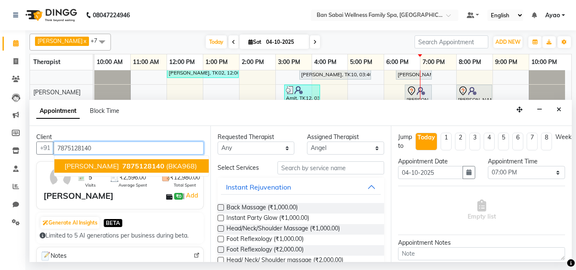
click at [172, 169] on span "(BKA968)" at bounding box center [181, 166] width 31 height 8
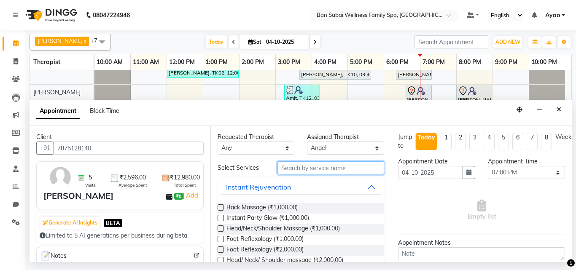
click at [291, 166] on input "text" at bounding box center [330, 167] width 107 height 13
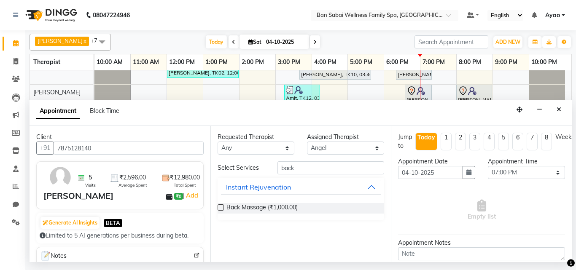
click at [222, 207] on label at bounding box center [221, 207] width 6 height 6
click at [222, 207] on input "checkbox" at bounding box center [220, 208] width 5 height 5
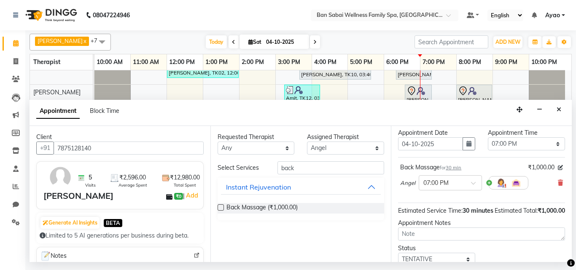
scroll to position [12, 0]
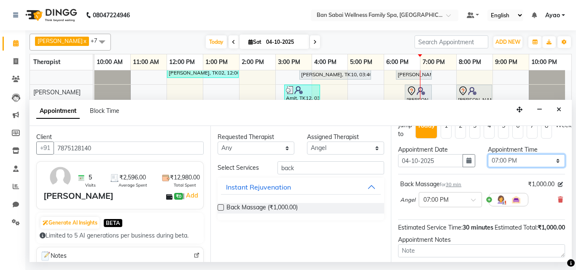
click at [535, 160] on select "Select 11:00 AM 11:05 AM 11:10 AM 11:15 AM 11:20 AM 11:25 AM 11:30 AM 11:35 AM …" at bounding box center [526, 160] width 77 height 13
click at [488, 154] on select "Select 11:00 AM 11:05 AM 11:10 AM 11:15 AM 11:20 AM 11:25 AM 11:30 AM 11:35 AM …" at bounding box center [526, 160] width 77 height 13
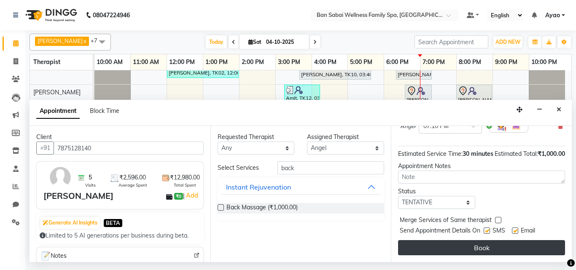
click at [512, 240] on button "Book" at bounding box center [481, 247] width 167 height 15
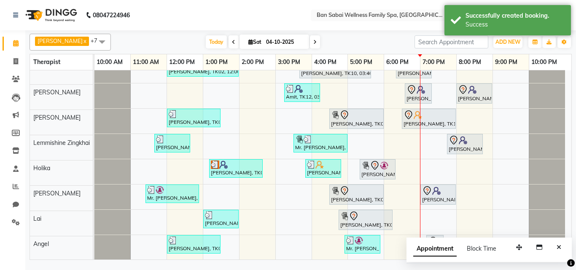
scroll to position [13, 0]
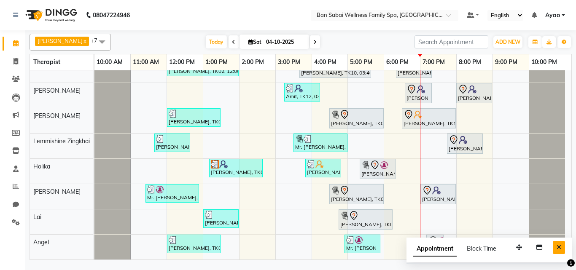
click at [561, 246] on button "Close" at bounding box center [559, 247] width 12 height 13
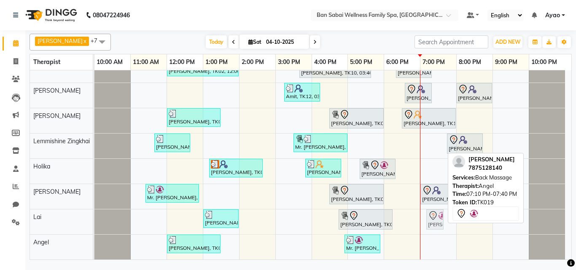
drag, startPoint x: 436, startPoint y: 248, endPoint x: 439, endPoint y: 222, distance: 26.7
click at [439, 222] on tbody "[PERSON_NAME], TK02, 12:00 PM-02:00 PM, Deep Tissue Massage (Strong Pressure)-4…" at bounding box center [329, 159] width 470 height 202
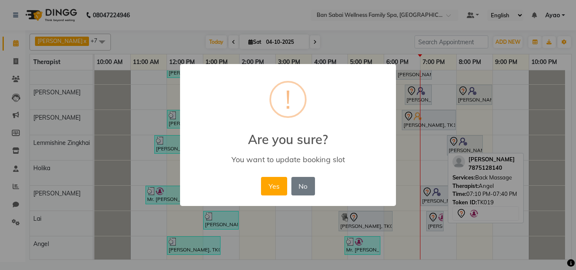
scroll to position [11, 0]
click at [277, 186] on button "Yes" at bounding box center [274, 186] width 26 height 19
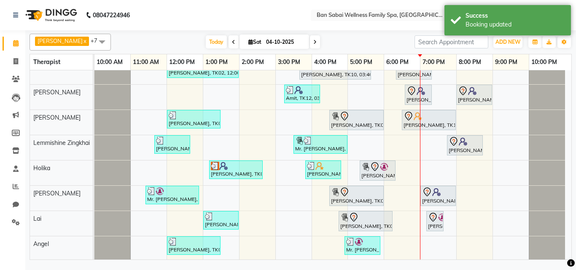
click at [429, 241] on div "[PERSON_NAME], TK02, 12:00 PM-02:00 PM, Deep Tissue Massage (Strong Pressure)-4…" at bounding box center [332, 159] width 477 height 200
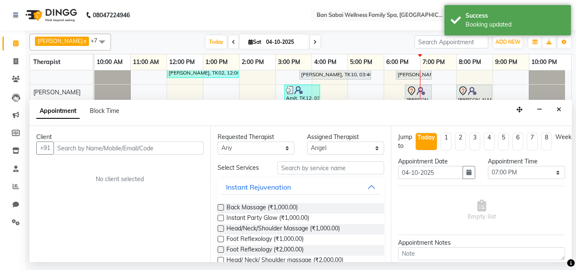
click at [124, 148] on input "text" at bounding box center [129, 148] width 150 height 13
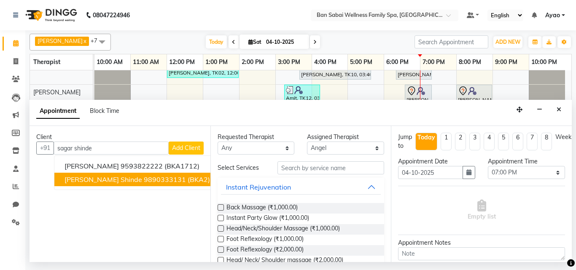
click at [144, 177] on ngb-highlight "9890333131" at bounding box center [165, 179] width 42 height 8
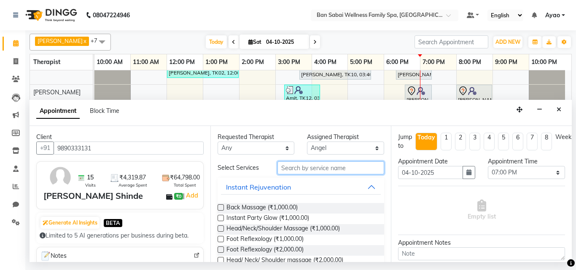
click at [353, 171] on input "text" at bounding box center [330, 167] width 107 height 13
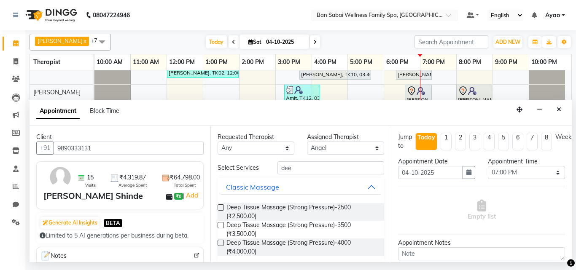
click at [221, 210] on label at bounding box center [221, 207] width 6 height 6
click at [221, 210] on input "checkbox" at bounding box center [220, 208] width 5 height 5
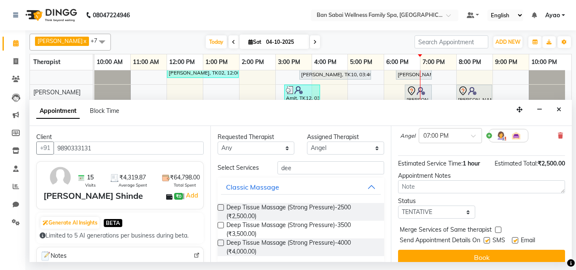
scroll to position [101, 0]
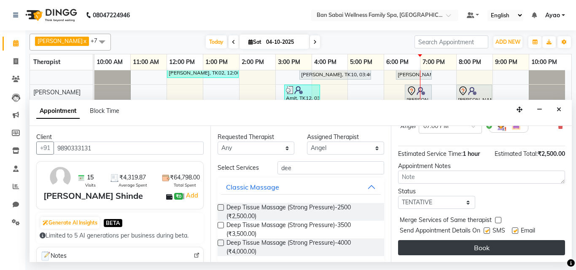
click at [513, 243] on button "Book" at bounding box center [481, 247] width 167 height 15
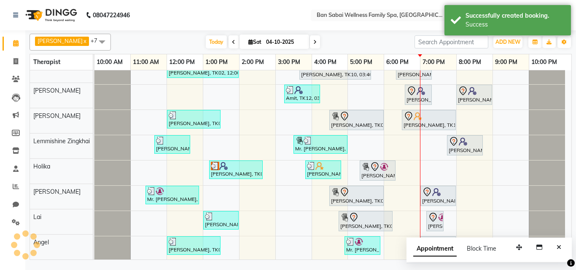
scroll to position [13, 0]
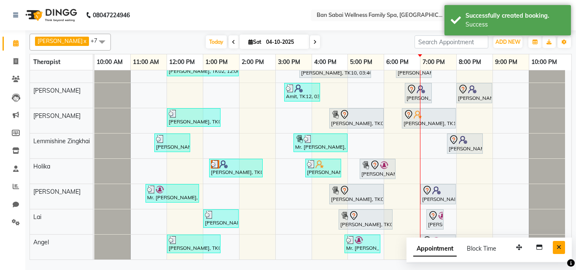
click at [556, 245] on button "Close" at bounding box center [559, 247] width 12 height 13
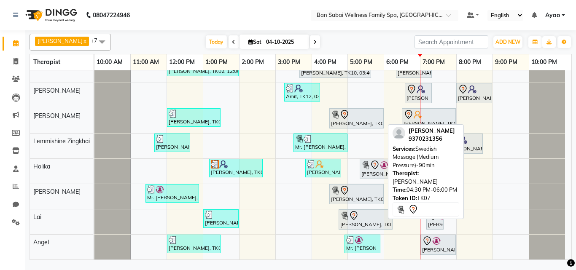
click at [357, 117] on div at bounding box center [356, 115] width 51 height 10
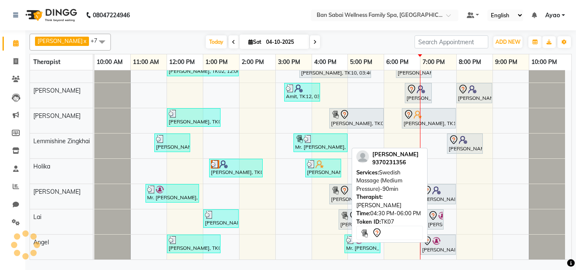
click at [353, 121] on div "[PERSON_NAME], TK07, 04:30 PM-06:00 PM, Swedish Massage (Medium Pressure)-90min" at bounding box center [356, 119] width 53 height 18
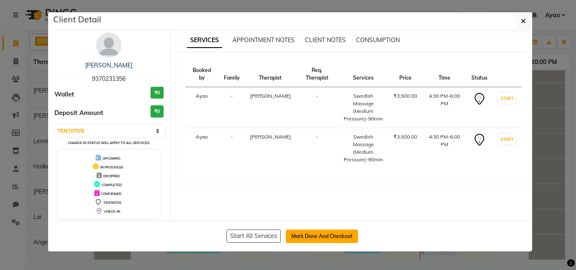
click at [315, 236] on button "Mark Done And Checkout" at bounding box center [322, 236] width 72 height 13
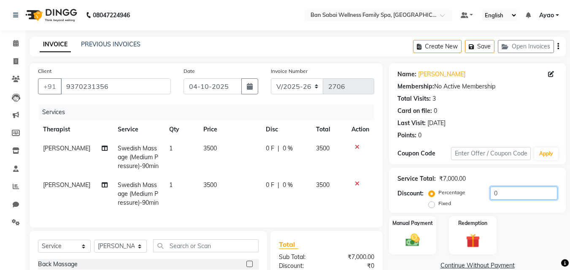
click at [509, 196] on input "0" at bounding box center [523, 193] width 67 height 13
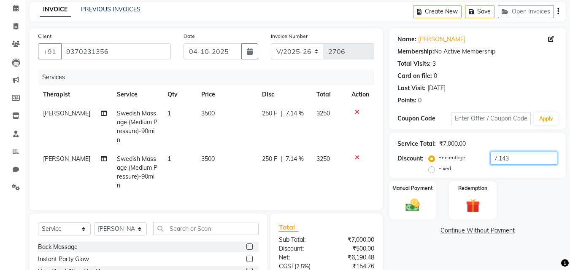
scroll to position [104, 0]
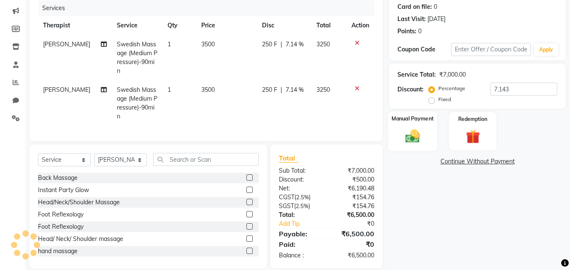
click at [419, 136] on img at bounding box center [412, 136] width 24 height 17
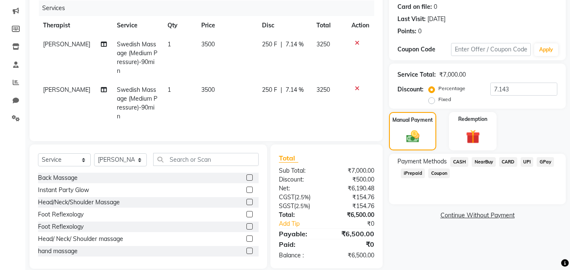
click at [543, 160] on span "GPay" at bounding box center [544, 162] width 17 height 10
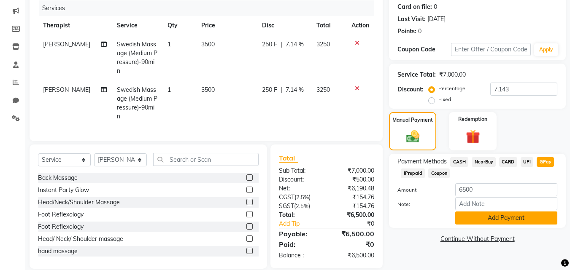
click at [523, 218] on button "Add Payment" at bounding box center [506, 218] width 102 height 13
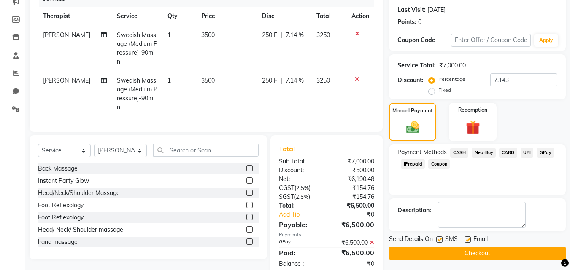
scroll to position [121, 0]
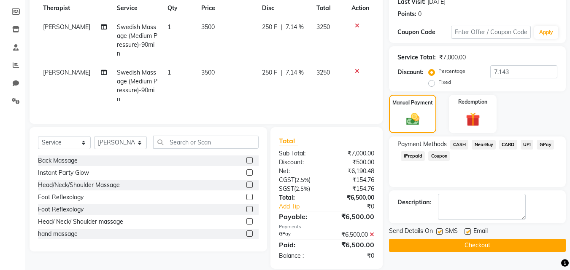
click at [503, 245] on button "Checkout" at bounding box center [477, 245] width 177 height 13
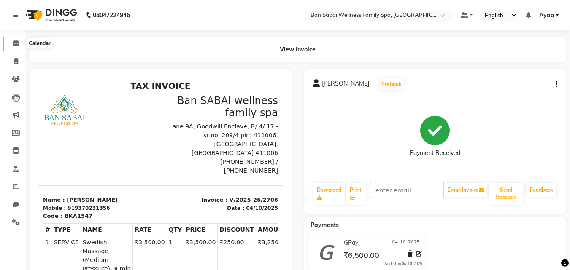
click at [19, 42] on span at bounding box center [15, 44] width 15 height 10
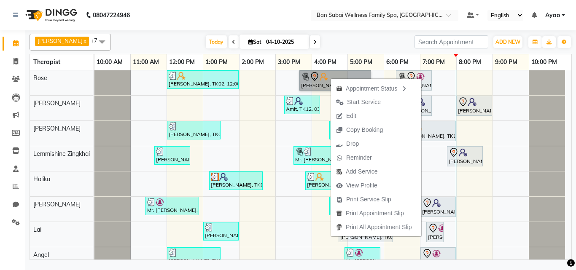
click at [371, 70] on div "[PERSON_NAME], TK10, 03:40 PM-05:40 PM, Swedish Massage (Medium Pressure)-120min" at bounding box center [335, 80] width 72 height 21
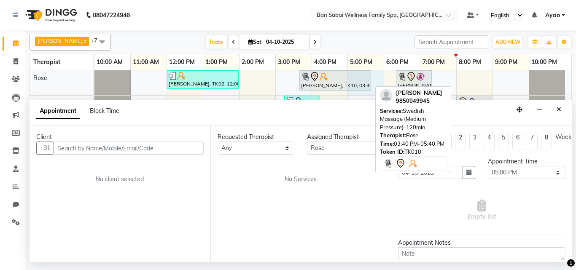
click at [347, 78] on div at bounding box center [335, 77] width 68 height 10
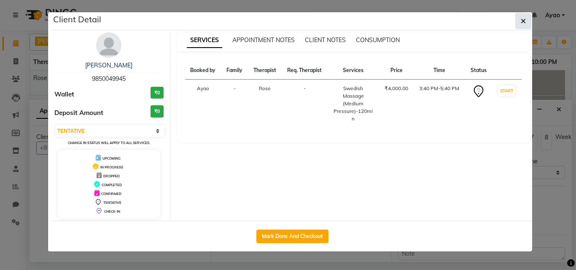
click at [522, 16] on button "button" at bounding box center [523, 21] width 16 height 16
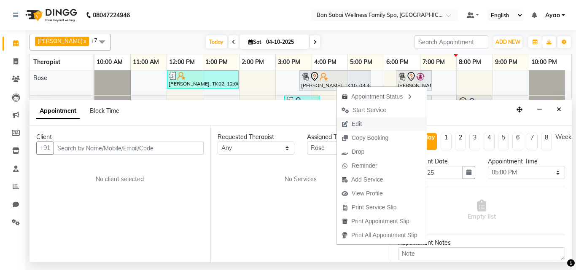
click at [363, 124] on span "Edit" at bounding box center [351, 124] width 30 height 14
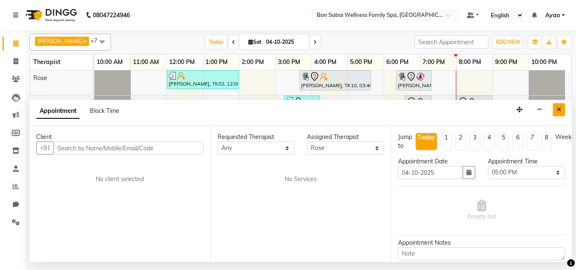
click at [560, 110] on icon "Close" at bounding box center [558, 110] width 5 height 6
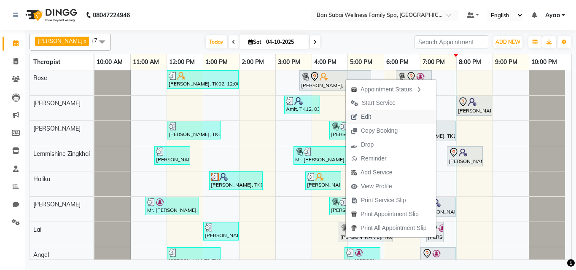
click at [366, 118] on span "Edit" at bounding box center [366, 117] width 10 height 9
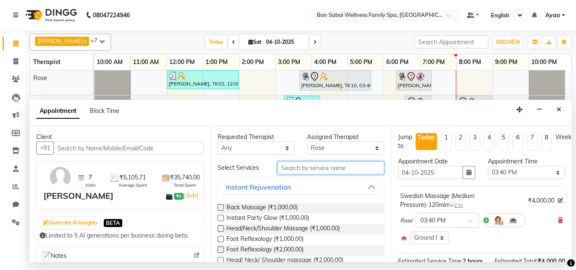
click at [314, 167] on input "text" at bounding box center [330, 167] width 107 height 13
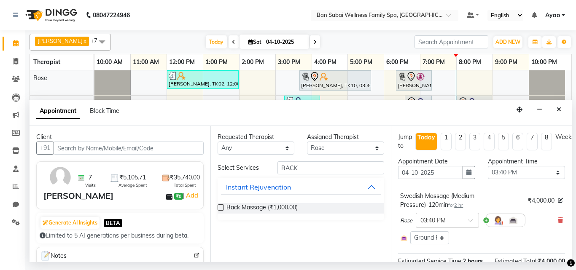
click at [221, 208] on label at bounding box center [221, 207] width 6 height 6
click at [221, 208] on input "checkbox" at bounding box center [220, 208] width 5 height 5
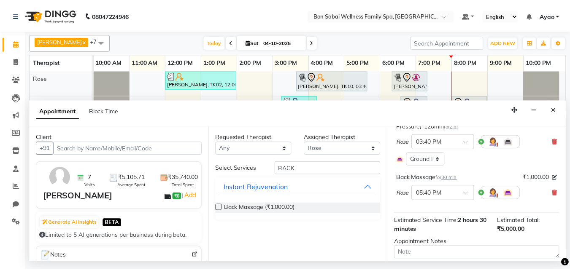
scroll to position [137, 0]
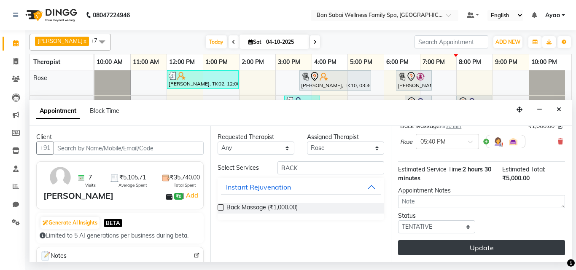
click at [479, 244] on button "Update" at bounding box center [481, 247] width 167 height 15
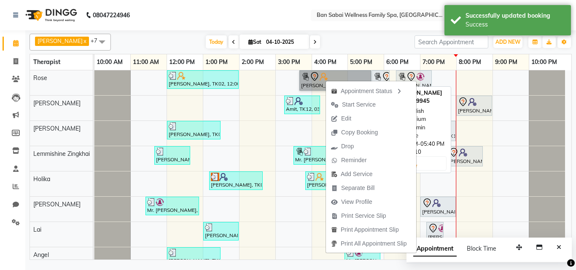
click at [316, 75] on link "[PERSON_NAME], TK10, 03:40 PM-05:40 PM, Swedish Massage (Medium Pressure)-120min" at bounding box center [335, 80] width 72 height 20
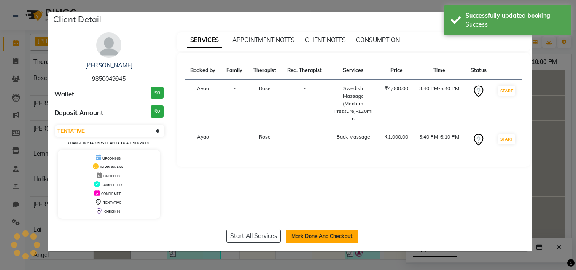
click at [320, 233] on button "Mark Done And Checkout" at bounding box center [322, 236] width 72 height 13
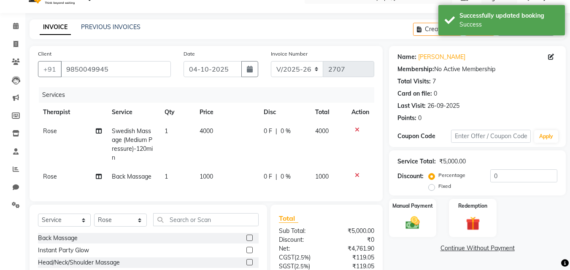
scroll to position [11, 0]
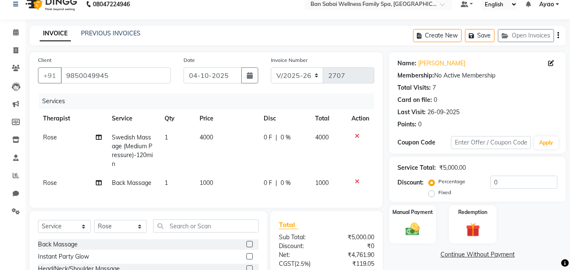
click at [216, 141] on td "4000" at bounding box center [226, 151] width 64 height 46
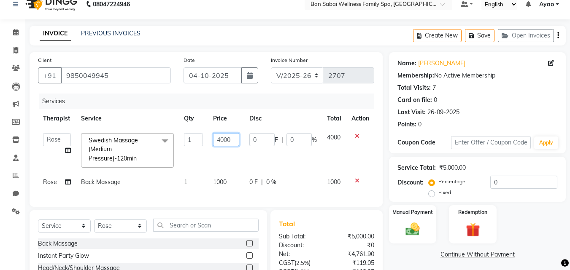
click at [232, 139] on input "4000" at bounding box center [226, 139] width 26 height 13
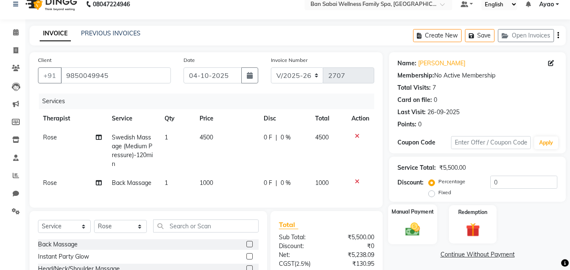
click at [426, 217] on div "Manual Payment" at bounding box center [412, 224] width 49 height 40
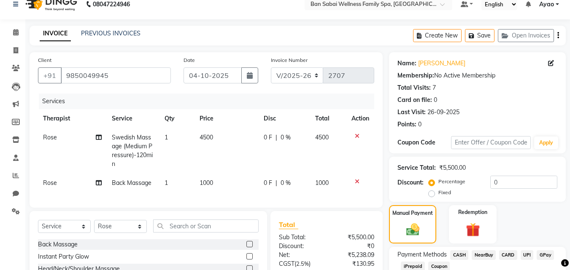
scroll to position [95, 0]
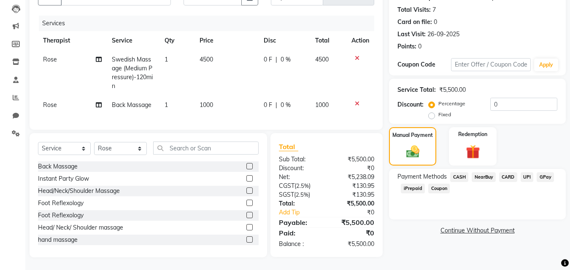
click at [545, 172] on span "GPay" at bounding box center [544, 177] width 17 height 10
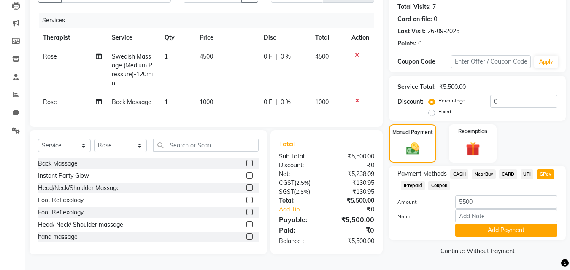
click at [510, 169] on span "CARD" at bounding box center [508, 174] width 18 height 10
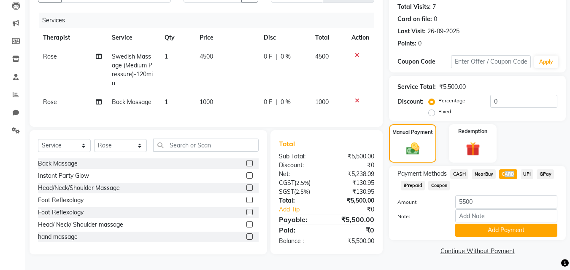
click at [510, 169] on span "CARD" at bounding box center [508, 174] width 18 height 10
click at [456, 173] on span "CASH" at bounding box center [459, 174] width 18 height 10
click at [510, 172] on span "CARD" at bounding box center [508, 174] width 18 height 10
click at [486, 229] on button "Add Payment" at bounding box center [506, 230] width 102 height 13
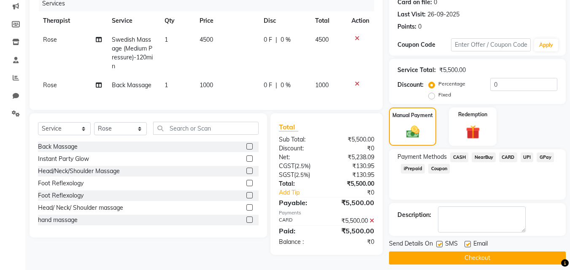
scroll to position [116, 0]
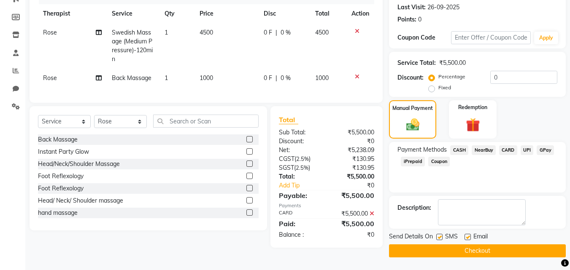
click at [467, 249] on button "Checkout" at bounding box center [477, 250] width 177 height 13
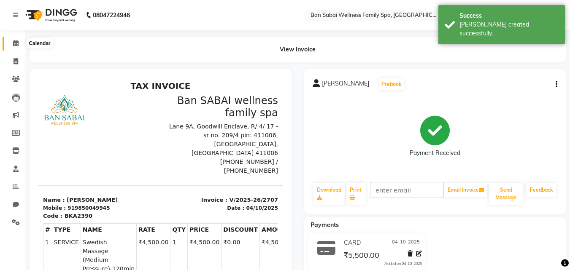
click at [15, 43] on icon at bounding box center [15, 43] width 5 height 6
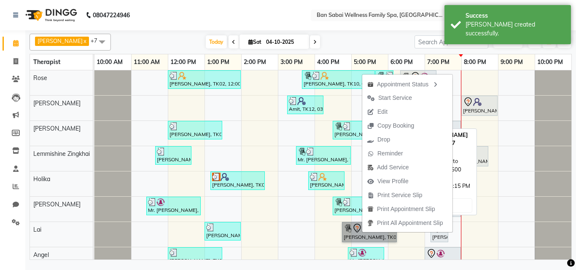
click at [351, 240] on link "[PERSON_NAME], TK09, 04:45 PM-06:15 PM, Balinese Massage (Medium to Strong Pres…" at bounding box center [369, 232] width 55 height 20
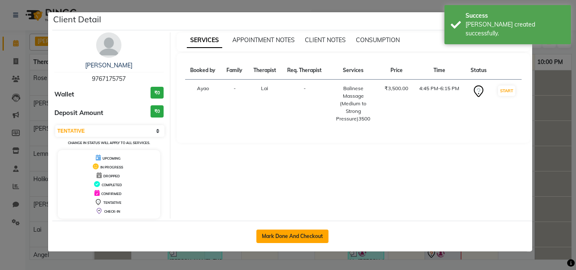
click at [306, 231] on button "Mark Done And Checkout" at bounding box center [292, 236] width 72 height 13
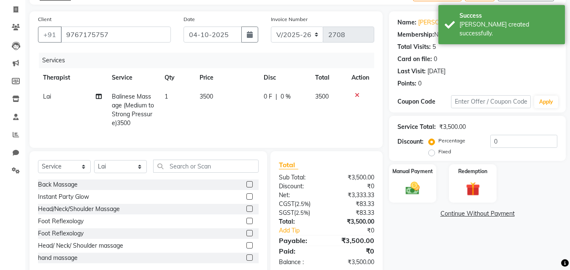
scroll to position [76, 0]
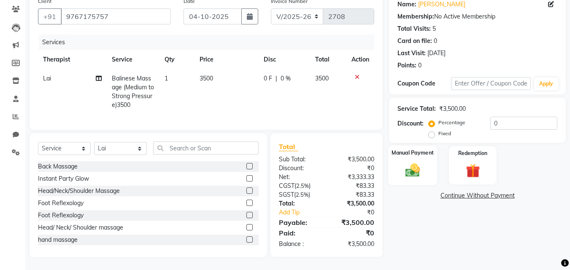
click at [422, 155] on div "Manual Payment" at bounding box center [412, 165] width 49 height 40
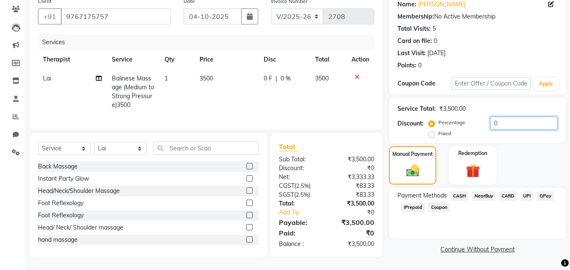
click at [512, 117] on input "0" at bounding box center [523, 123] width 67 height 13
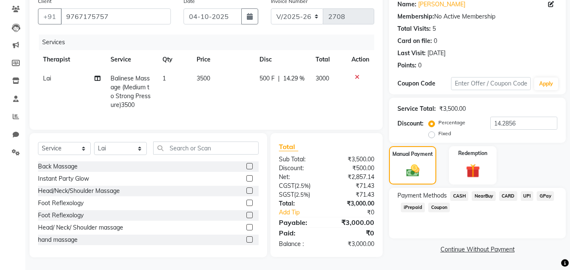
click at [548, 191] on span "GPay" at bounding box center [544, 196] width 17 height 10
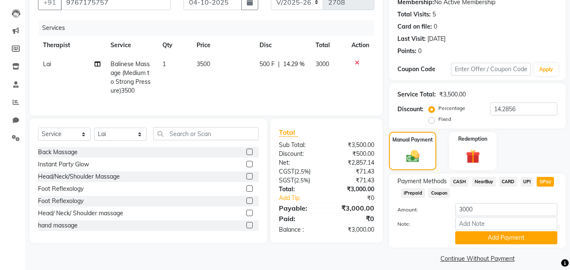
scroll to position [92, 0]
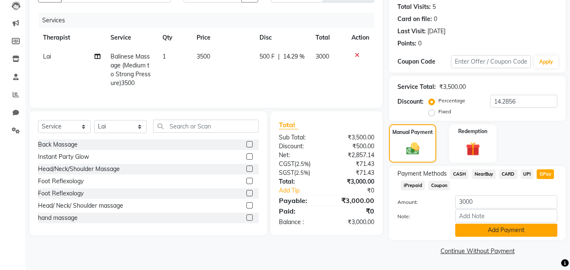
click at [509, 234] on button "Add Payment" at bounding box center [506, 230] width 102 height 13
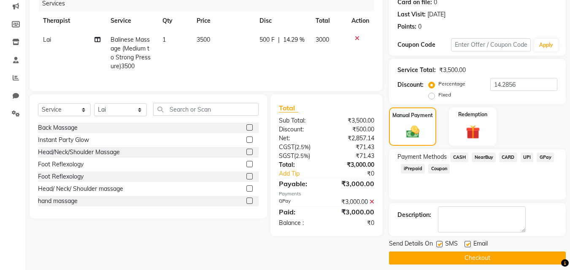
scroll to position [116, 0]
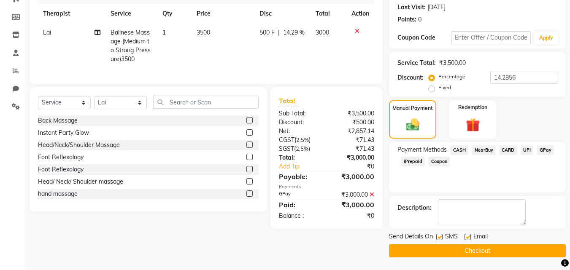
click at [434, 250] on button "Checkout" at bounding box center [477, 250] width 177 height 13
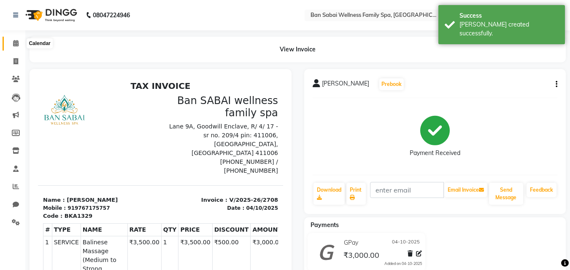
click at [12, 40] on span at bounding box center [15, 44] width 15 height 10
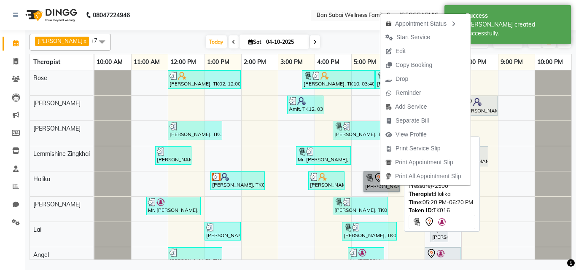
click at [372, 184] on link "[PERSON_NAME] Shinde, TK16, 05:20 PM-06:20 PM, Deep Tissue Massage (Strong Pres…" at bounding box center [381, 182] width 36 height 20
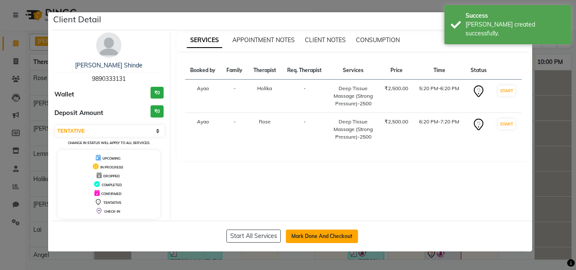
click at [313, 240] on button "Mark Done And Checkout" at bounding box center [322, 236] width 72 height 13
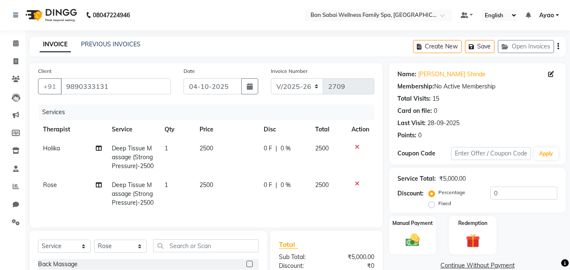
scroll to position [42, 0]
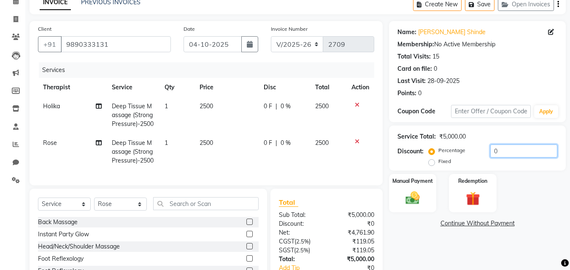
click at [494, 150] on input "0" at bounding box center [523, 151] width 67 height 13
click at [508, 152] on input "0" at bounding box center [523, 151] width 67 height 13
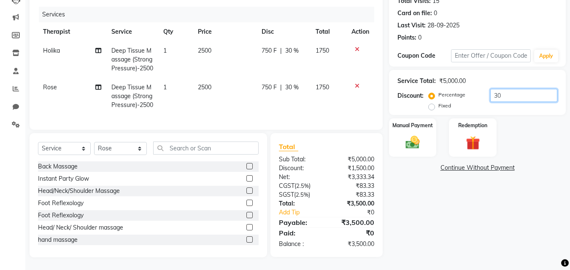
scroll to position [80, 0]
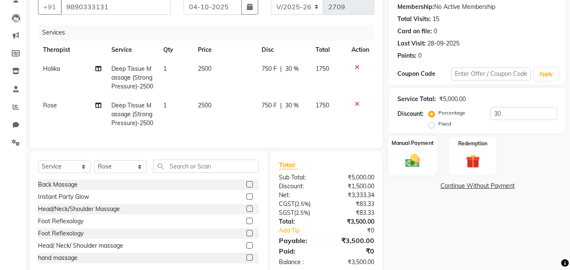
click at [424, 148] on div "Manual Payment" at bounding box center [412, 156] width 49 height 40
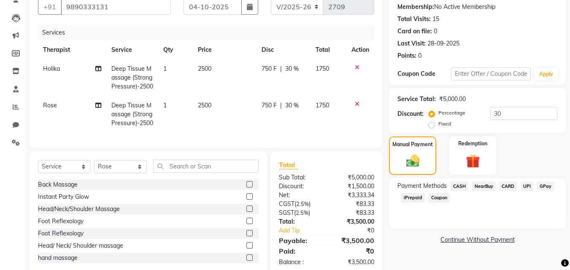
click at [546, 184] on span "GPay" at bounding box center [544, 187] width 17 height 10
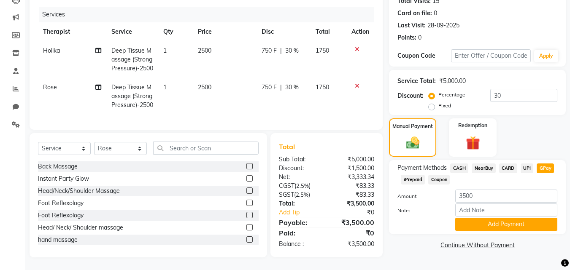
scroll to position [122, 0]
click at [508, 218] on button "Add Payment" at bounding box center [506, 224] width 102 height 13
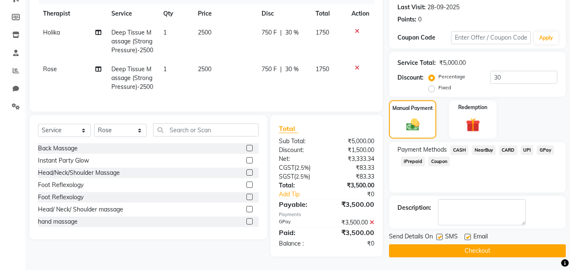
scroll to position [139, 0]
click at [494, 244] on button "Checkout" at bounding box center [477, 250] width 177 height 13
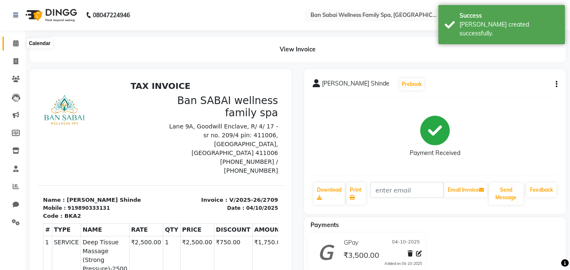
click at [13, 43] on icon at bounding box center [15, 43] width 5 height 6
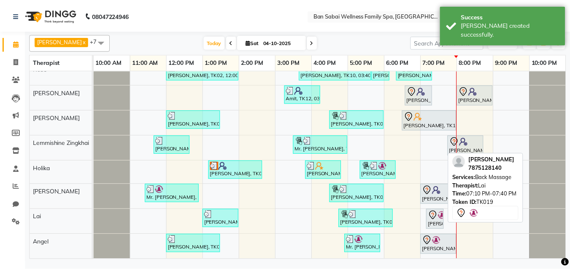
scroll to position [16, 0]
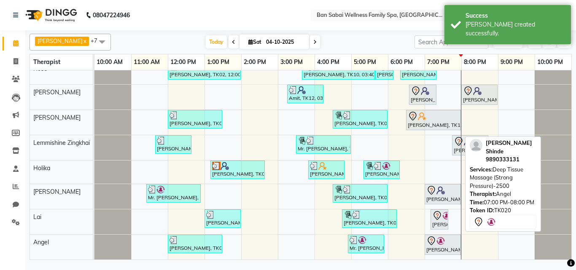
click at [434, 237] on icon at bounding box center [431, 241] width 10 height 10
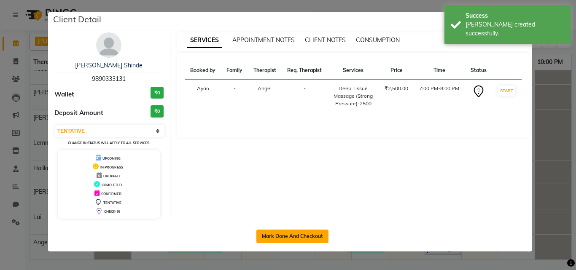
click at [316, 237] on button "Mark Done And Checkout" at bounding box center [292, 236] width 72 height 13
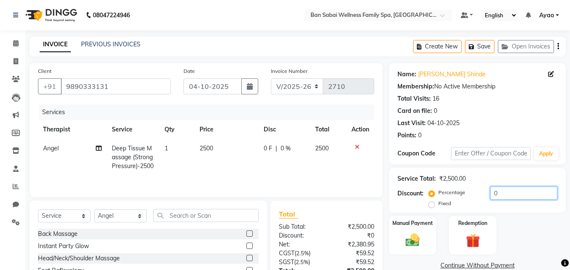
click at [502, 191] on input "0" at bounding box center [523, 193] width 67 height 13
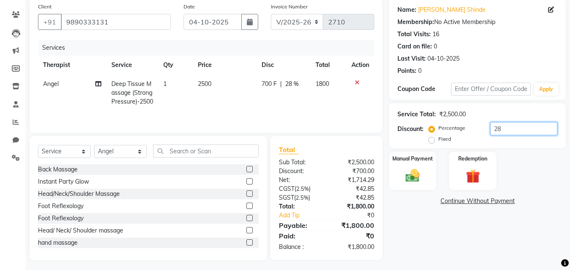
scroll to position [76, 0]
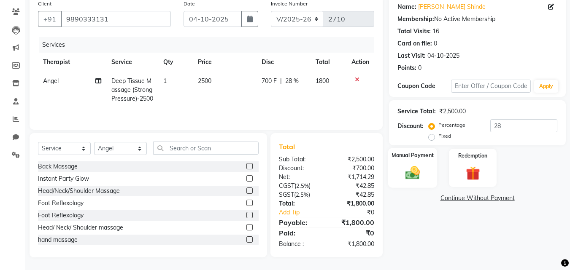
click at [426, 164] on div "Manual Payment" at bounding box center [412, 168] width 49 height 40
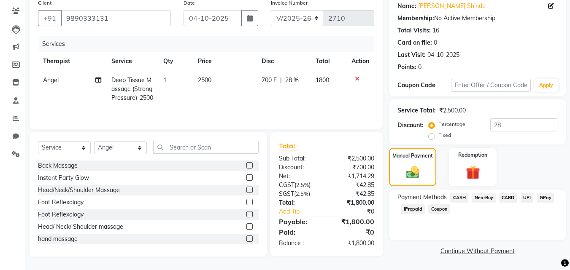
click at [545, 193] on span "GPay" at bounding box center [544, 198] width 17 height 10
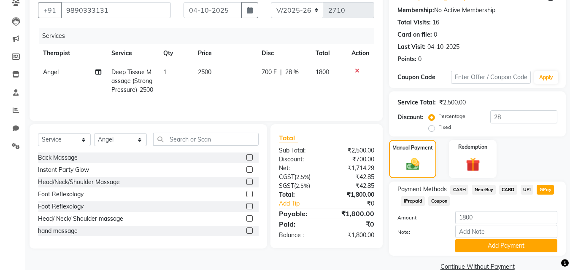
scroll to position [92, 0]
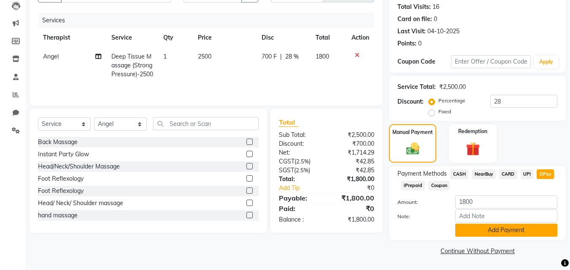
click at [521, 225] on button "Add Payment" at bounding box center [506, 230] width 102 height 13
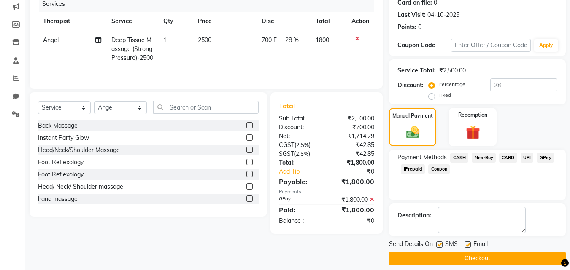
scroll to position [116, 0]
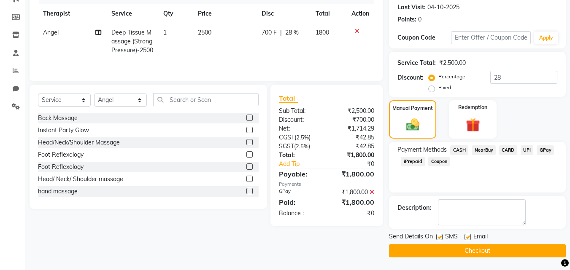
click at [444, 246] on button "Checkout" at bounding box center [477, 250] width 177 height 13
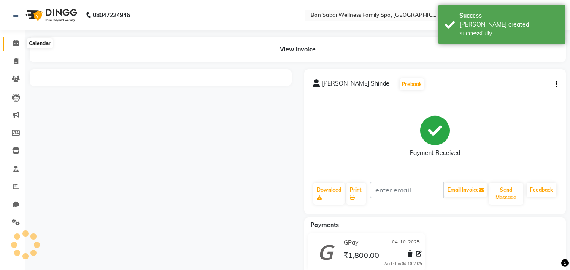
click at [14, 43] on icon at bounding box center [15, 43] width 5 height 6
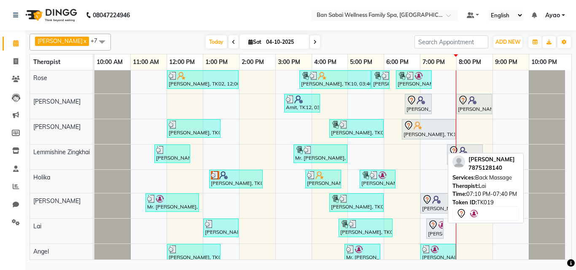
click at [438, 231] on div "[PERSON_NAME], TK19, 07:10 PM-07:40 PM, Back Massage" at bounding box center [435, 229] width 16 height 18
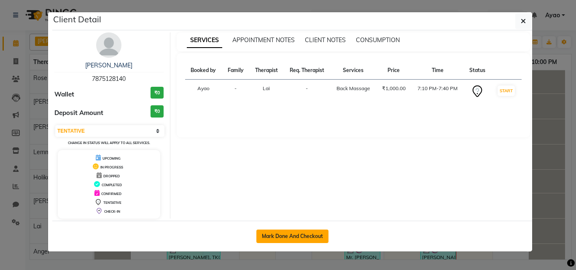
click at [294, 232] on button "Mark Done And Checkout" at bounding box center [292, 236] width 72 height 13
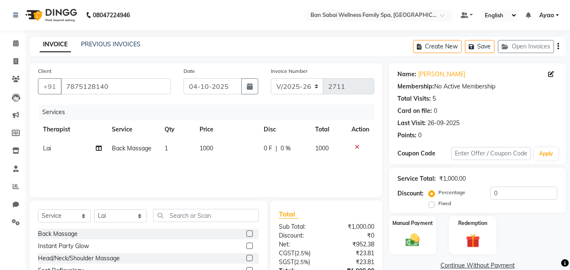
click at [219, 150] on td "1000" at bounding box center [226, 148] width 64 height 19
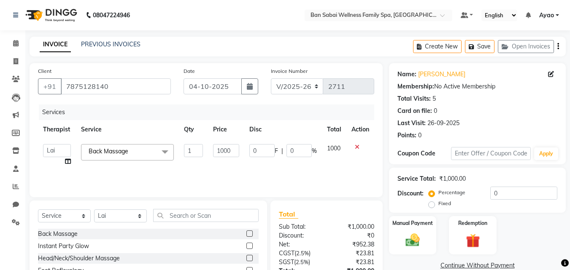
click at [244, 147] on td "0 F | 0 %" at bounding box center [283, 155] width 78 height 32
click at [235, 151] on input "1000" at bounding box center [226, 150] width 26 height 13
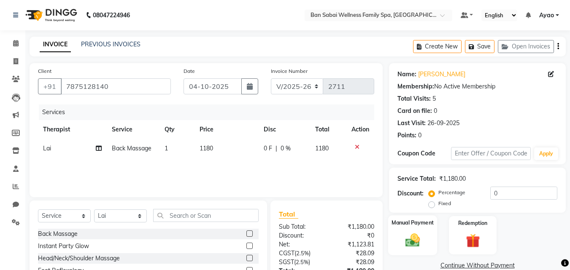
click at [425, 234] on div "Manual Payment" at bounding box center [412, 235] width 49 height 40
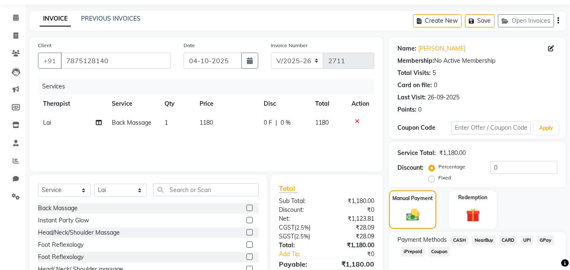
scroll to position [68, 0]
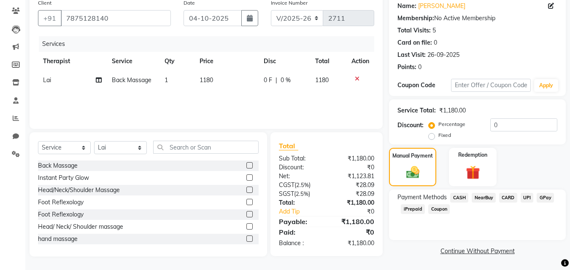
click at [547, 198] on span "GPay" at bounding box center [544, 198] width 17 height 10
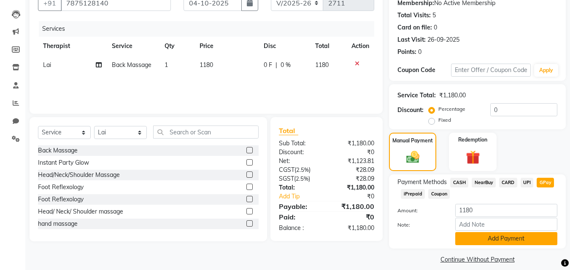
scroll to position [92, 0]
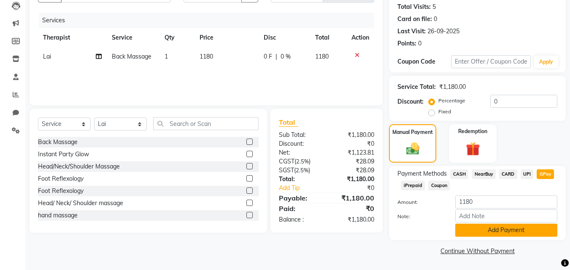
click at [519, 233] on button "Add Payment" at bounding box center [506, 230] width 102 height 13
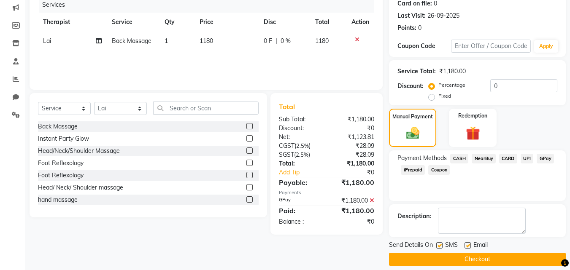
scroll to position [116, 0]
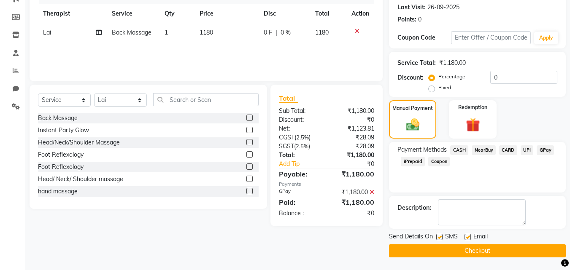
click at [466, 250] on button "Checkout" at bounding box center [477, 250] width 177 height 13
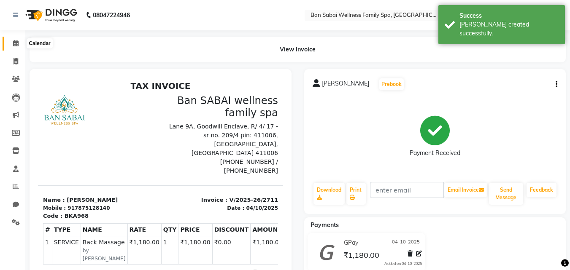
click at [15, 41] on icon at bounding box center [15, 43] width 5 height 6
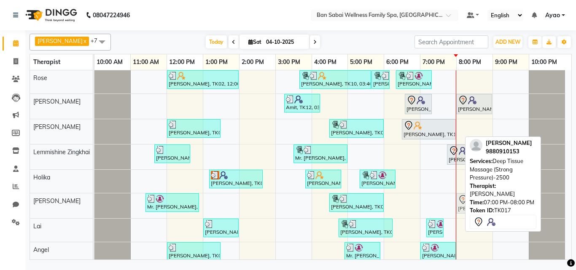
drag, startPoint x: 441, startPoint y: 204, endPoint x: 472, endPoint y: 199, distance: 31.5
click at [472, 199] on div "[PERSON_NAME] x Holika x Angel x [PERSON_NAME] Bviimai x Rinsit Ronra x Lai x L…" at bounding box center [301, 145] width 542 height 230
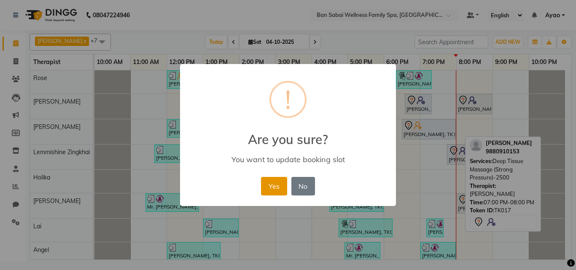
click at [277, 184] on button "Yes" at bounding box center [274, 186] width 26 height 19
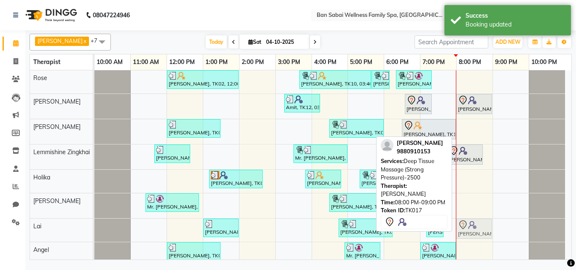
drag, startPoint x: 470, startPoint y: 203, endPoint x: 470, endPoint y: 230, distance: 27.4
click at [470, 230] on tbody "[PERSON_NAME], TK02, 12:00 PM-02:00 PM, Deep Tissue Massage (Strong Pressure)-4…" at bounding box center [329, 167] width 470 height 195
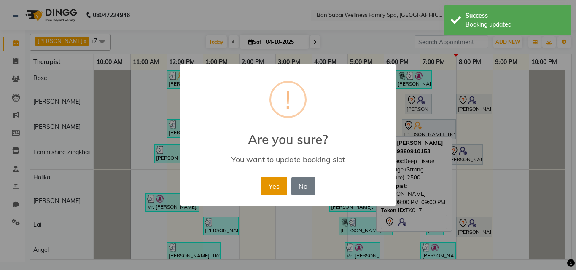
click at [277, 191] on button "Yes" at bounding box center [274, 186] width 26 height 19
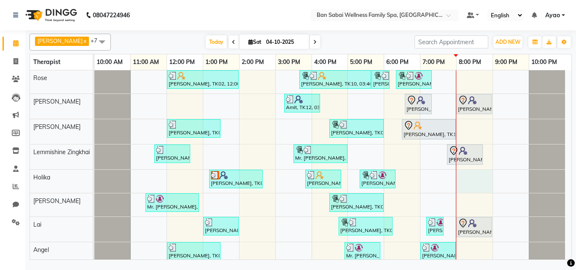
click at [472, 185] on div "[PERSON_NAME], TK02, 12:00 PM-02:00 PM, Deep Tissue Massage (Strong Pressure)-4…" at bounding box center [332, 167] width 477 height 195
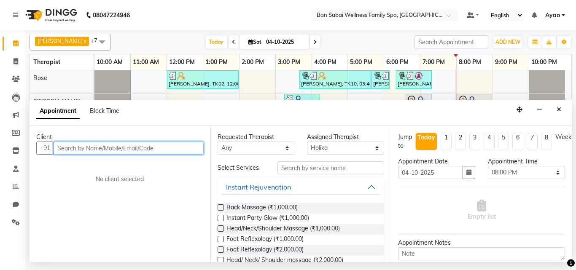
click at [102, 148] on input "text" at bounding box center [129, 148] width 150 height 13
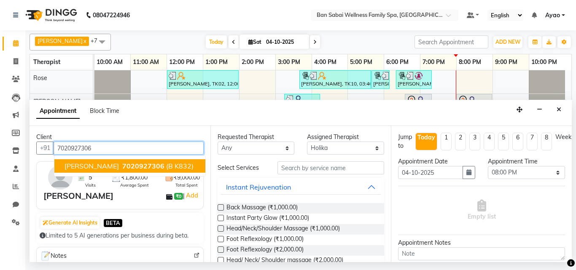
click at [183, 166] on span "(B K832)" at bounding box center [179, 166] width 27 height 8
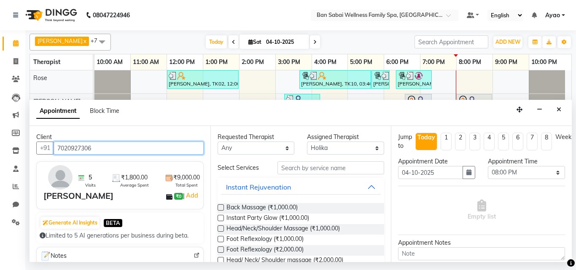
scroll to position [126, 0]
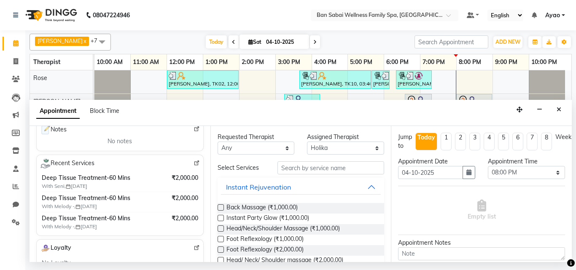
click at [193, 163] on img at bounding box center [196, 163] width 6 height 6
